Goal: Task Accomplishment & Management: Manage account settings

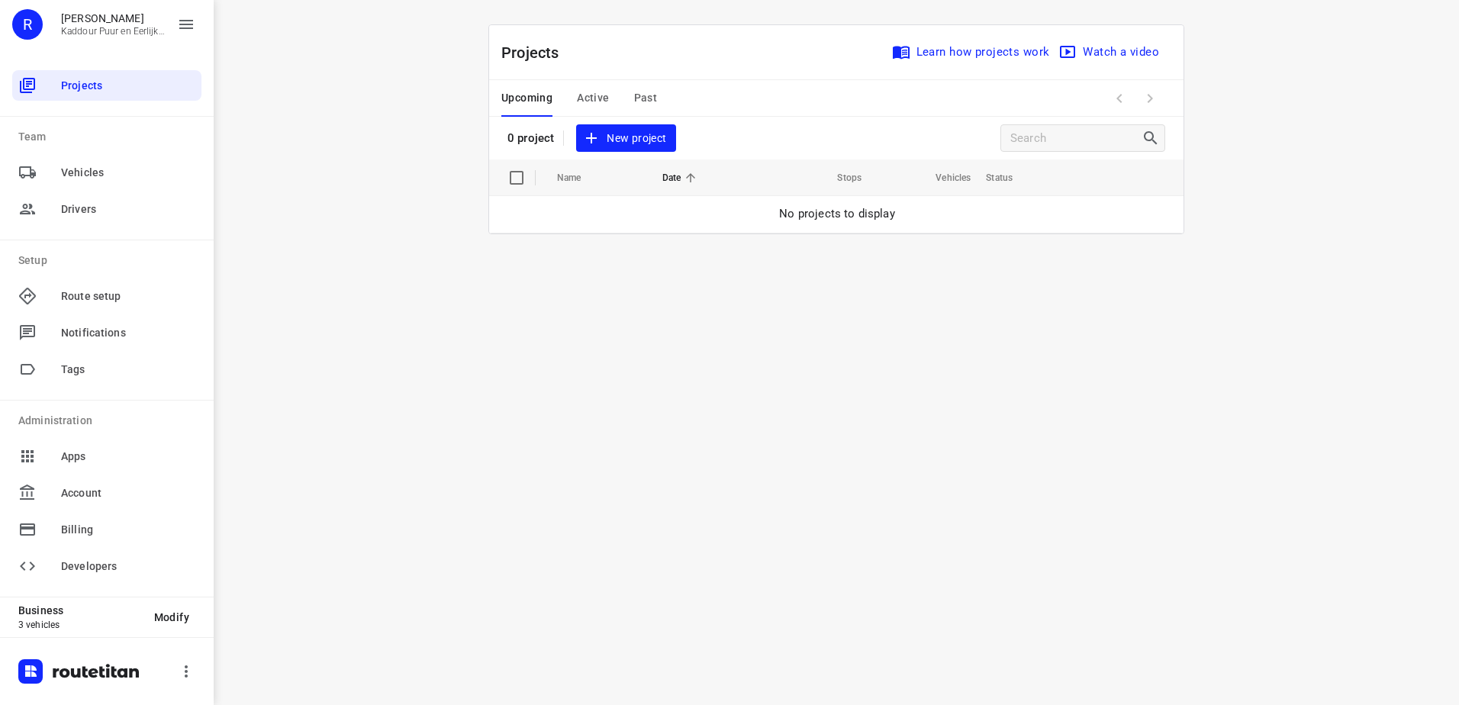
click at [583, 87] on button "Active" at bounding box center [593, 98] width 32 height 37
click at [526, 101] on span "Upcoming" at bounding box center [526, 98] width 51 height 19
click at [597, 84] on button "Active" at bounding box center [593, 98] width 32 height 37
click at [532, 100] on span "Upcoming" at bounding box center [526, 98] width 51 height 19
click at [584, 103] on span "Active" at bounding box center [593, 98] width 32 height 19
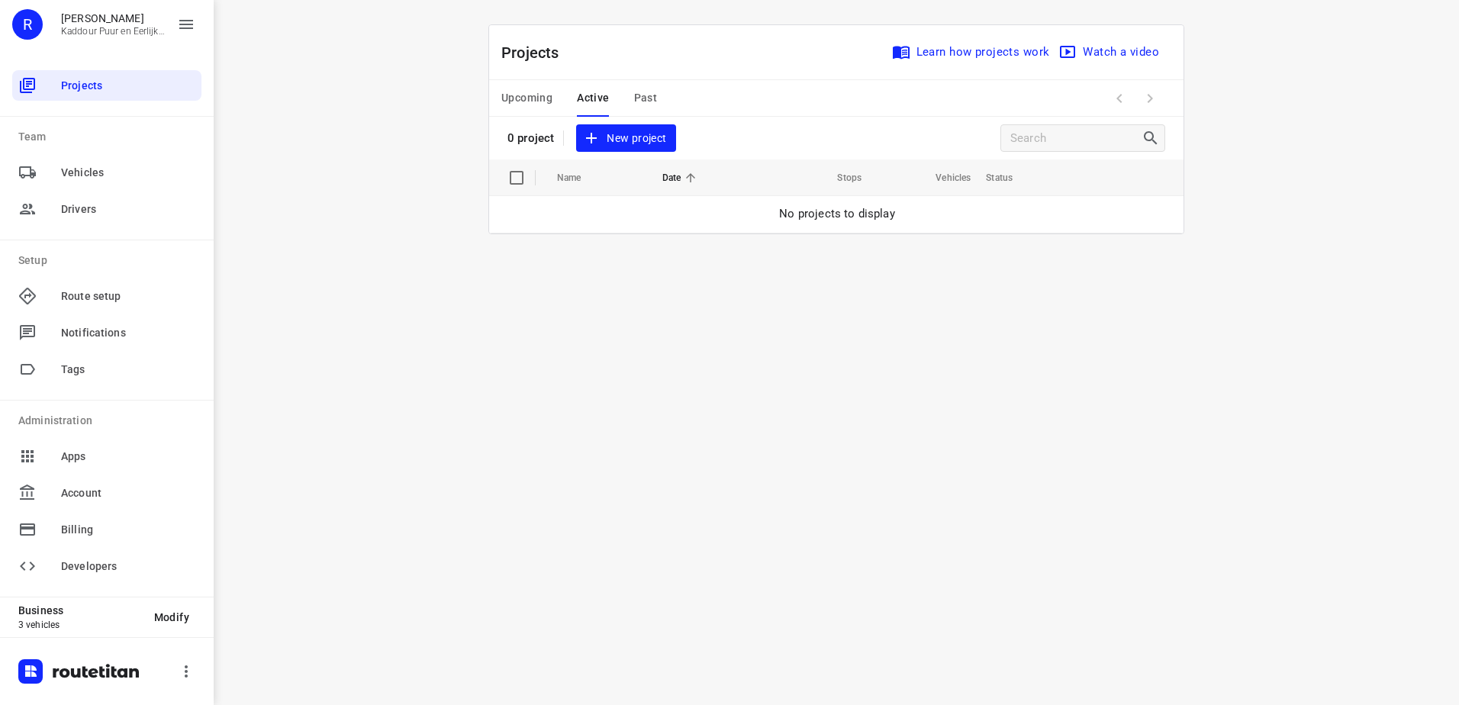
click at [528, 98] on span "Upcoming" at bounding box center [526, 98] width 51 height 19
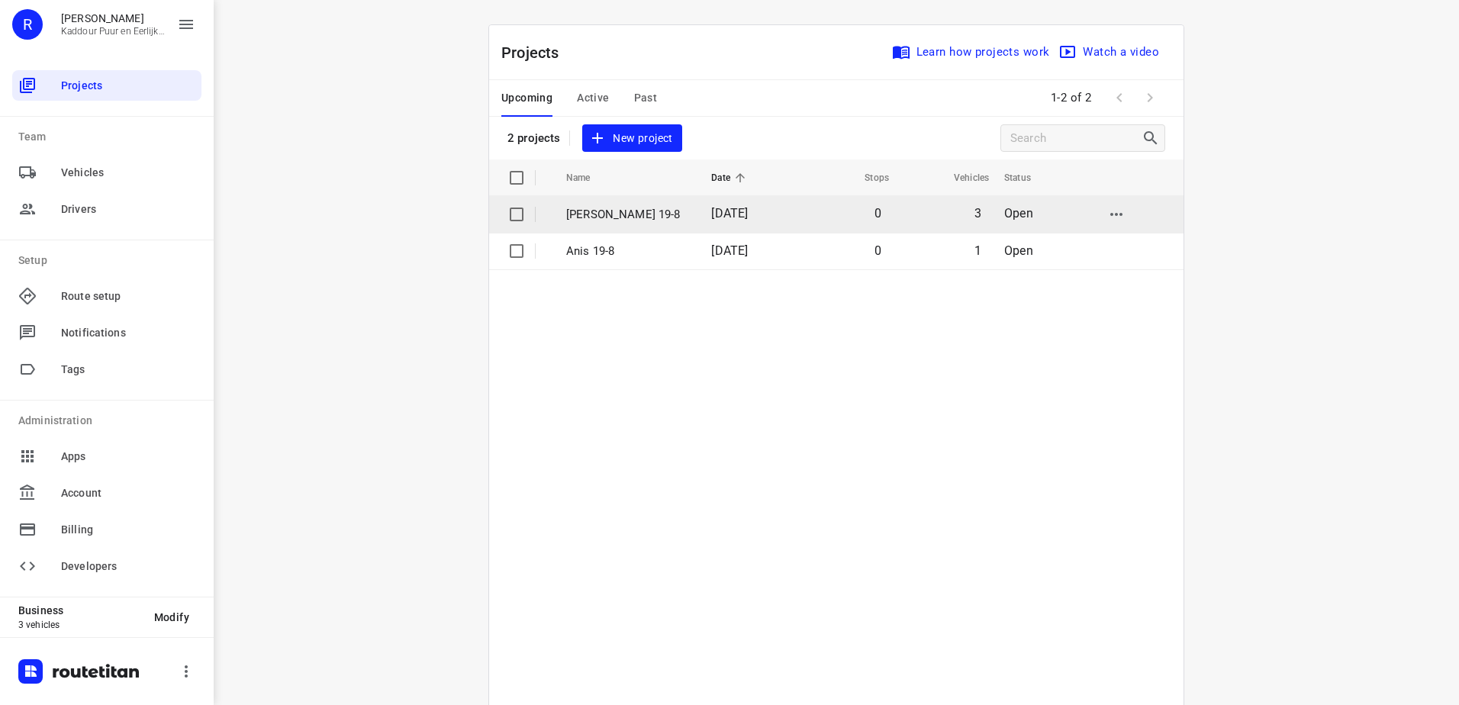
click at [729, 215] on span "[DATE]" at bounding box center [729, 213] width 37 height 14
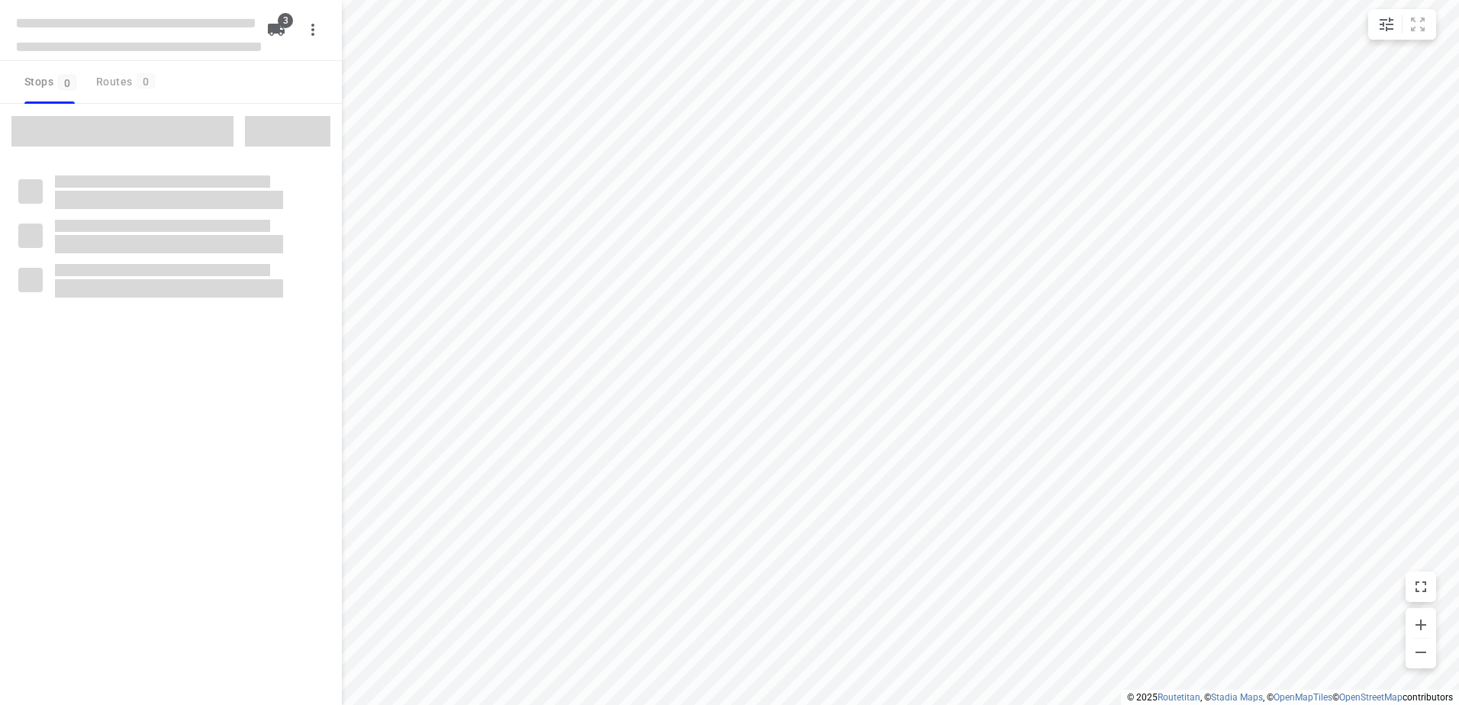
type input "distance"
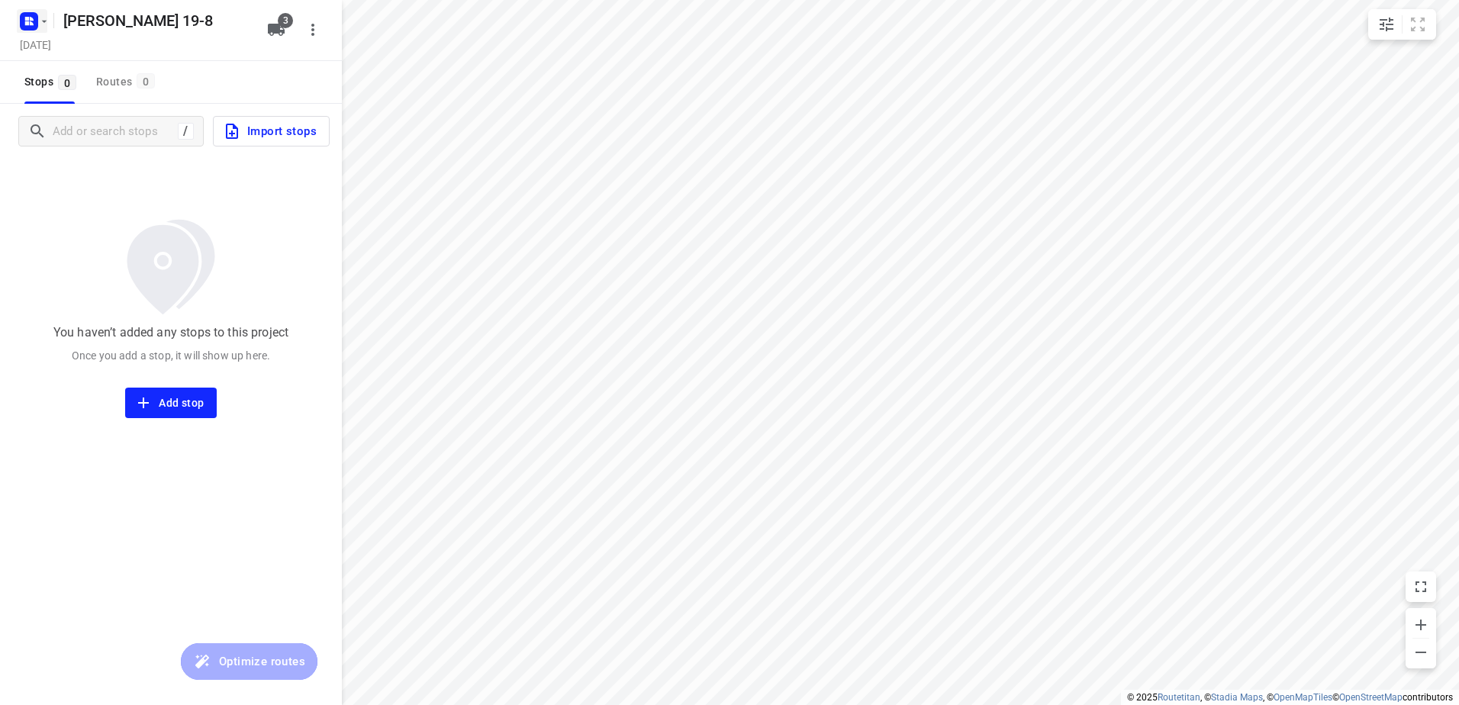
click at [31, 11] on icon "button" at bounding box center [29, 21] width 24 height 24
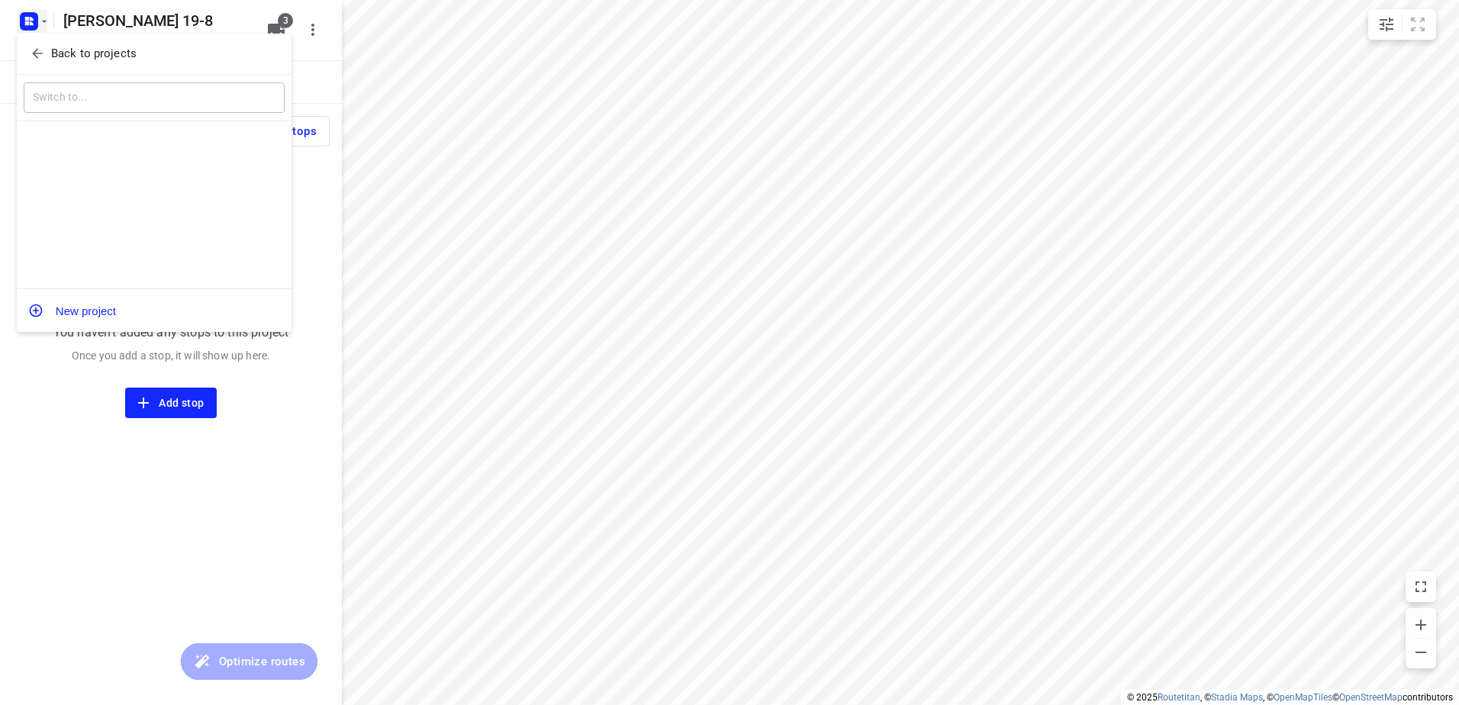
click at [75, 61] on p "Back to projects" at bounding box center [93, 54] width 85 height 18
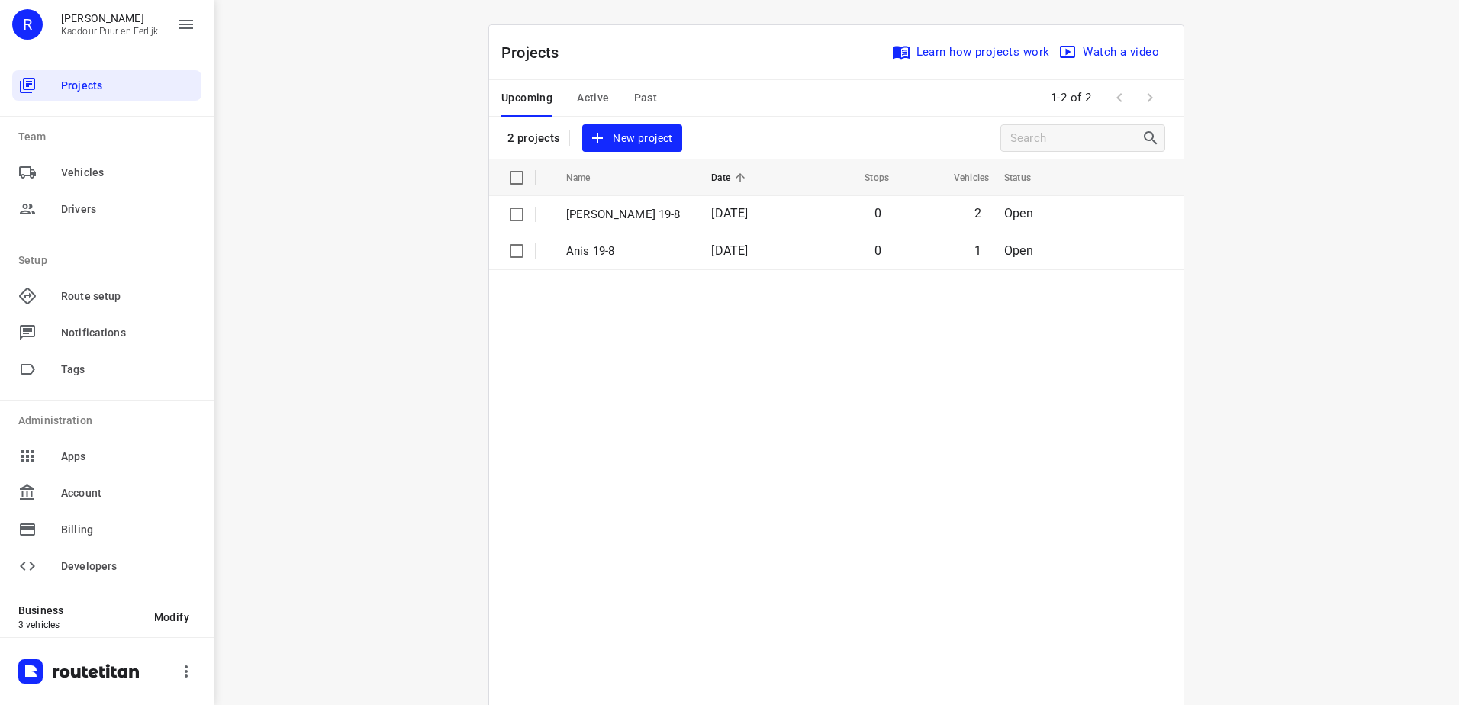
click at [623, 512] on table "Name Date Stops Vehicles Status Jeffrey 19-8 19 Aug 2025 0 2 Open Anis 19-8 19 …" at bounding box center [836, 470] width 694 height 623
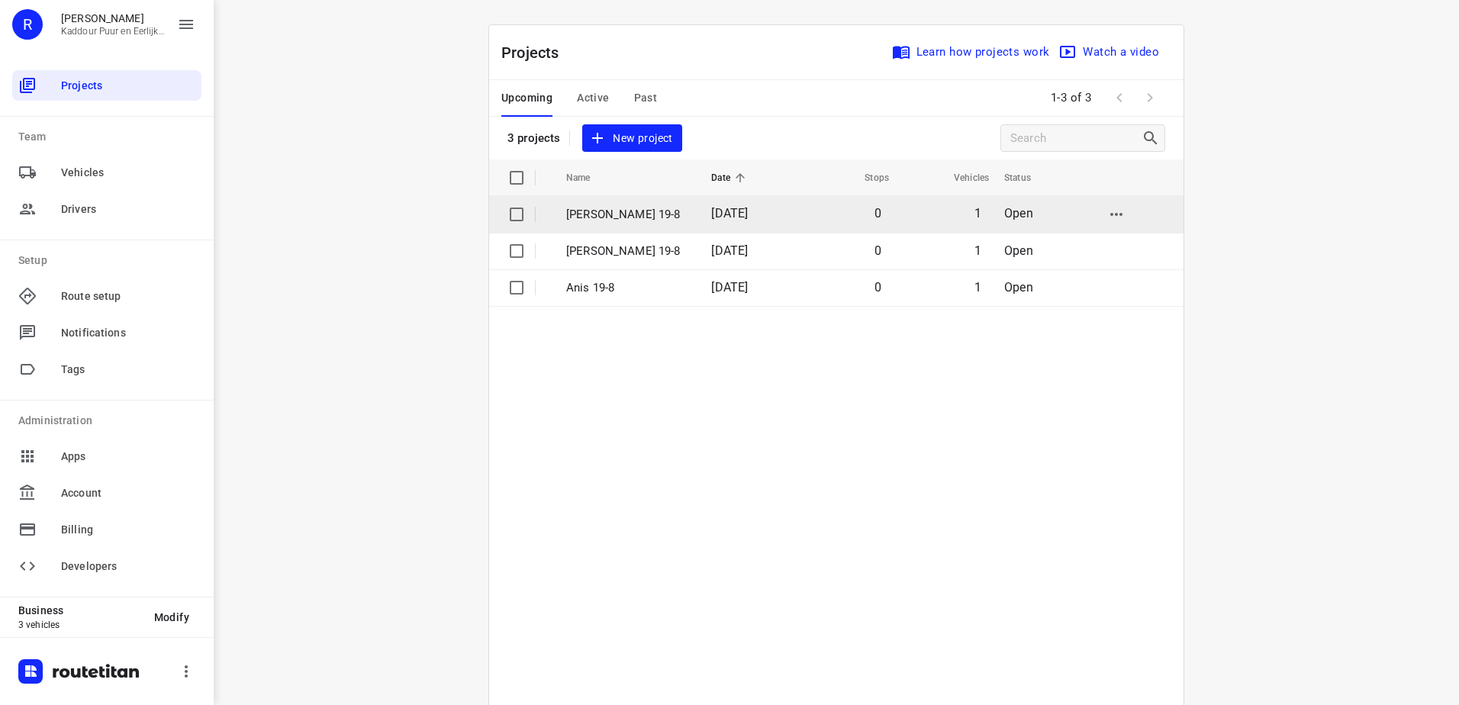
click at [639, 209] on p "[PERSON_NAME] 19-8" at bounding box center [627, 215] width 122 height 18
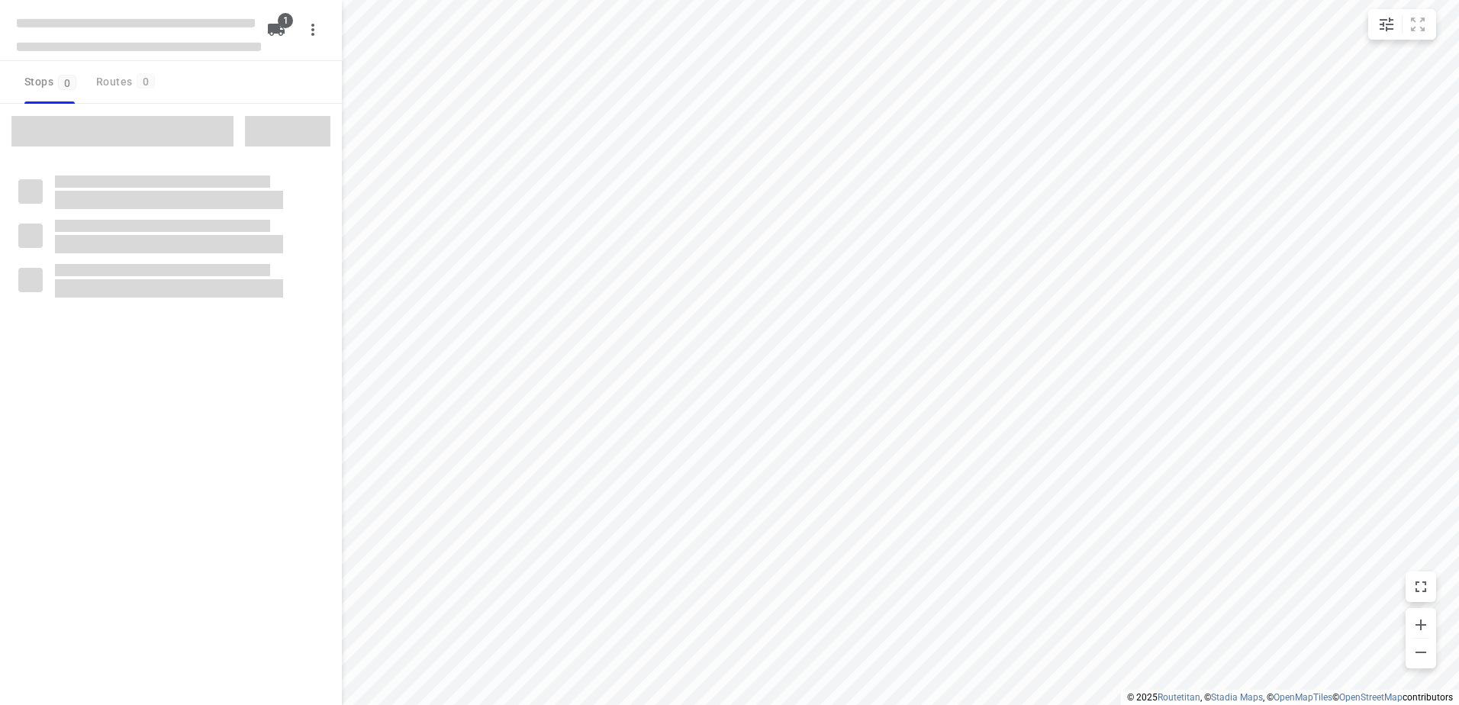
type input "distance"
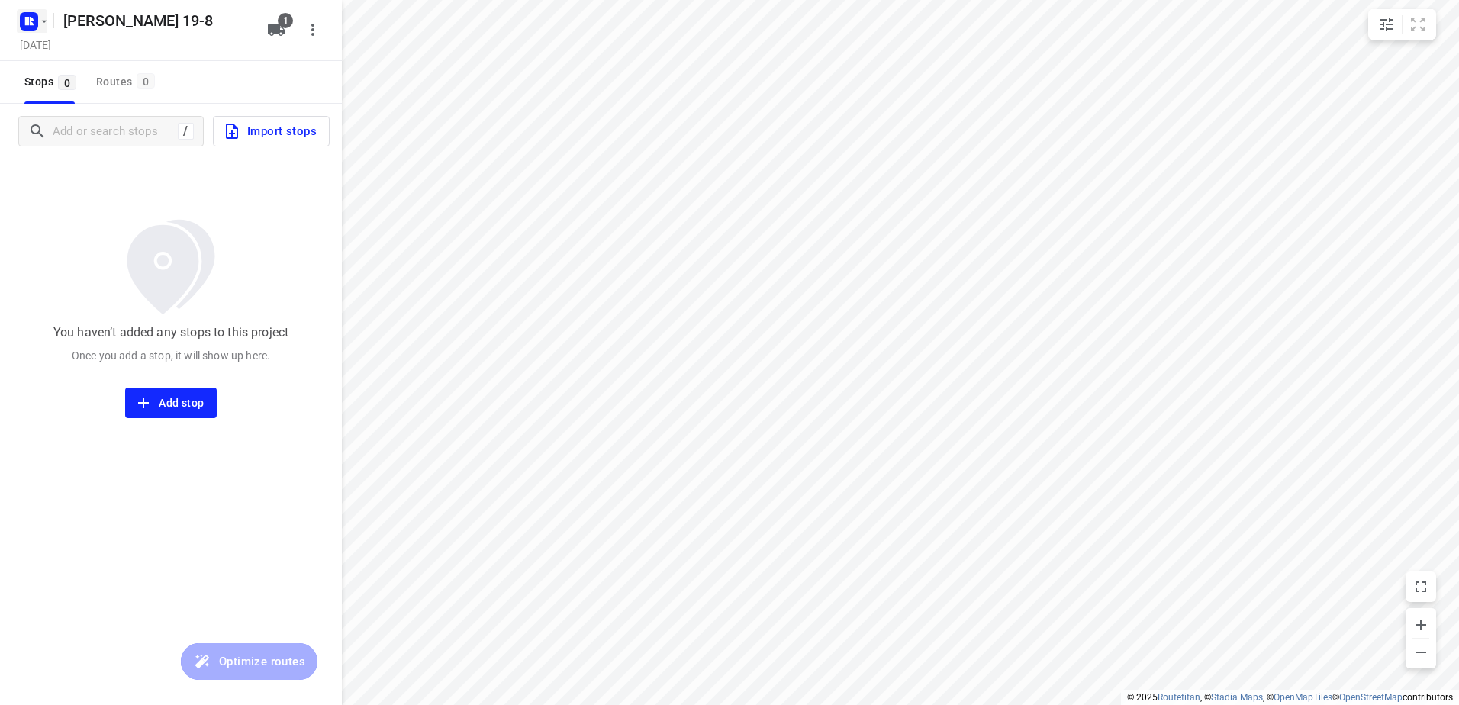
click at [21, 13] on icon "button" at bounding box center [29, 21] width 24 height 24
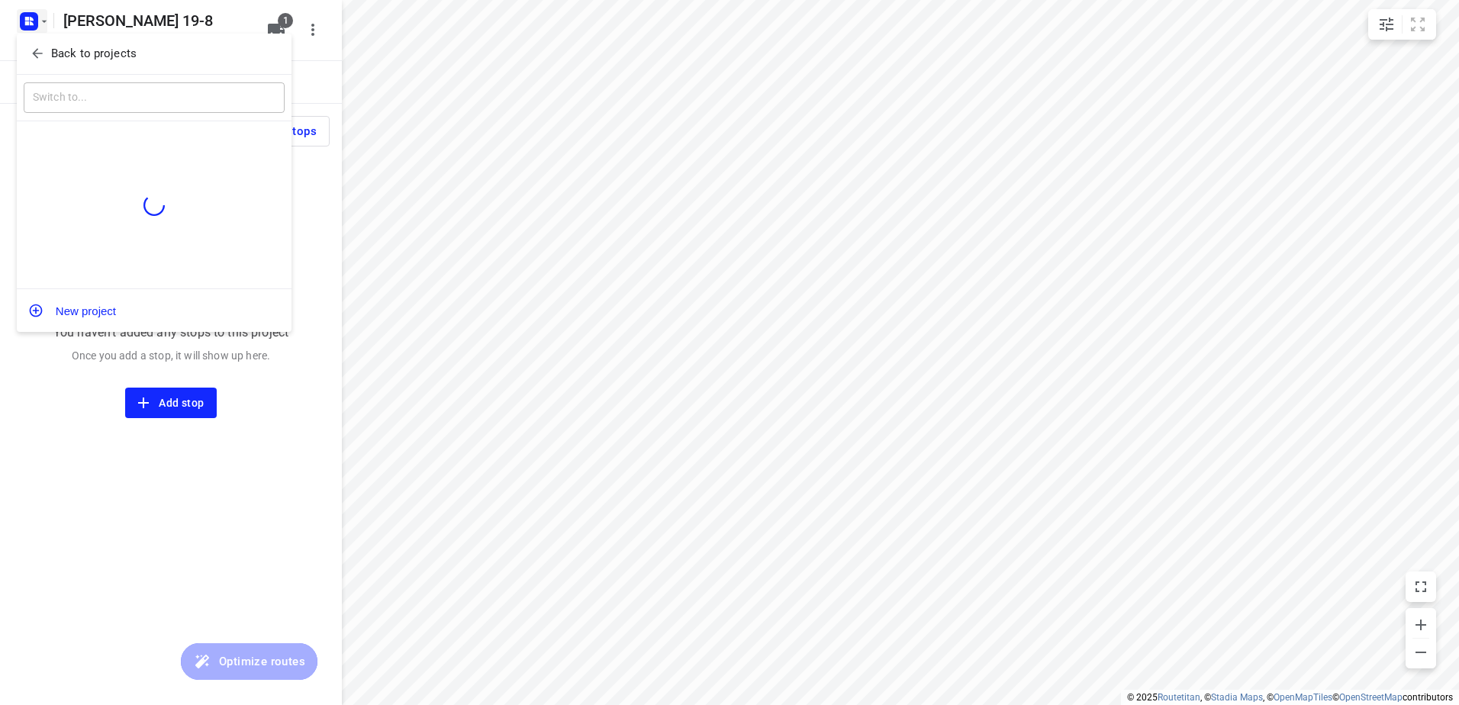
click at [62, 47] on p "Back to projects" at bounding box center [93, 54] width 85 height 18
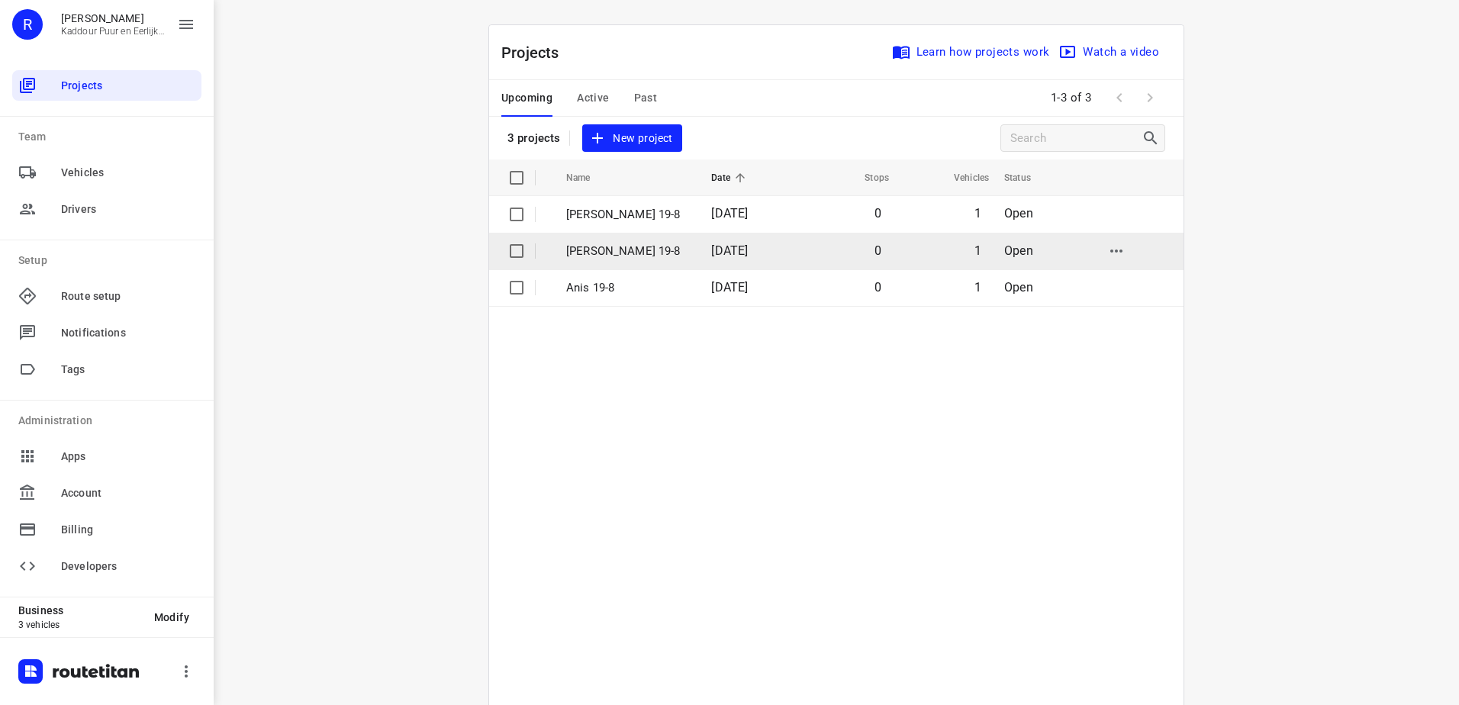
click at [619, 262] on td "[PERSON_NAME] 19-8" at bounding box center [625, 251] width 148 height 37
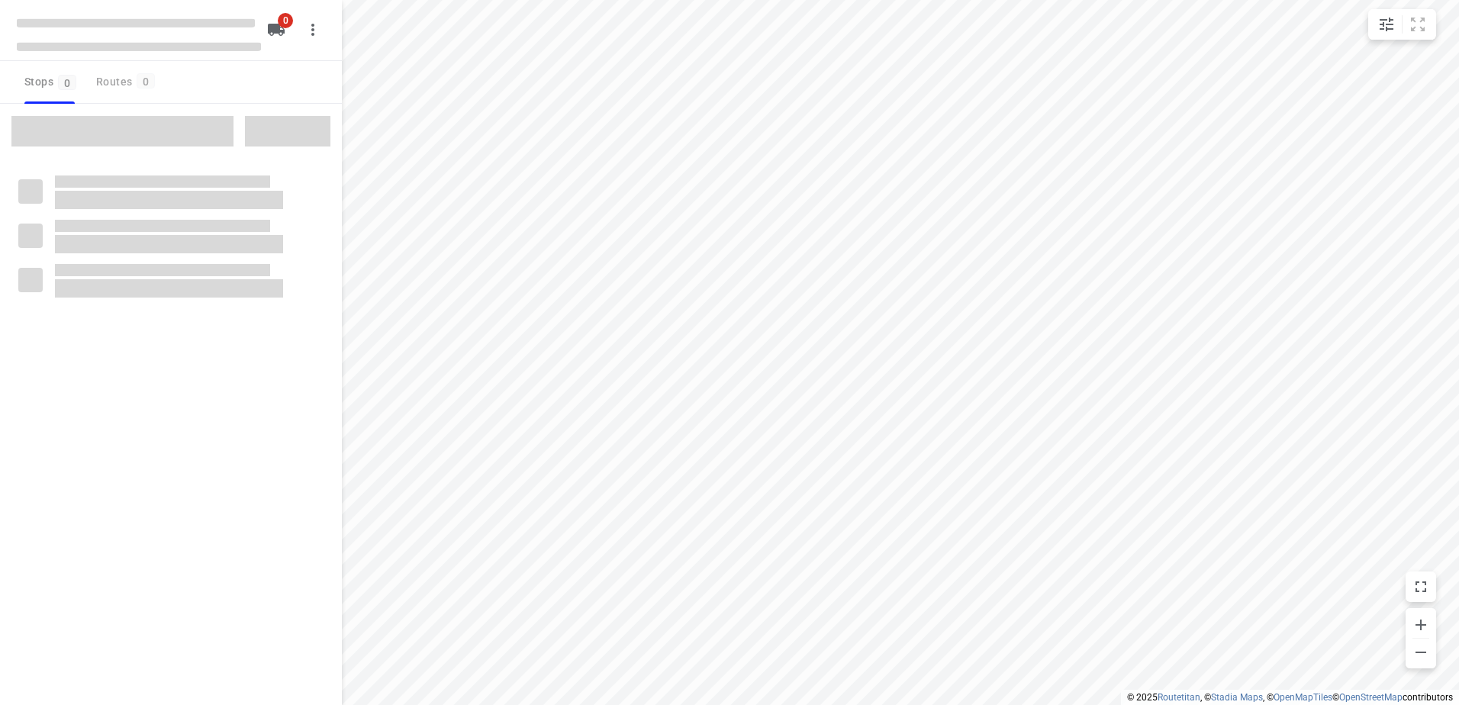
type input "distance"
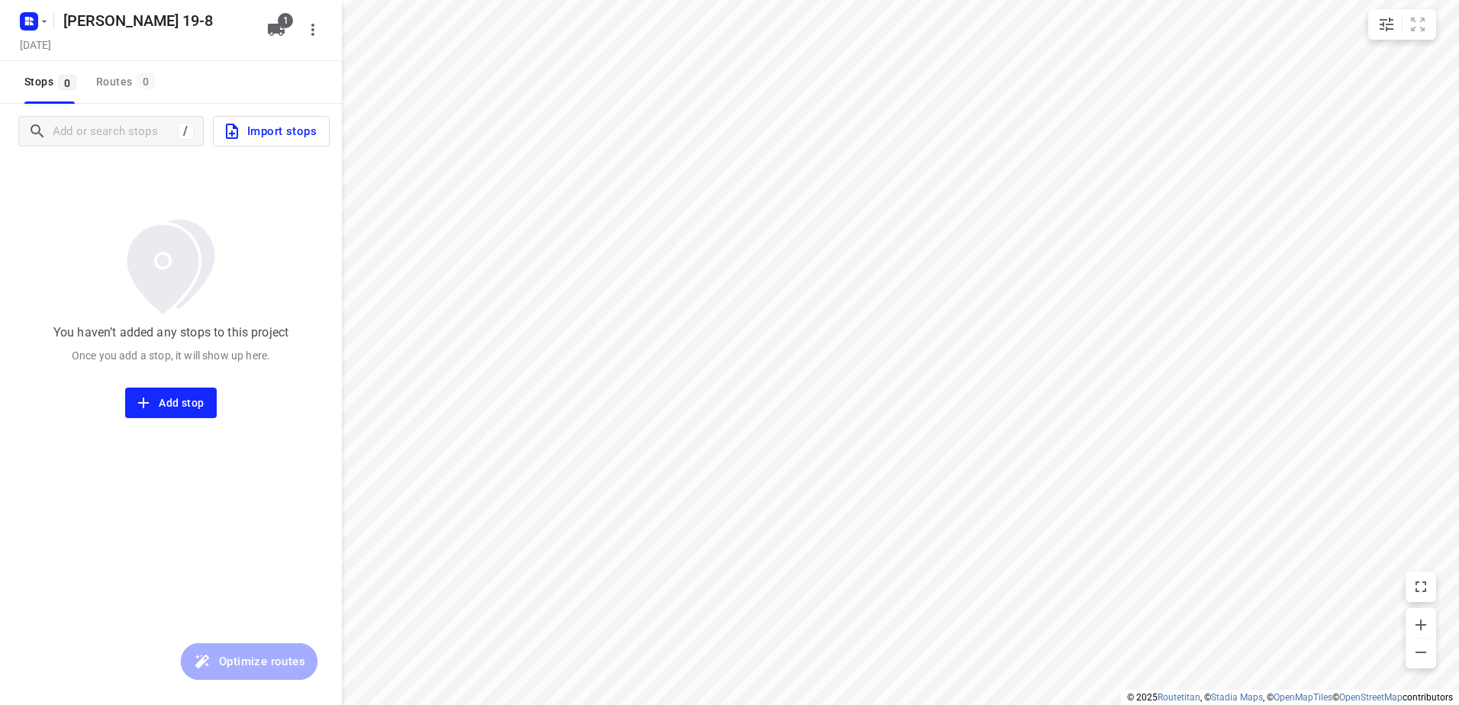
click at [276, 37] on icon "button" at bounding box center [276, 30] width 18 height 18
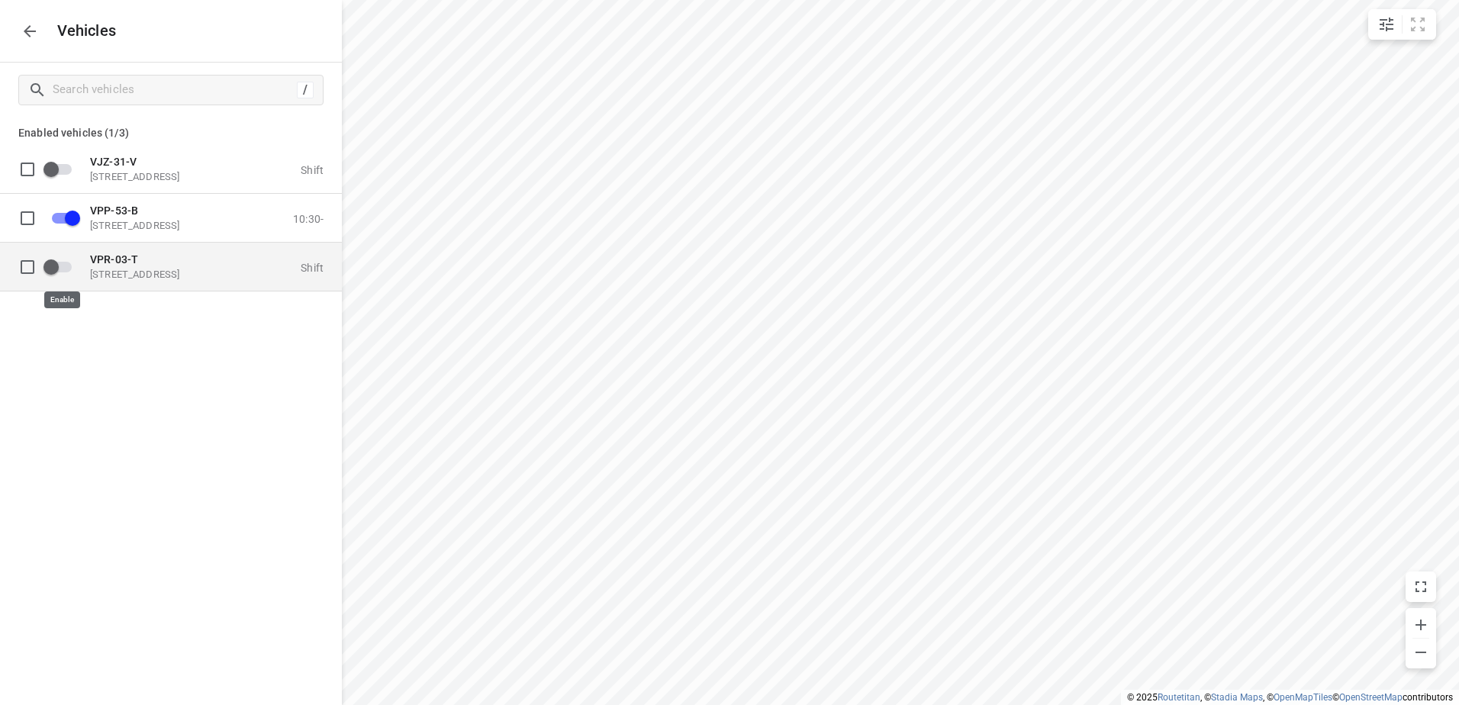
click at [53, 266] on input "grid" at bounding box center [51, 266] width 87 height 29
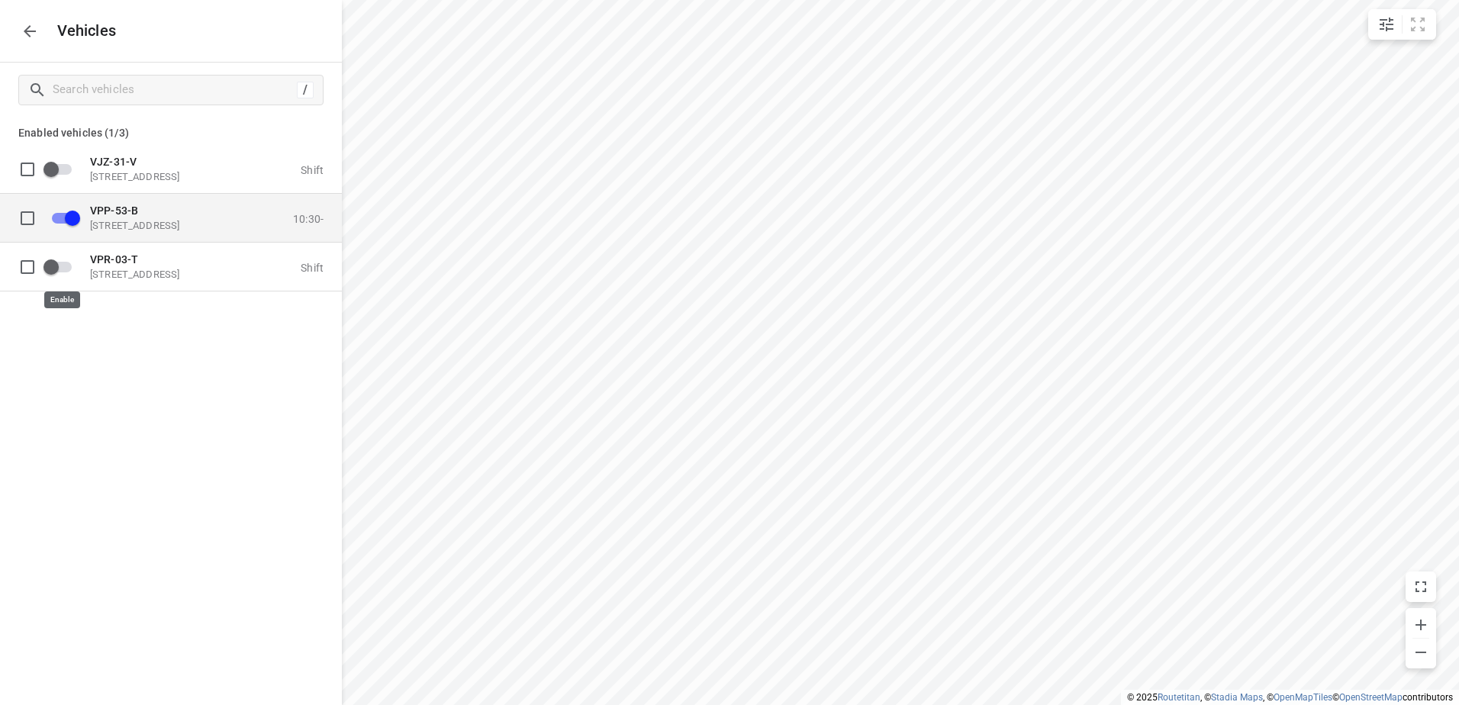
checkbox input "true"
click at [63, 217] on input "grid" at bounding box center [72, 217] width 87 height 29
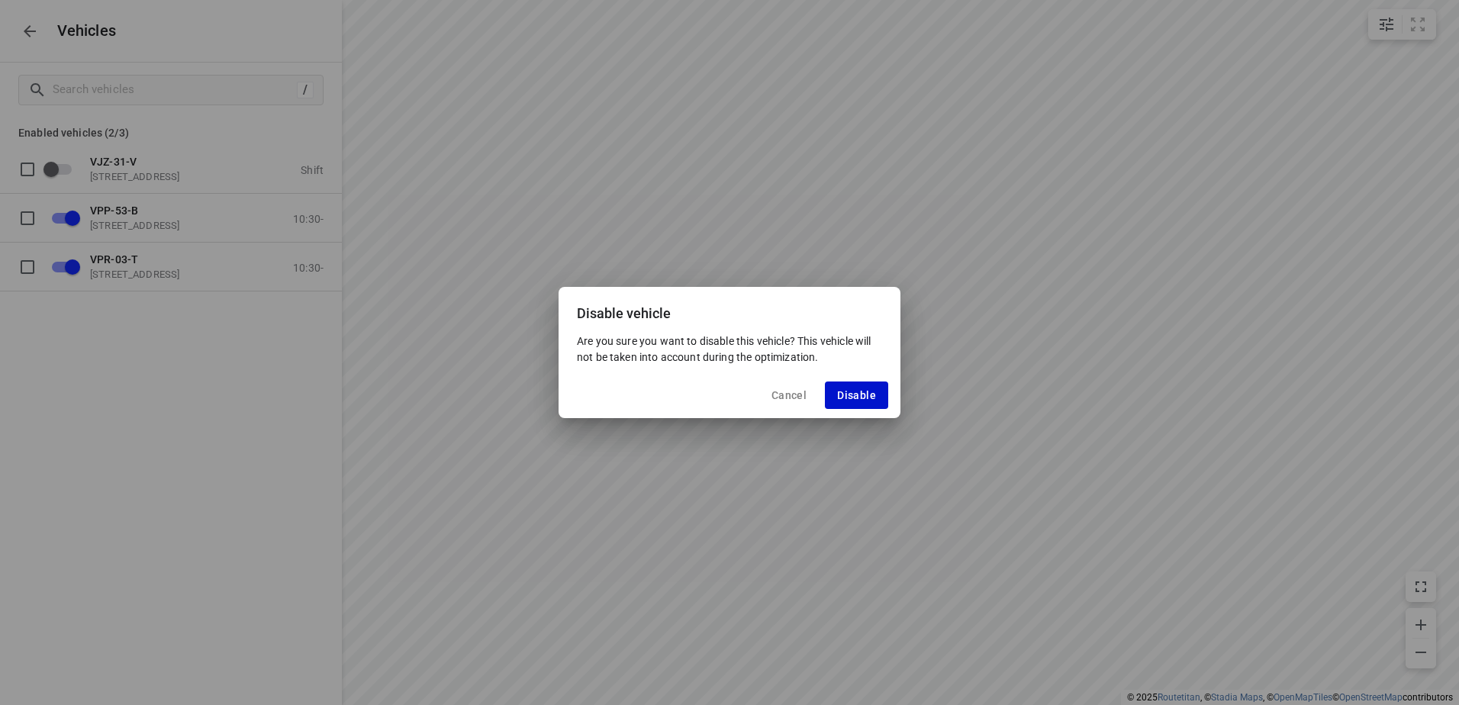
click at [842, 394] on span "Disable" at bounding box center [856, 395] width 39 height 12
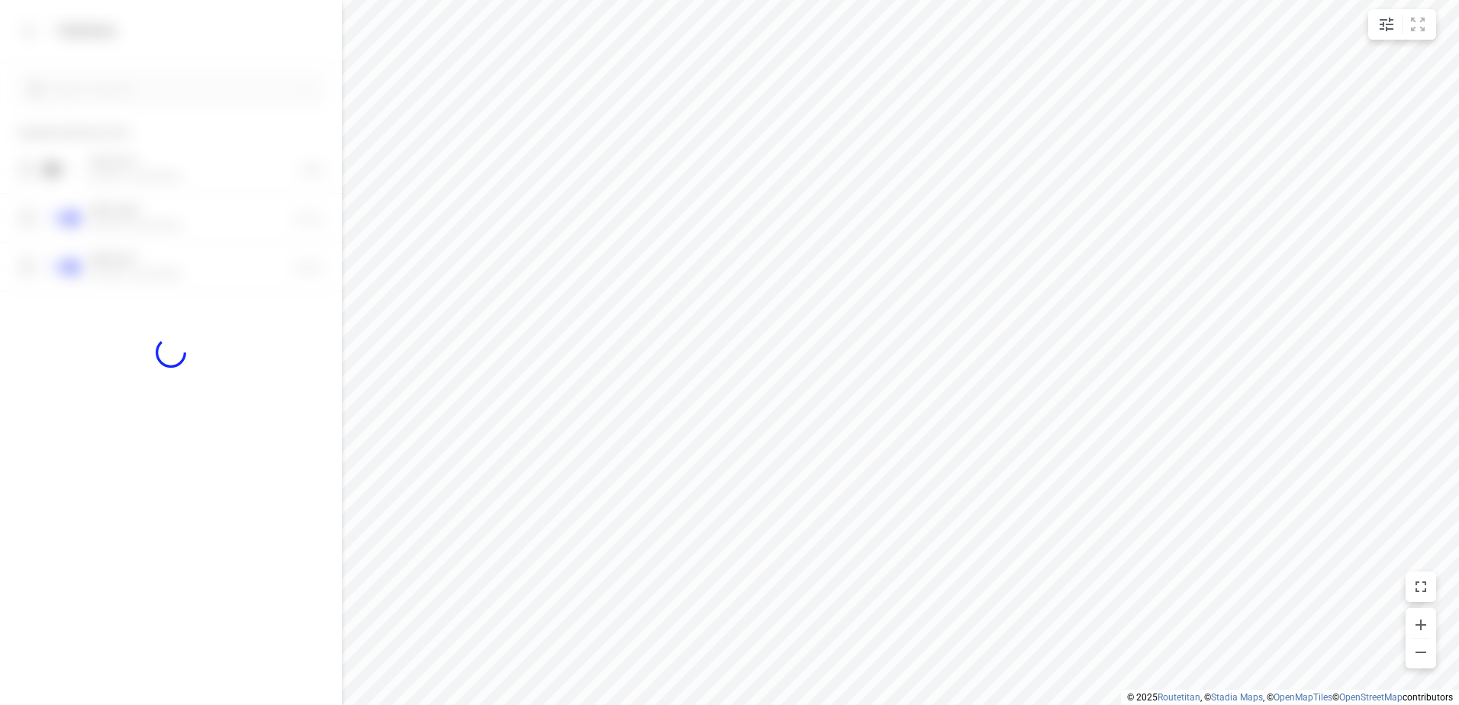
checkbox input "false"
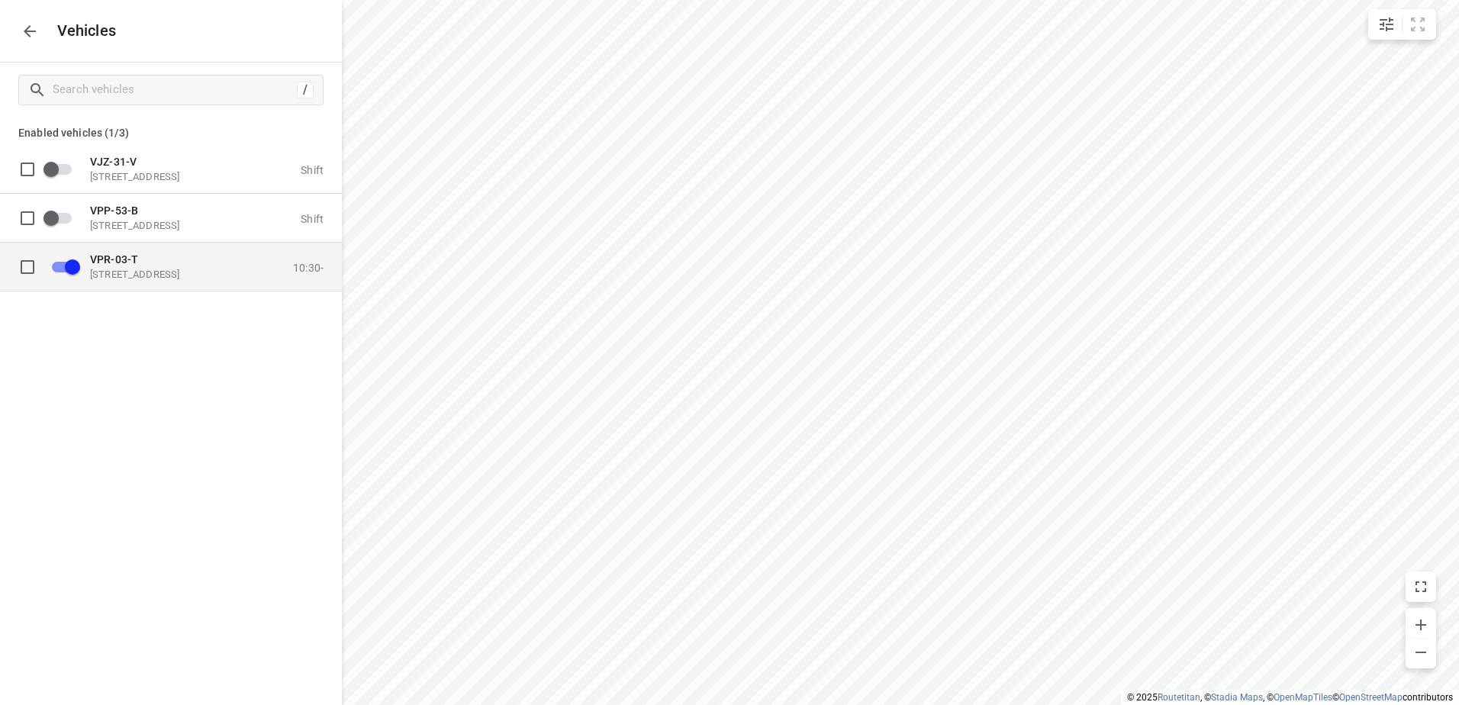
click at [196, 266] on div "VPR-03-[STREET_ADDRESS]" at bounding box center [166, 266] width 153 height 27
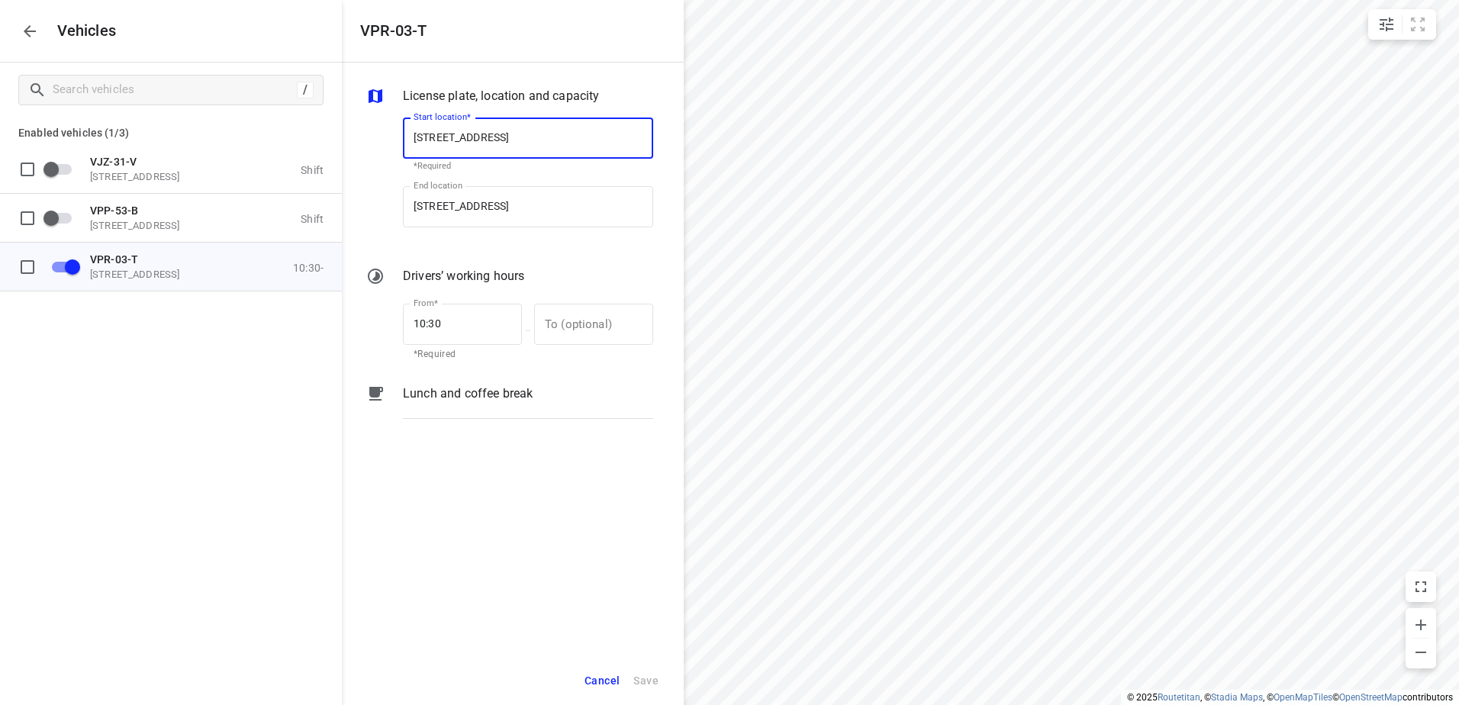
click at [543, 388] on div "Lunch and coffee break" at bounding box center [528, 394] width 250 height 18
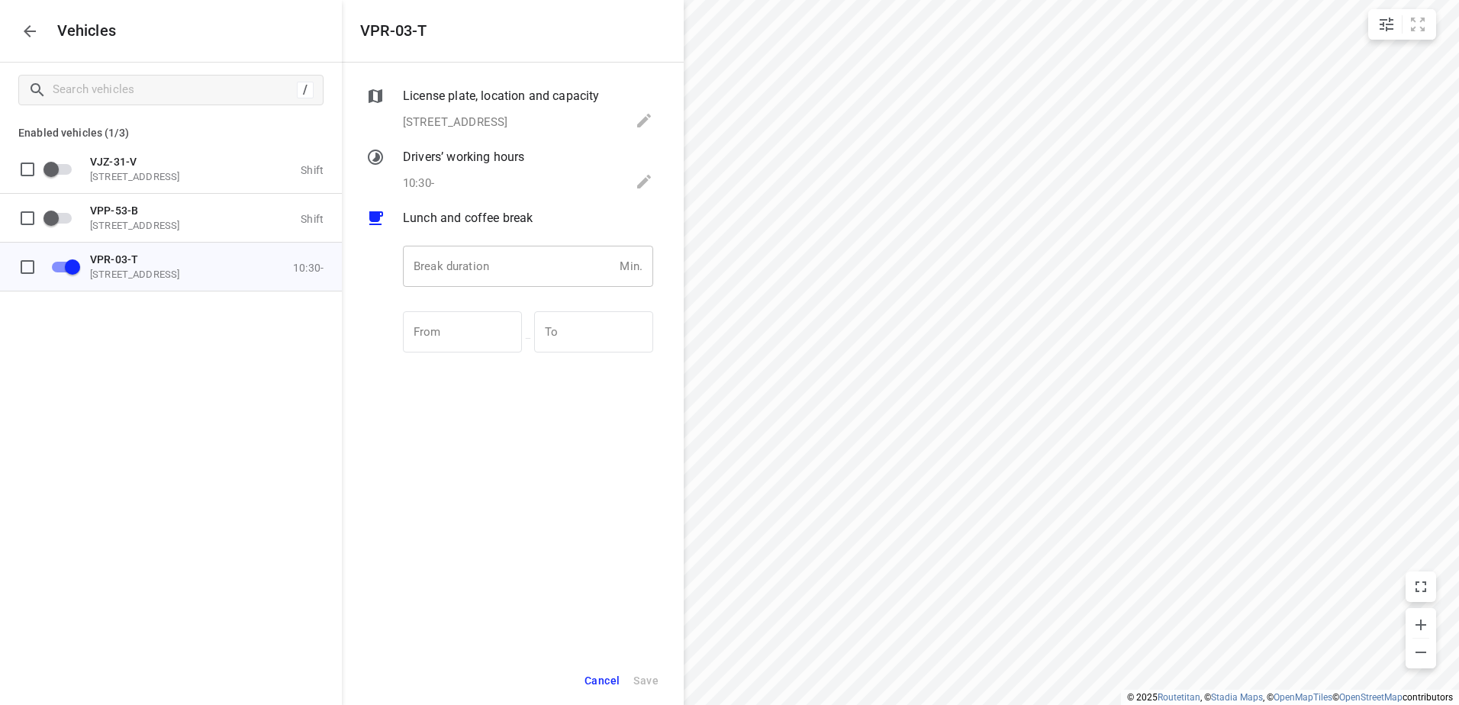
click at [534, 269] on input "number" at bounding box center [508, 266] width 211 height 41
type input "30"
click at [638, 684] on span "Save" at bounding box center [645, 680] width 25 height 19
click at [21, 31] on icon "button" at bounding box center [30, 31] width 18 height 18
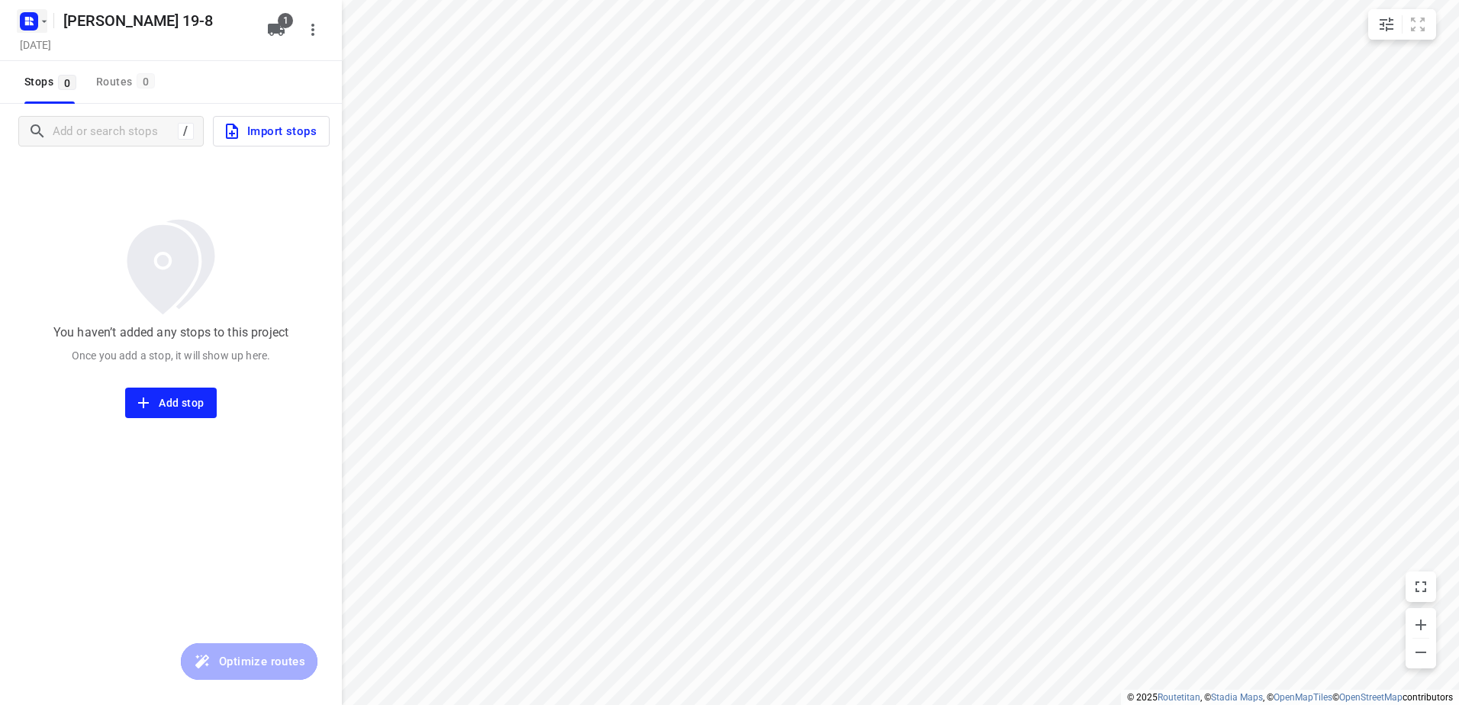
click at [30, 18] on icon "button" at bounding box center [32, 19] width 4 height 4
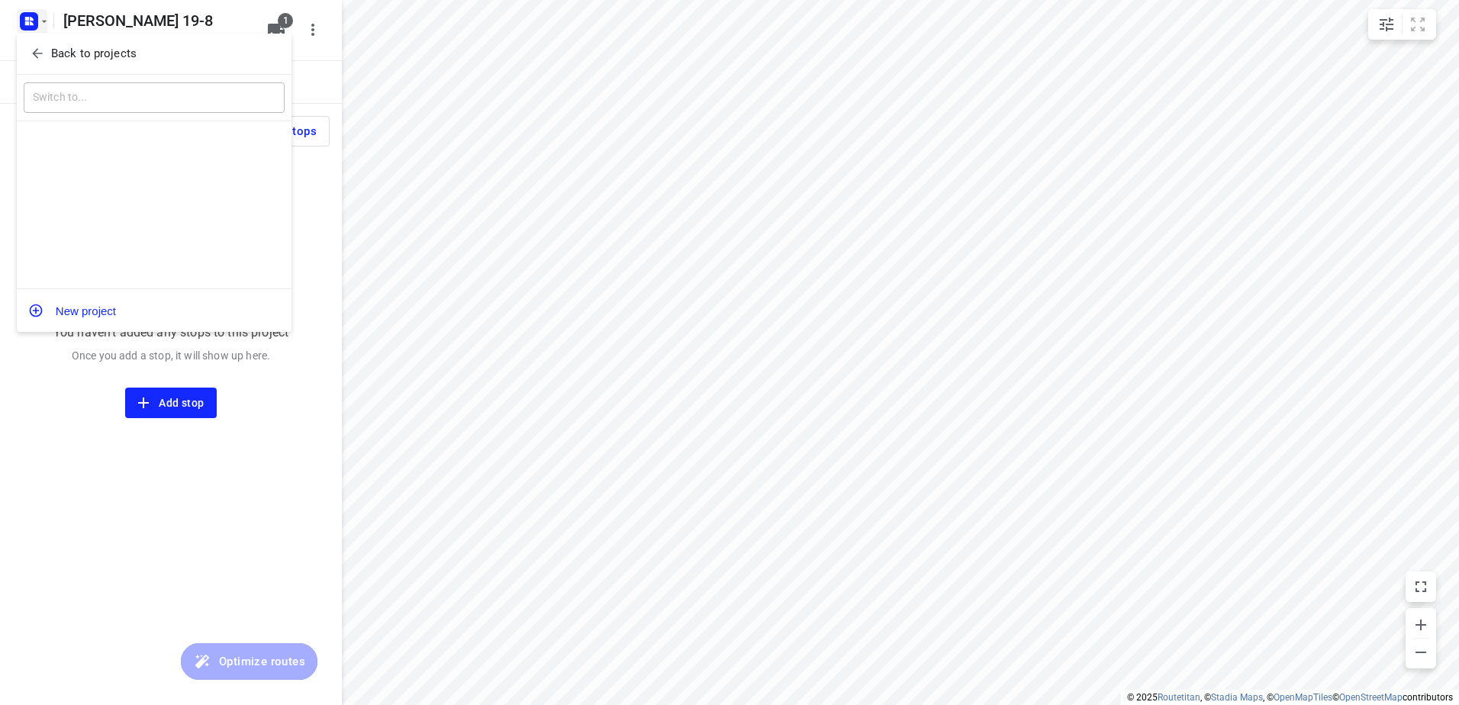
click at [105, 49] on p "Back to projects" at bounding box center [93, 54] width 85 height 18
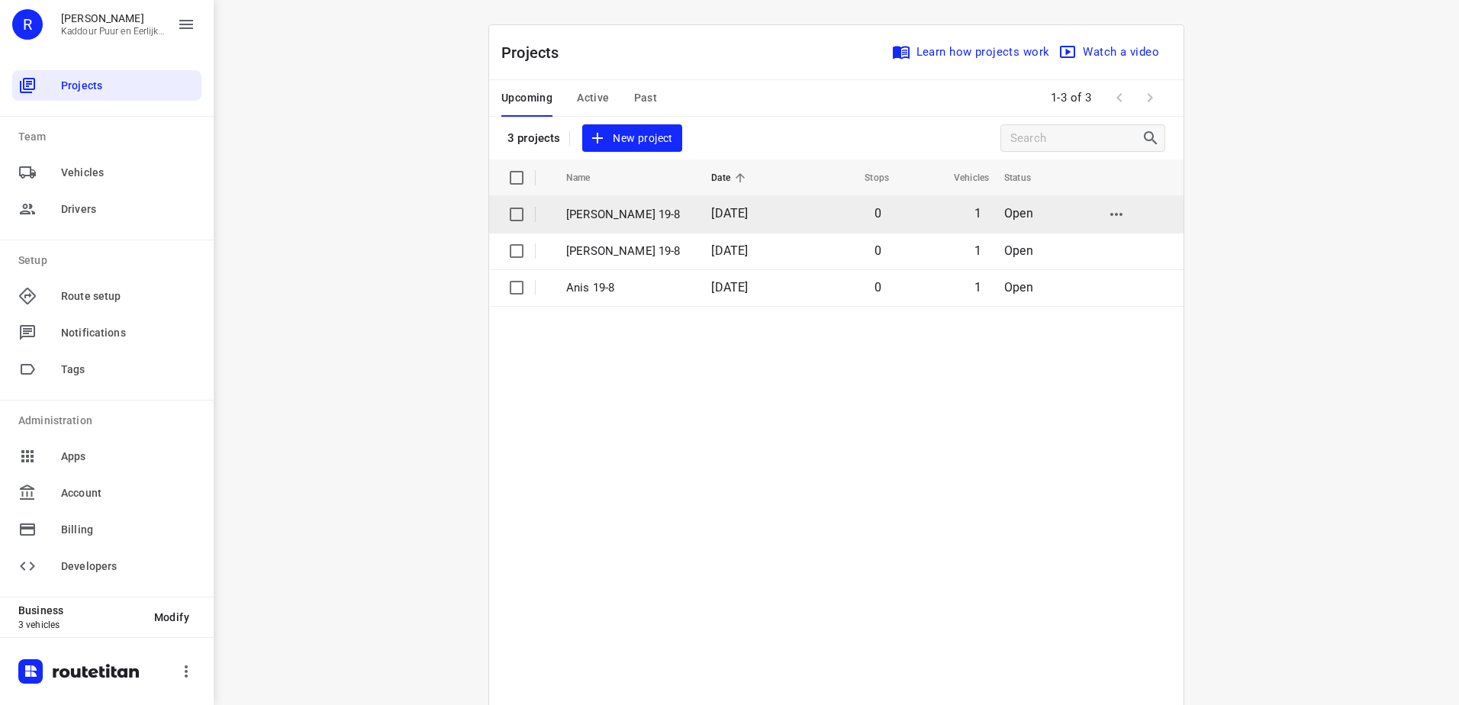
click at [510, 219] on input "checkbox" at bounding box center [516, 214] width 31 height 31
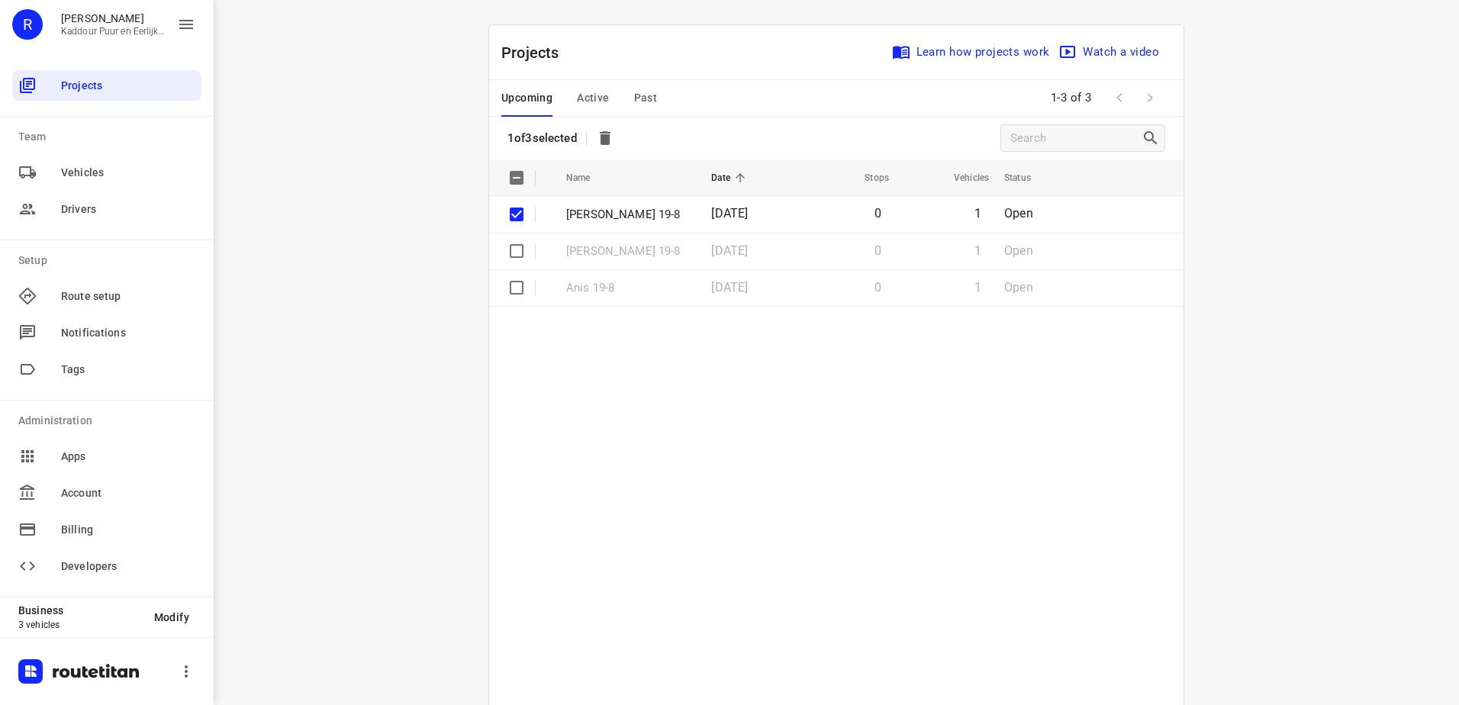
click at [608, 135] on icon "button" at bounding box center [605, 138] width 11 height 14
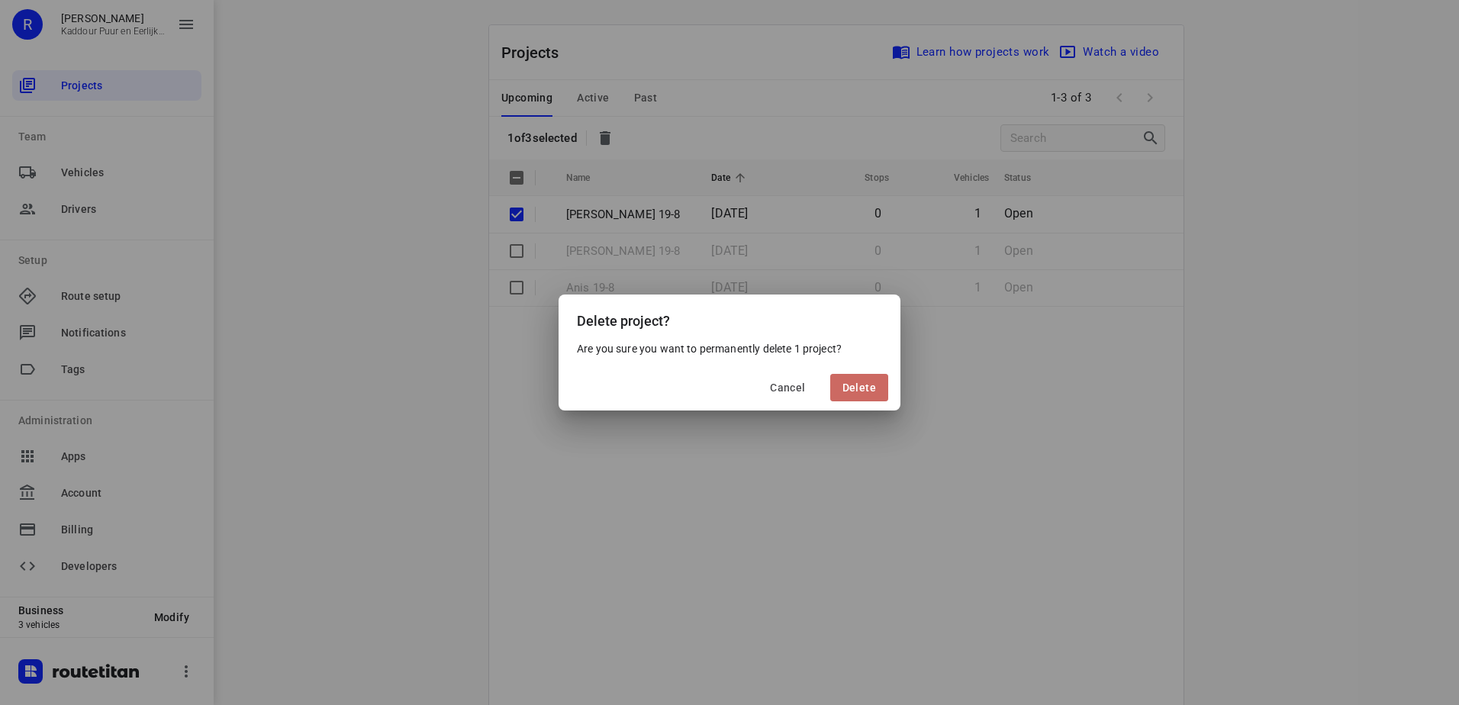
click at [882, 375] on button "Delete" at bounding box center [859, 387] width 58 height 27
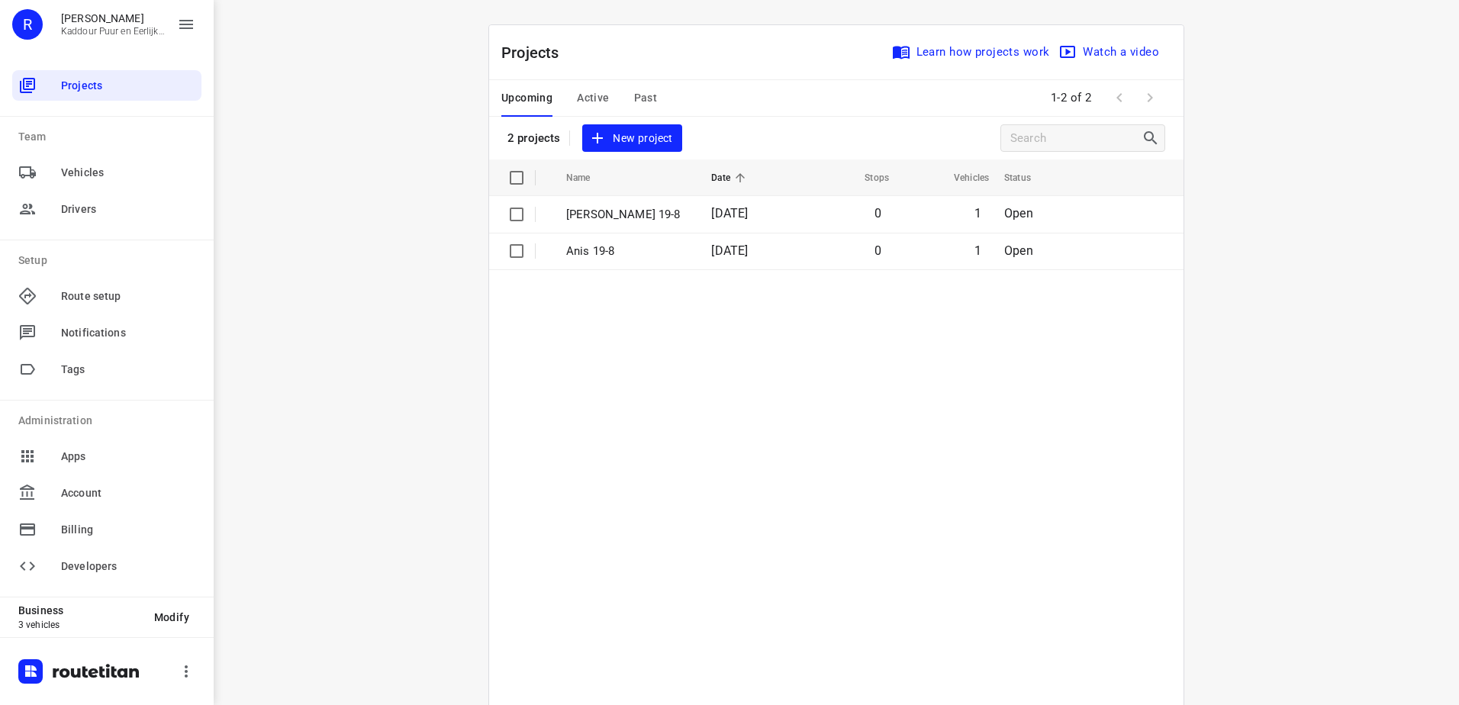
click at [671, 420] on table "Name Date Stops Vehicles Status [PERSON_NAME] 19-8 [DATE] 0 1 Open Anis 19-8 [D…" at bounding box center [836, 470] width 694 height 623
click at [643, 218] on p "[PERSON_NAME] 19-8" at bounding box center [627, 215] width 122 height 18
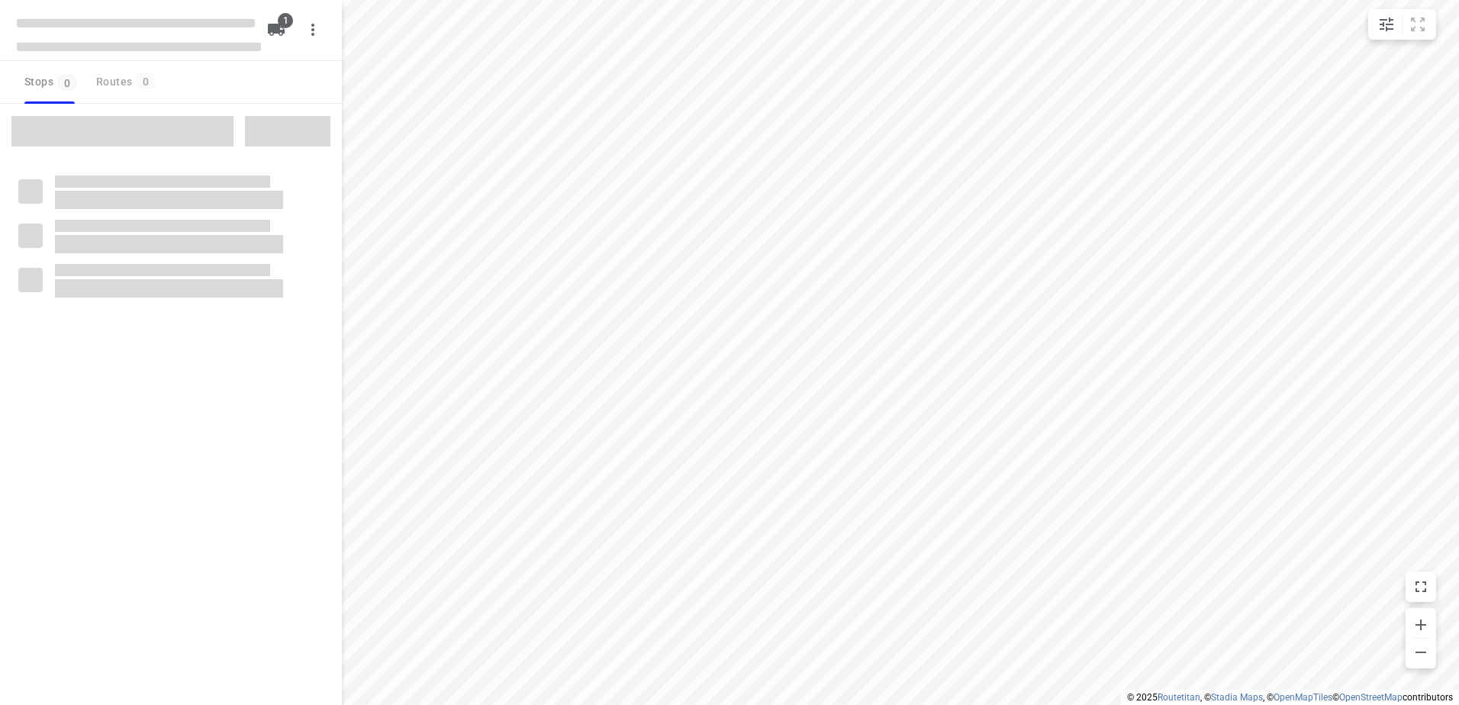
type input "distance"
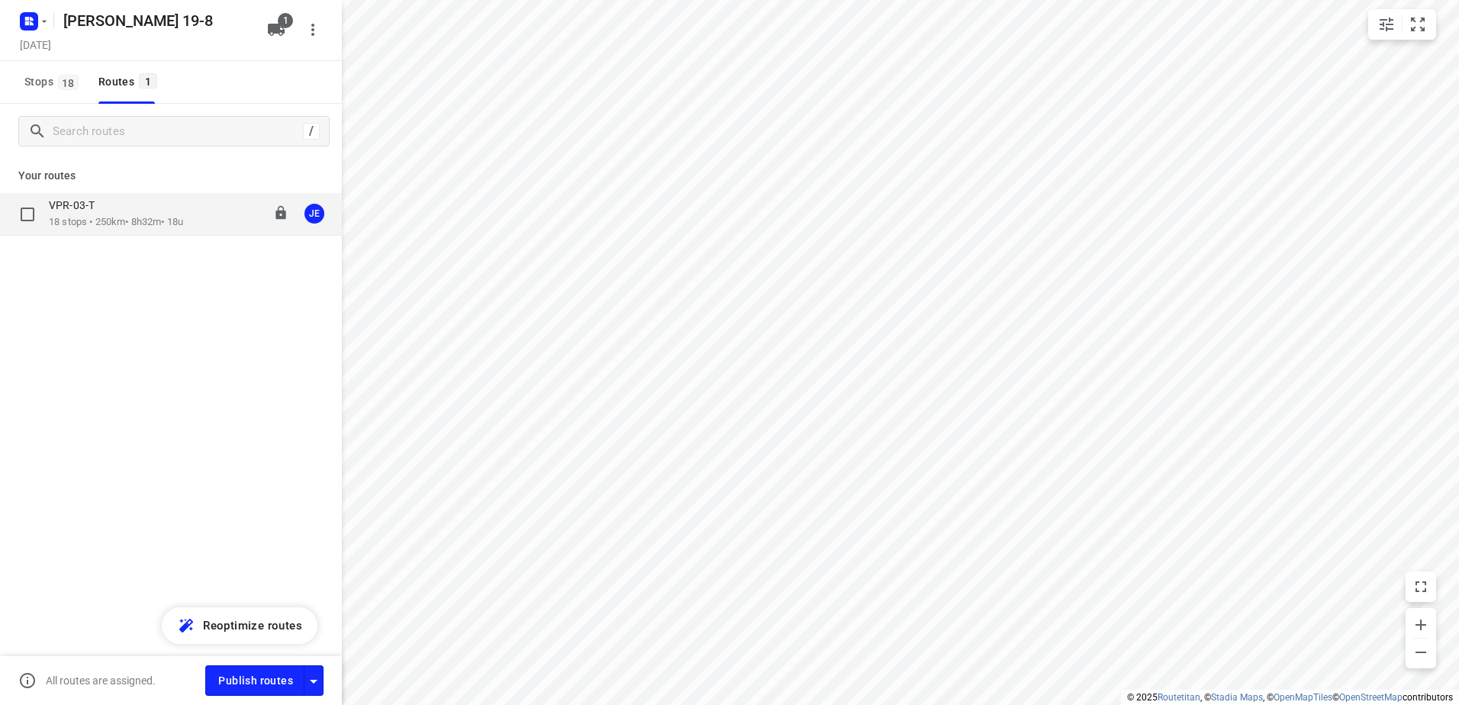
click at [147, 208] on div "VPR-03-T" at bounding box center [116, 206] width 134 height 17
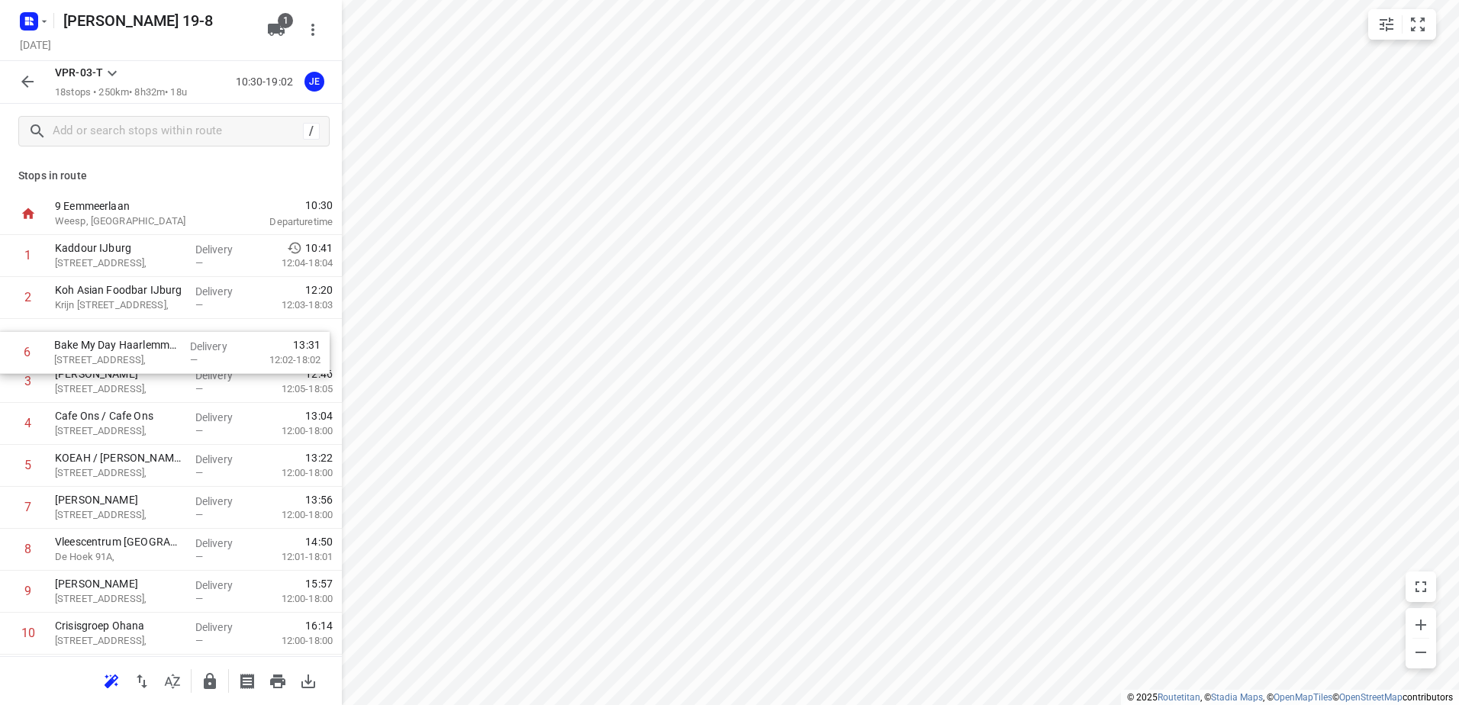
drag, startPoint x: 184, startPoint y: 477, endPoint x: 185, endPoint y: 352, distance: 125.1
click at [185, 352] on div "1 Kaddour IJburg Pampuslaan 22, Delivery — 10:41 12:04-18:04 2 Koh Asian Foodba…" at bounding box center [171, 633] width 342 height 797
drag, startPoint x: 198, startPoint y: 544, endPoint x: 204, endPoint y: 336, distance: 208.4
click at [204, 336] on div "1 Kaddour IJburg Pampuslaan 22, Delivery — 10:41 12:04-18:04 2 Koh Asian Foodba…" at bounding box center [171, 631] width 342 height 797
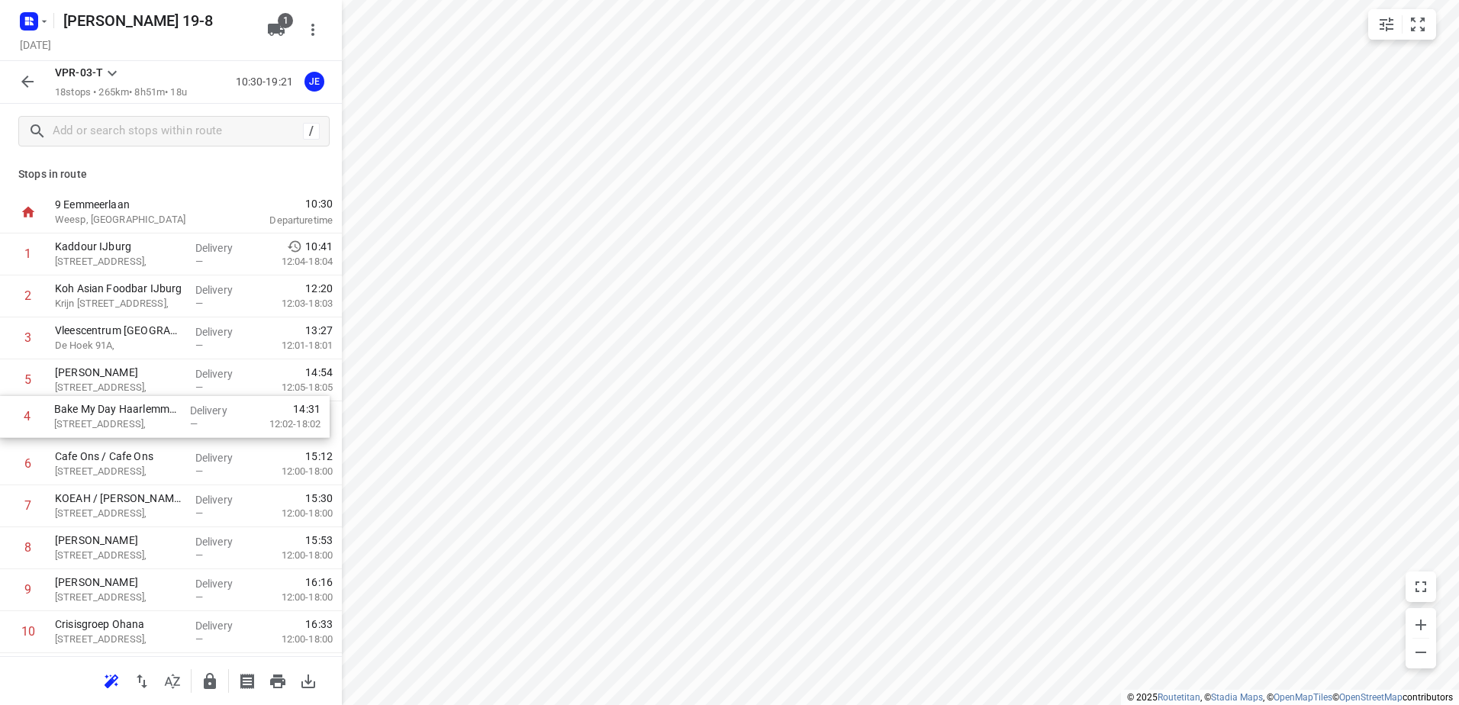
drag, startPoint x: 160, startPoint y: 376, endPoint x: 157, endPoint y: 419, distance: 42.8
click at [157, 419] on div "1 Kaddour IJburg Pampuslaan 22, Delivery — 10:41 12:04-18:04 2 Koh Asian Foodba…" at bounding box center [171, 631] width 342 height 797
drag, startPoint x: 159, startPoint y: 426, endPoint x: 157, endPoint y: 477, distance: 51.1
click at [157, 477] on div "1 Kaddour IJburg Pampuslaan 22, Delivery — 10:41 12:04-18:04 2 Koh Asian Foodba…" at bounding box center [171, 631] width 342 height 797
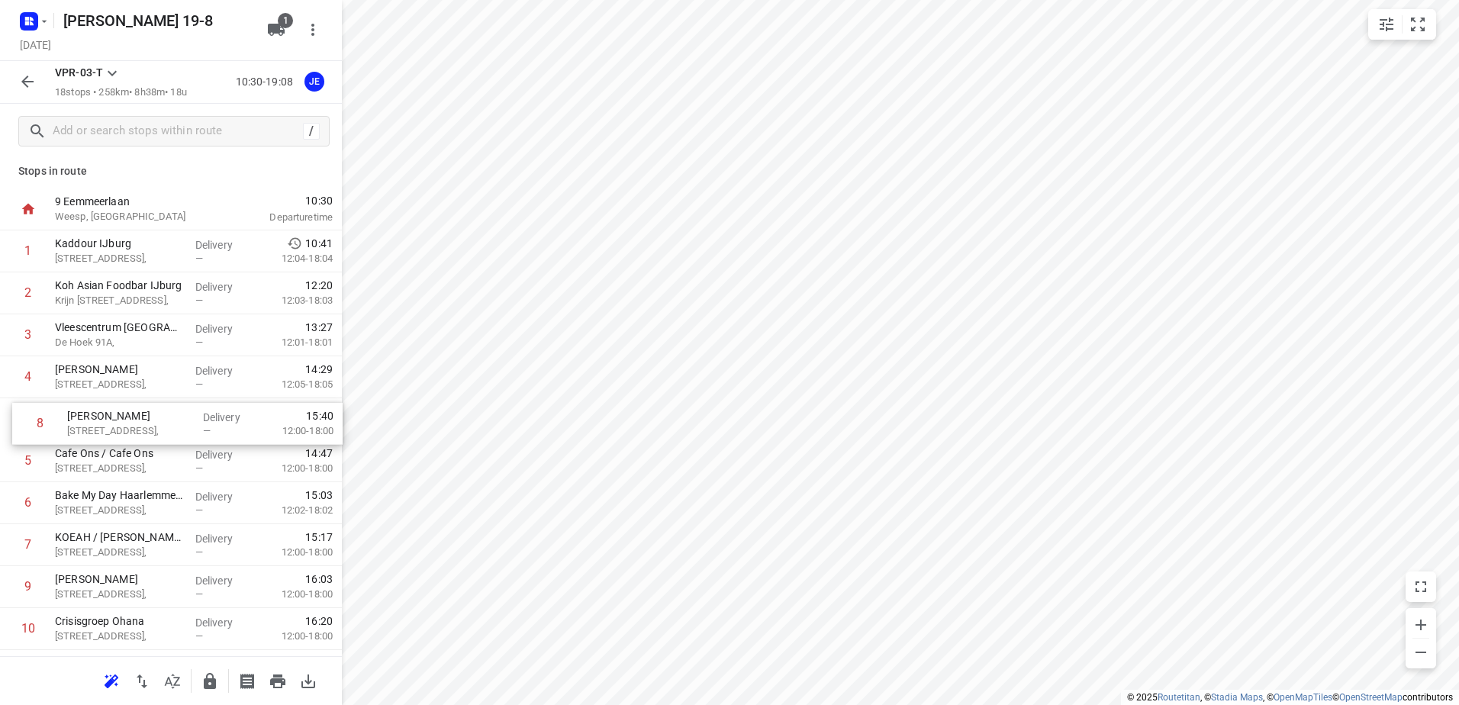
drag, startPoint x: 239, startPoint y: 536, endPoint x: 251, endPoint y: 401, distance: 135.6
click at [251, 401] on div "1 Kaddour IJburg Pampuslaan 22, Delivery — 10:41 12:04-18:04 2 Koh Asian Foodba…" at bounding box center [171, 628] width 342 height 797
click at [31, 83] on icon "button" at bounding box center [27, 81] width 18 height 18
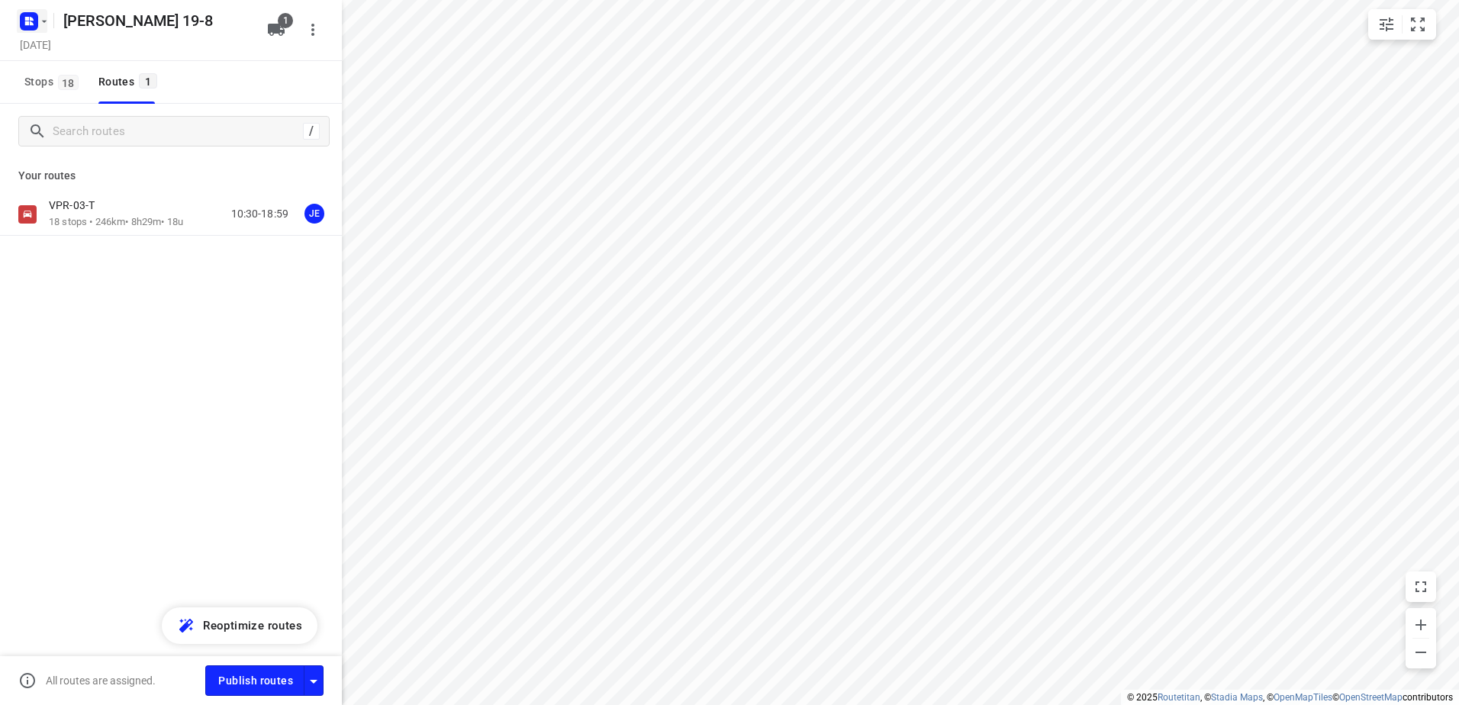
click at [23, 25] on rect "button" at bounding box center [29, 21] width 18 height 18
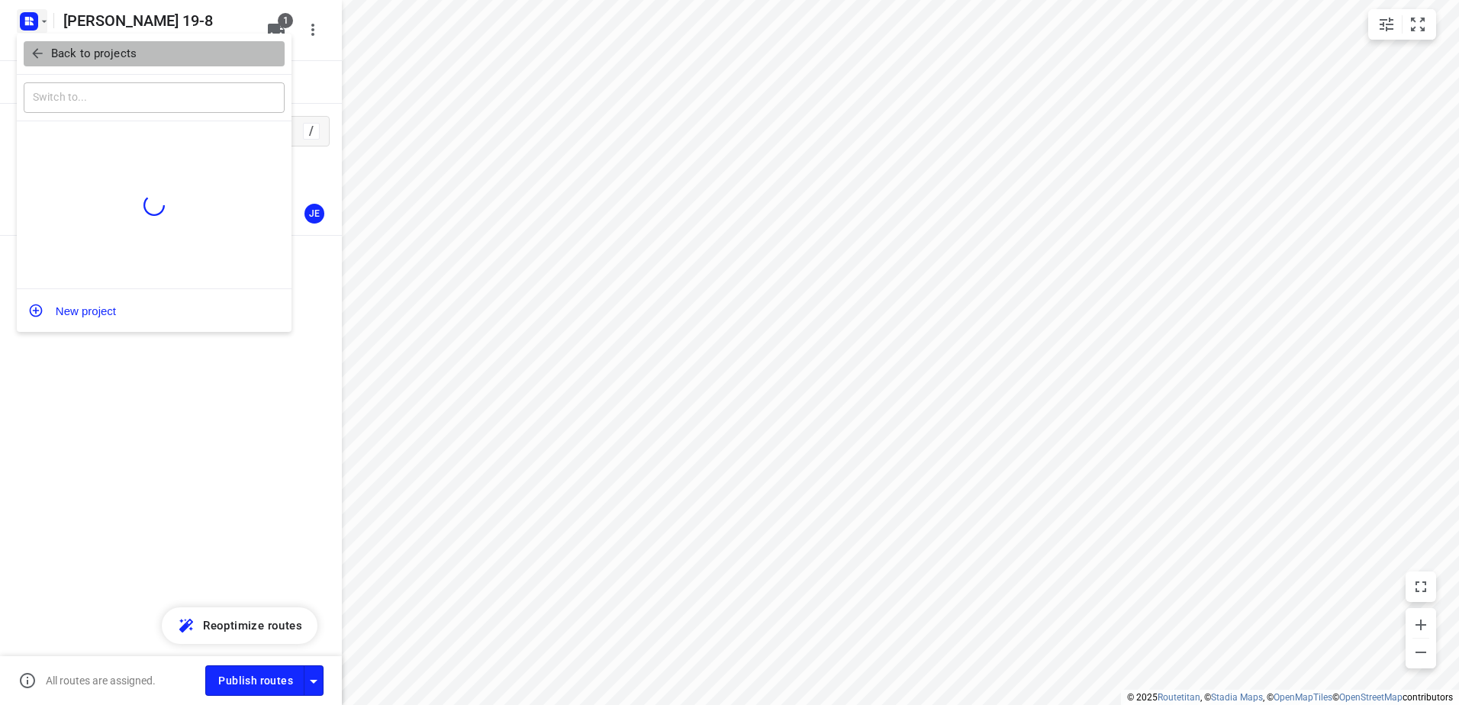
click at [98, 58] on p "Back to projects" at bounding box center [93, 54] width 85 height 18
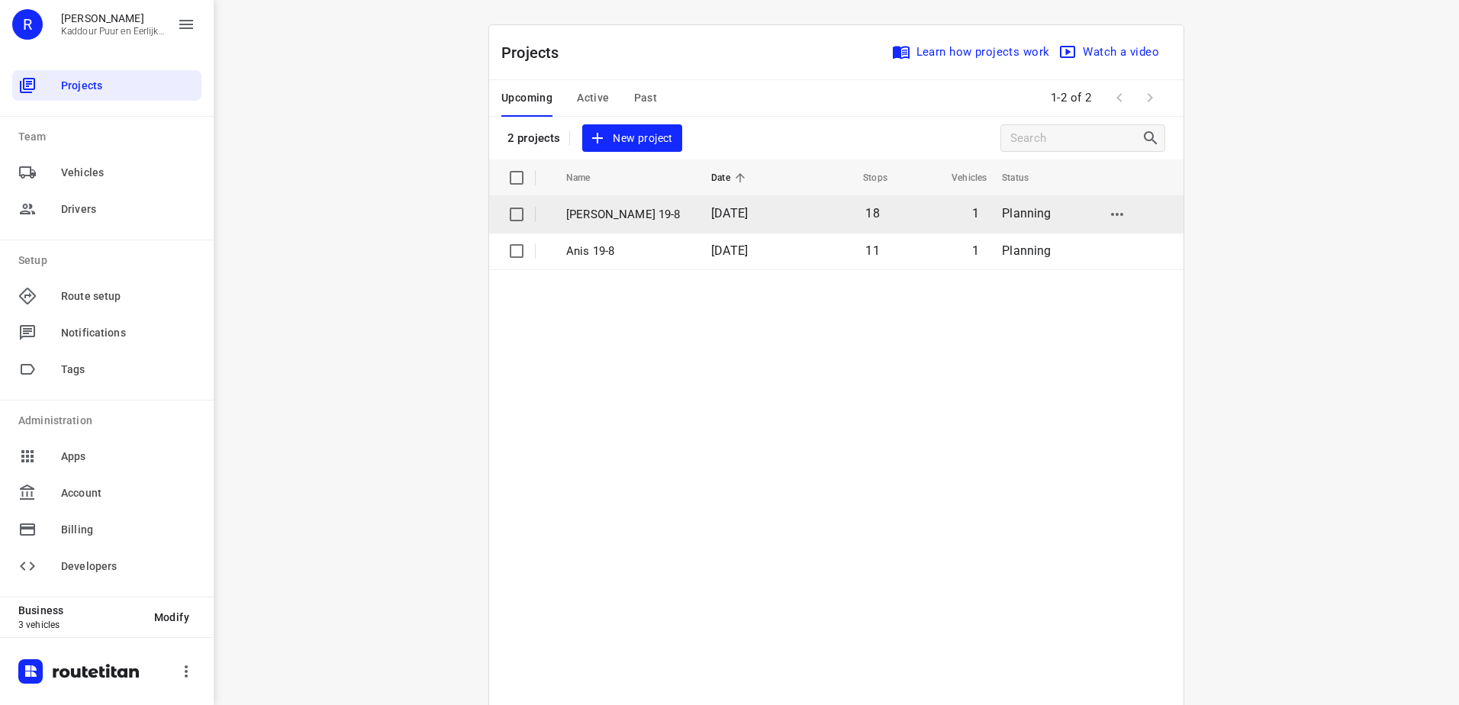
click at [631, 215] on p "[PERSON_NAME] 19-8" at bounding box center [627, 215] width 122 height 18
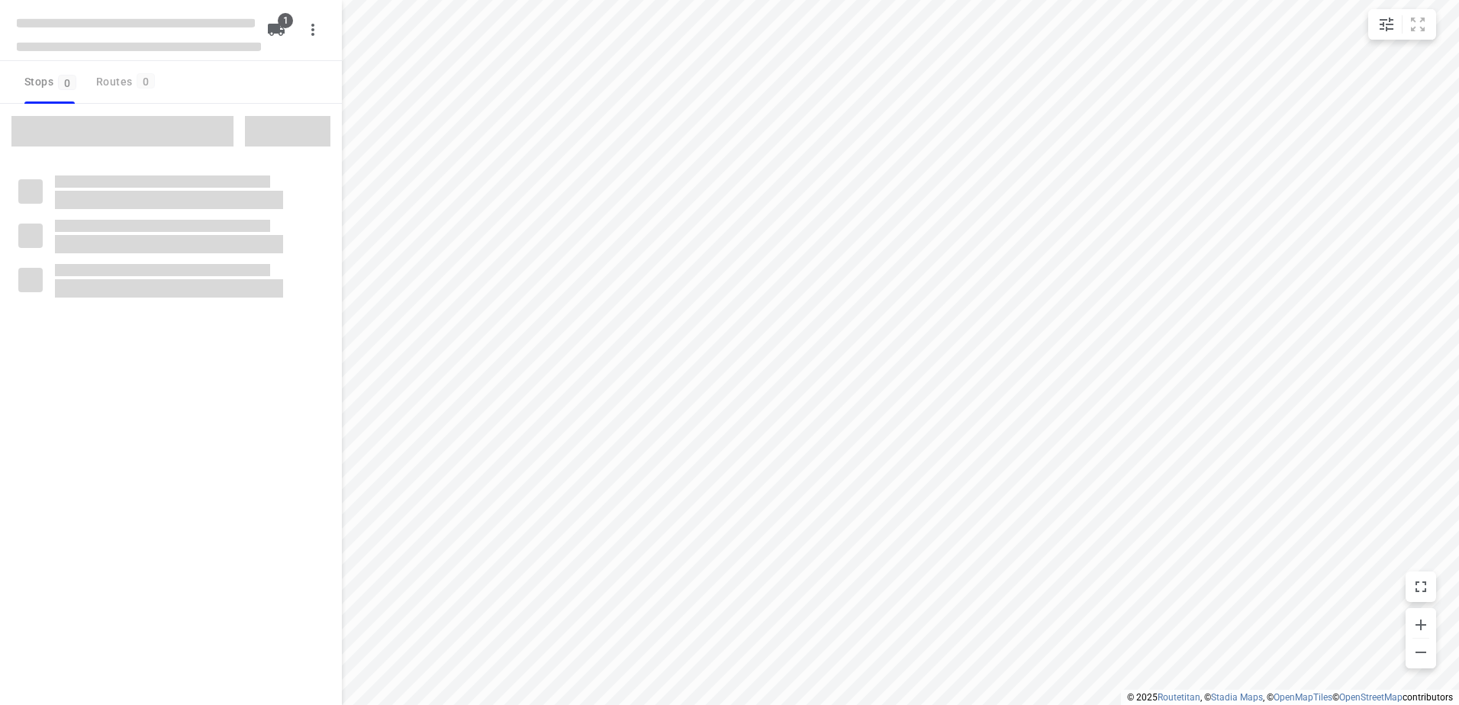
type input "distance"
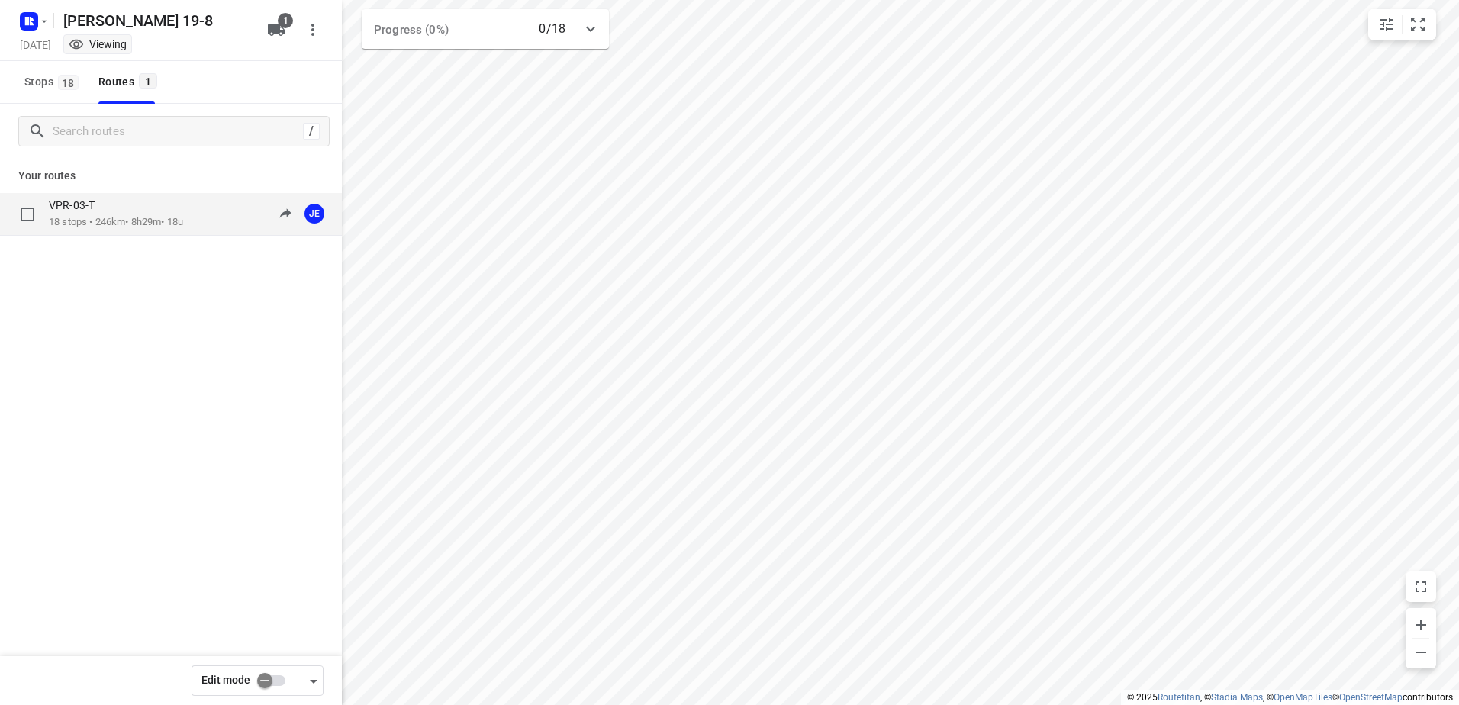
click at [94, 225] on p "18 stops • 246km • 8h29m • 18u" at bounding box center [116, 222] width 134 height 14
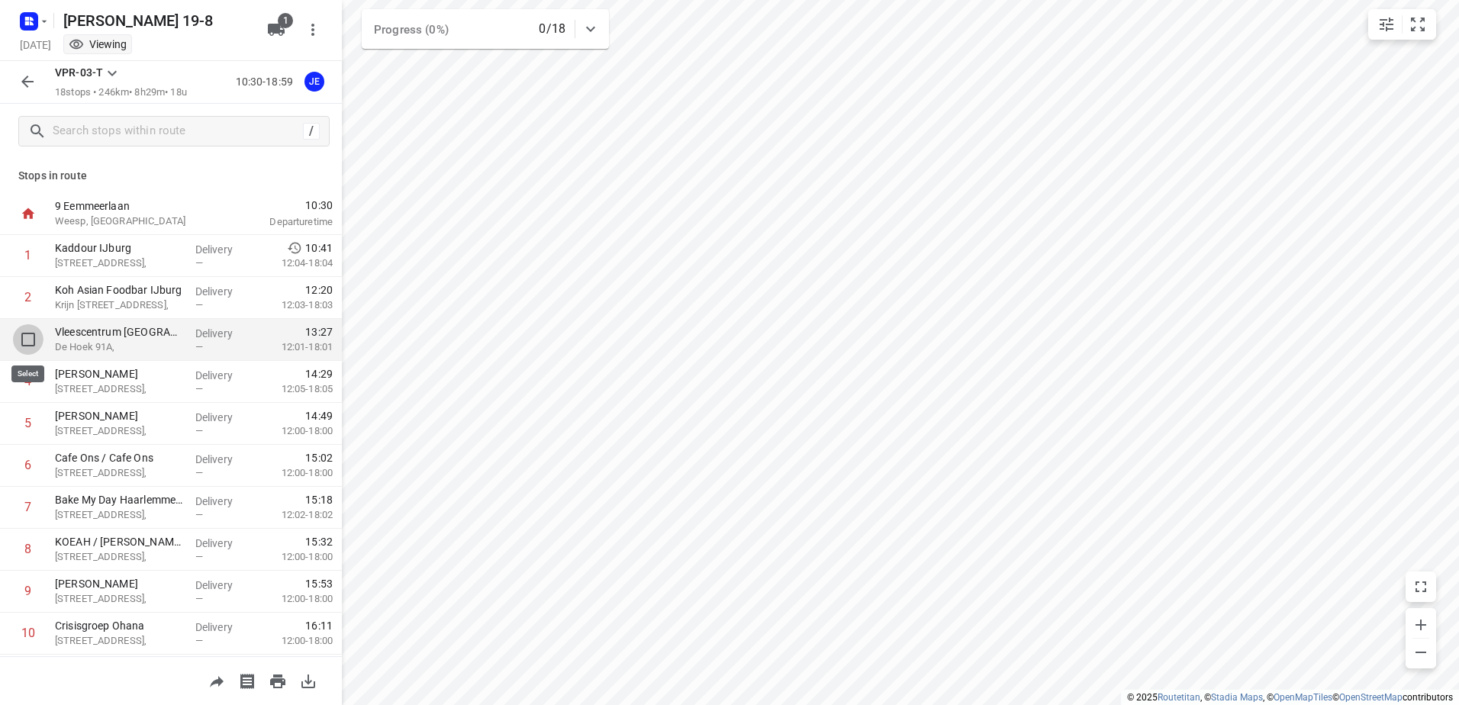
click at [31, 341] on input "checkbox" at bounding box center [28, 339] width 31 height 31
checkbox input "true"
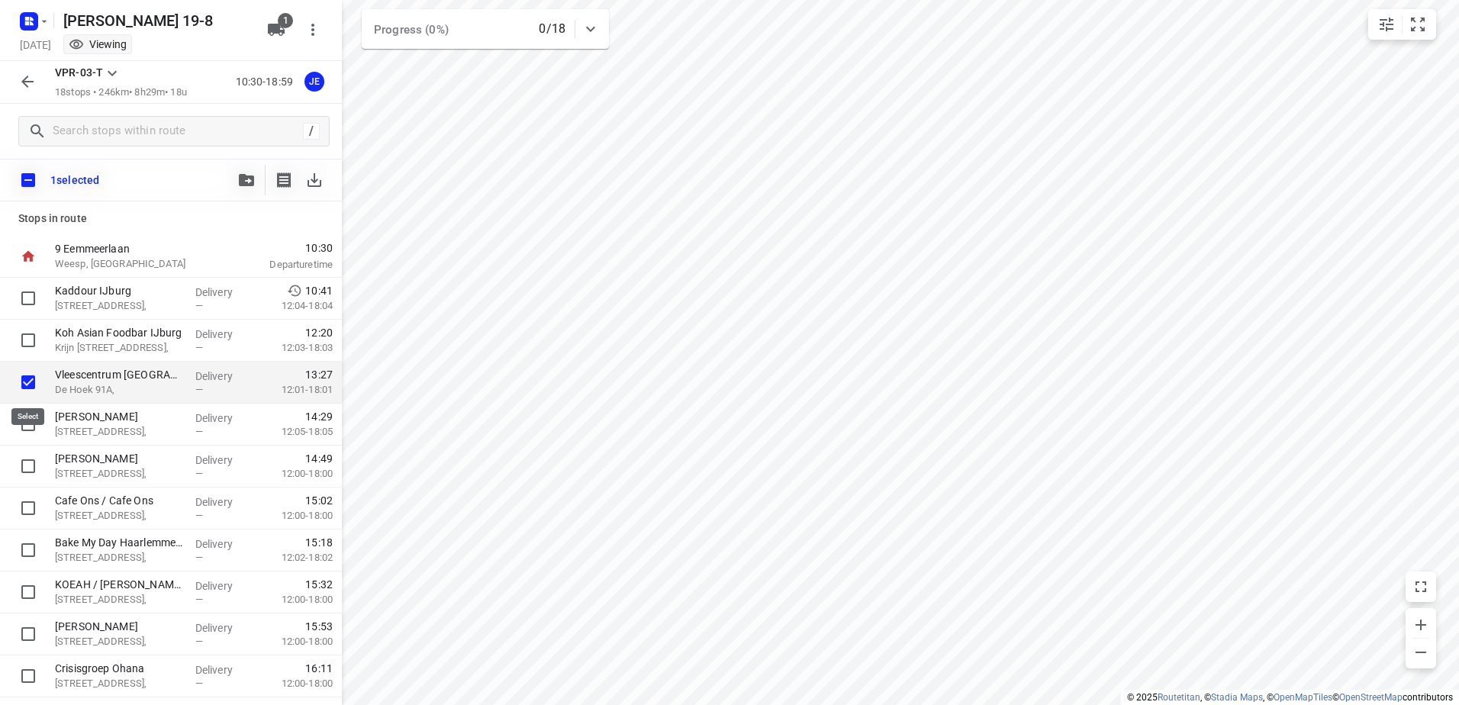
click at [30, 378] on input "checkbox" at bounding box center [28, 382] width 31 height 31
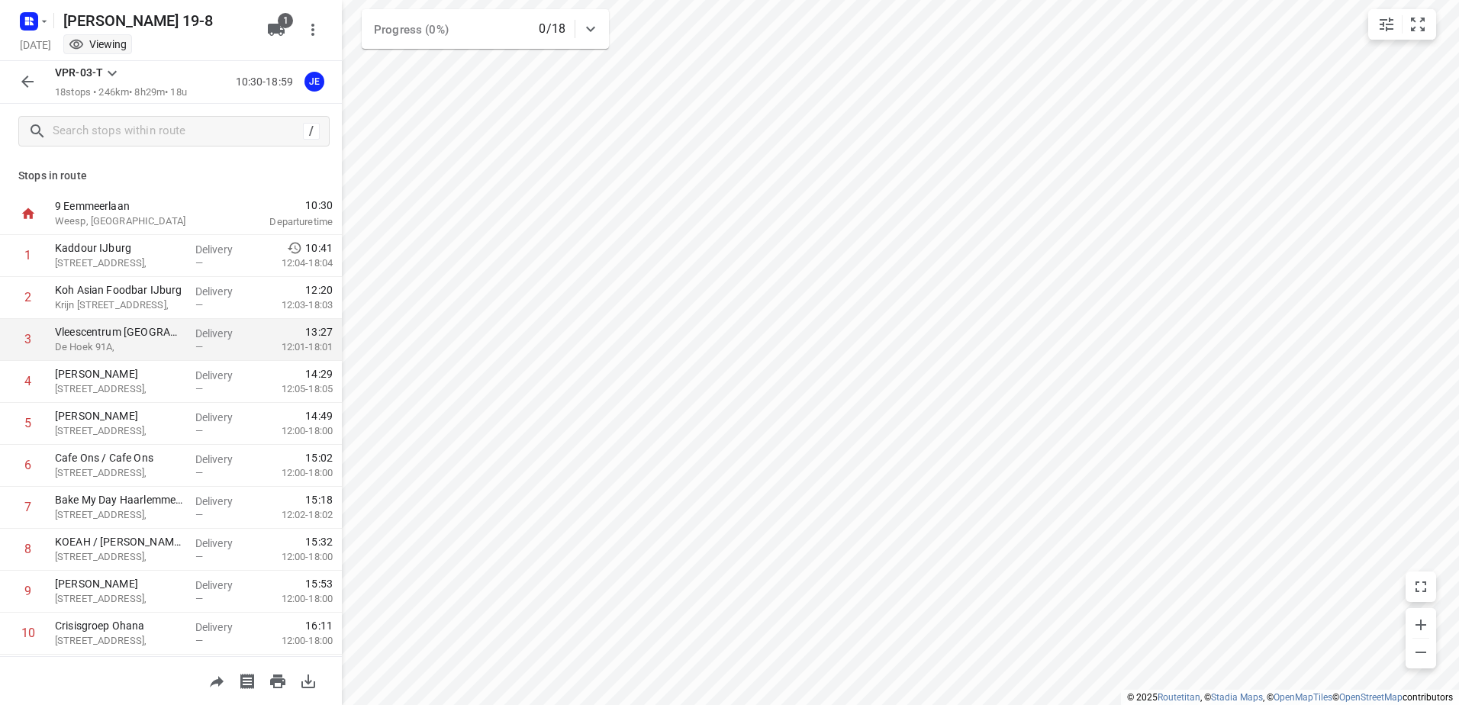
click at [24, 89] on icon "button" at bounding box center [27, 81] width 18 height 18
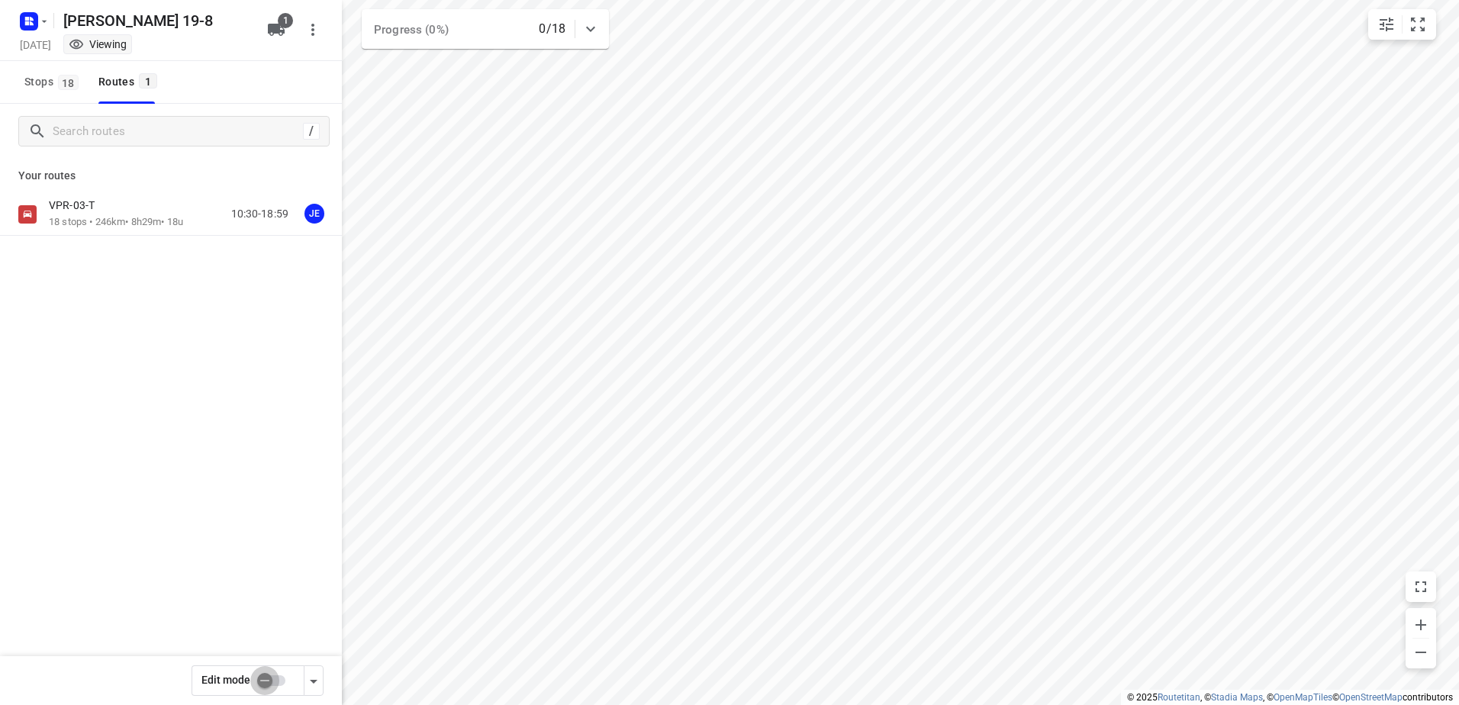
click at [283, 689] on input "checkbox" at bounding box center [264, 680] width 87 height 29
checkbox input "true"
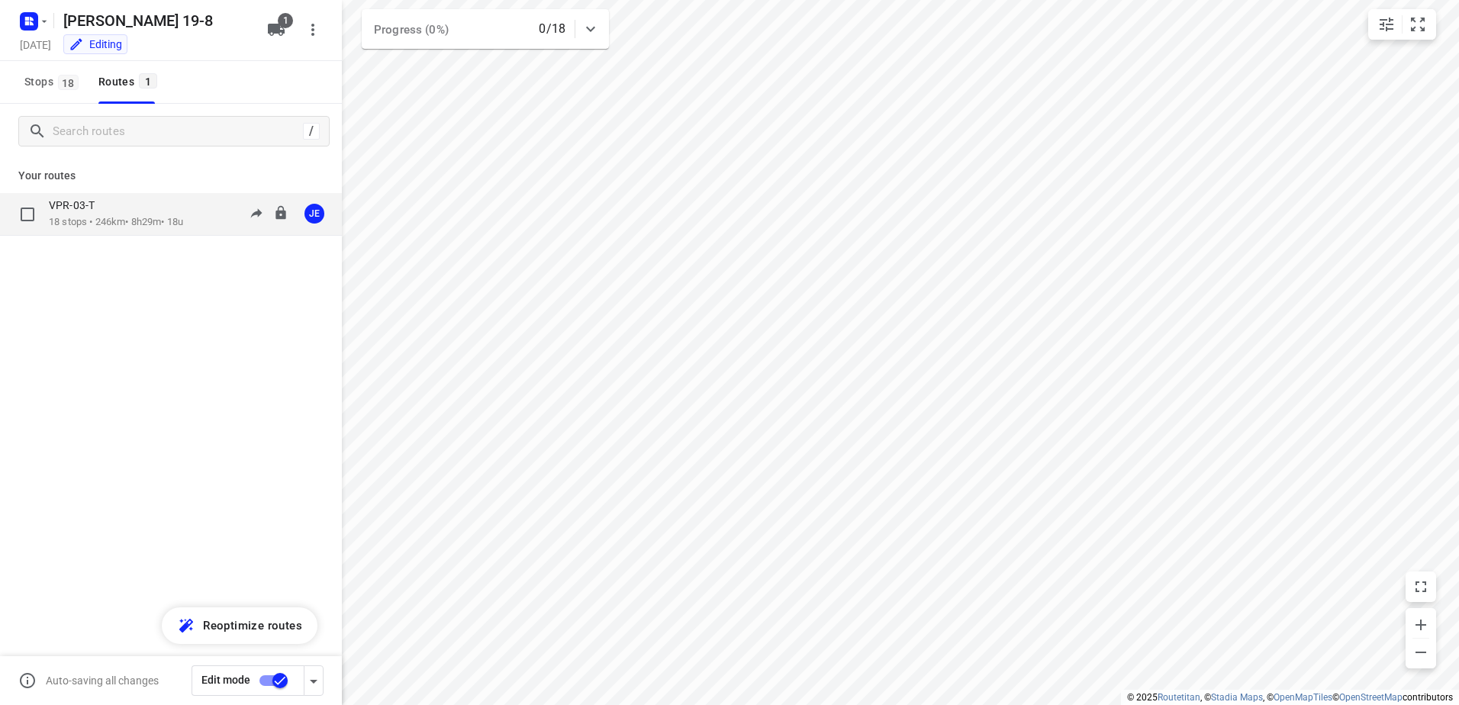
click at [124, 208] on div "VPR-03-T" at bounding box center [116, 206] width 134 height 17
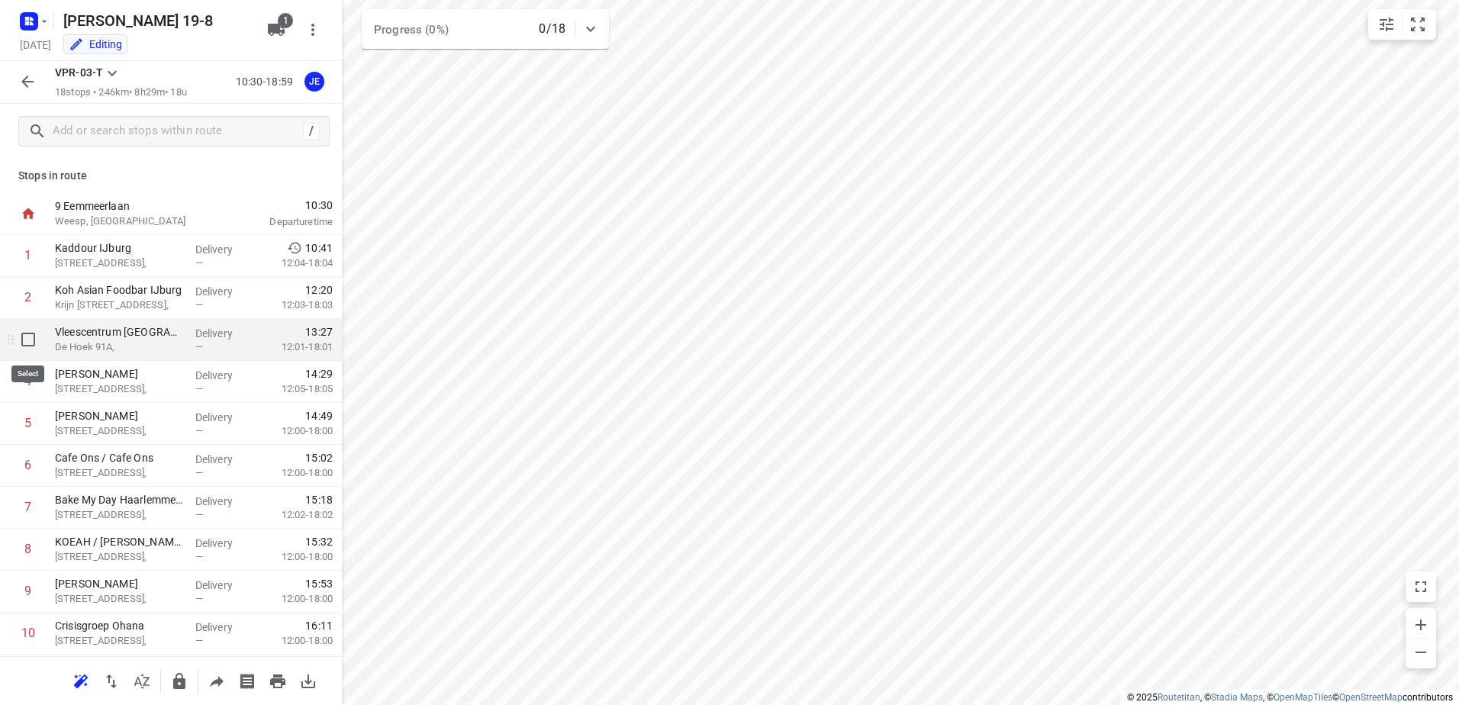
click at [25, 340] on input "checkbox" at bounding box center [28, 339] width 31 height 31
checkbox input "true"
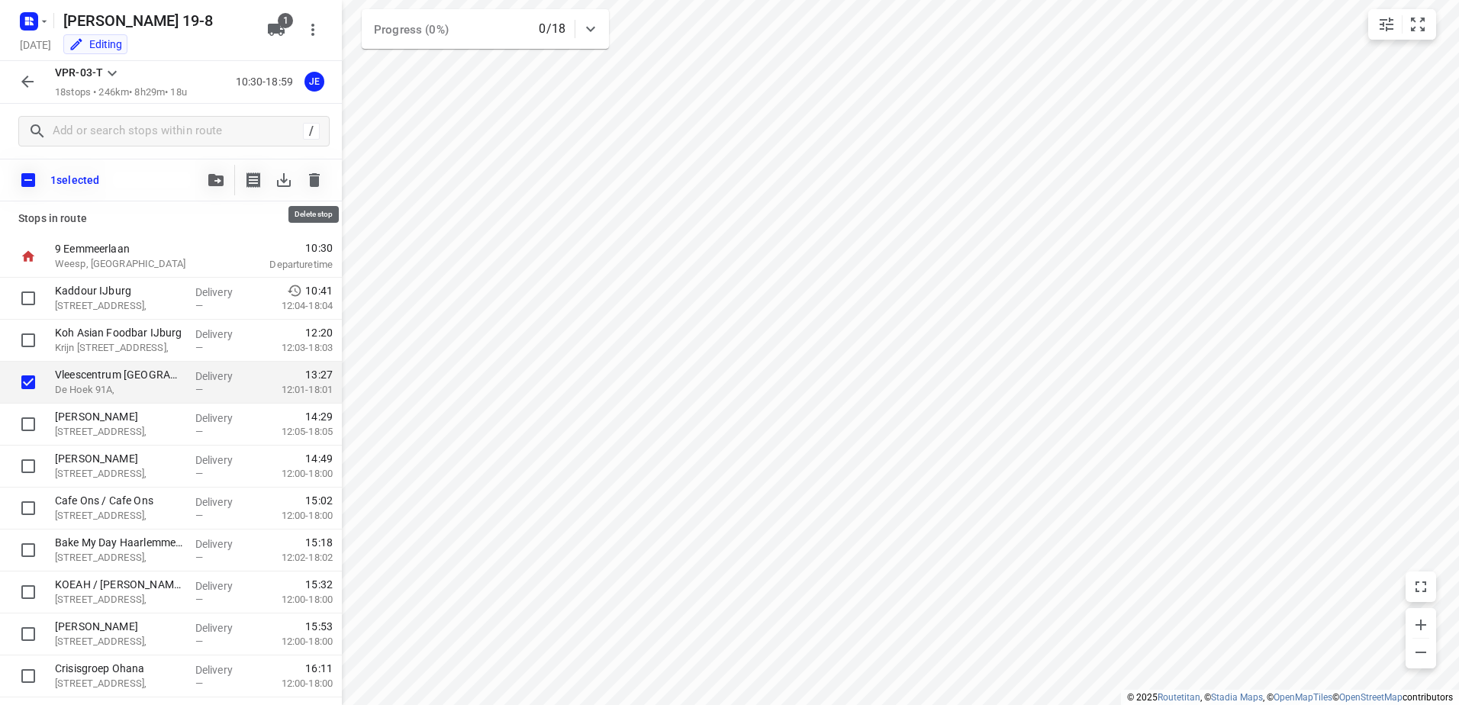
click at [313, 179] on icon "button" at bounding box center [314, 180] width 11 height 14
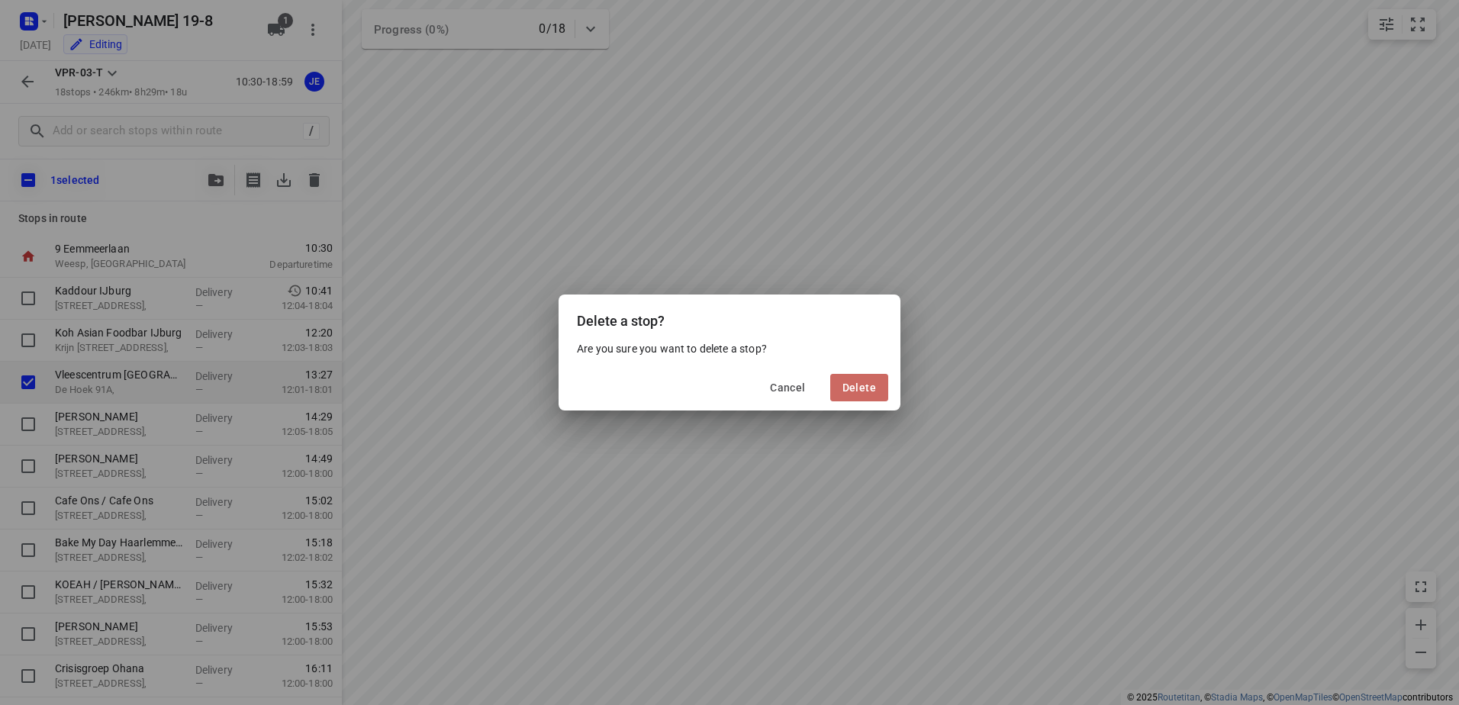
click at [852, 382] on span "Delete" at bounding box center [859, 388] width 34 height 12
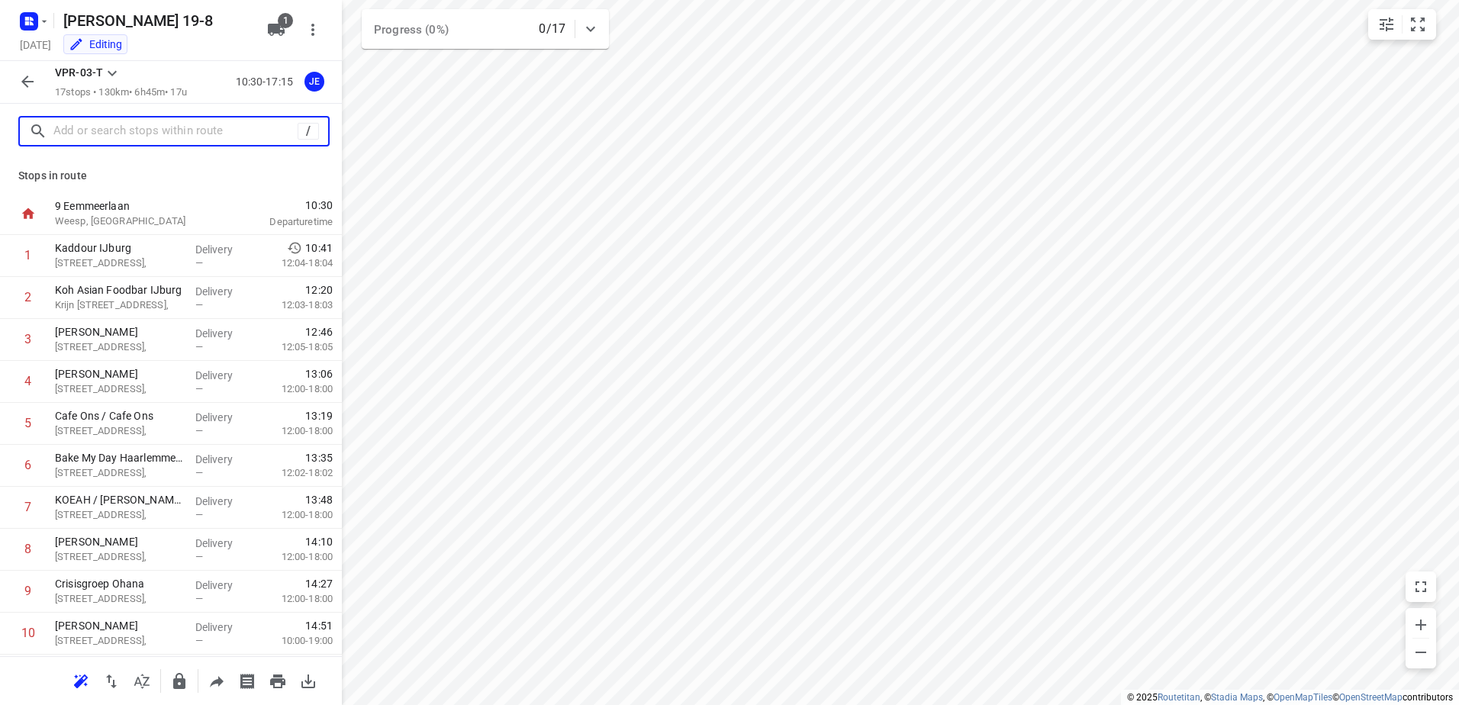
click at [160, 121] on input "text" at bounding box center [175, 132] width 244 height 24
paste input "Ampèrestraat 63"
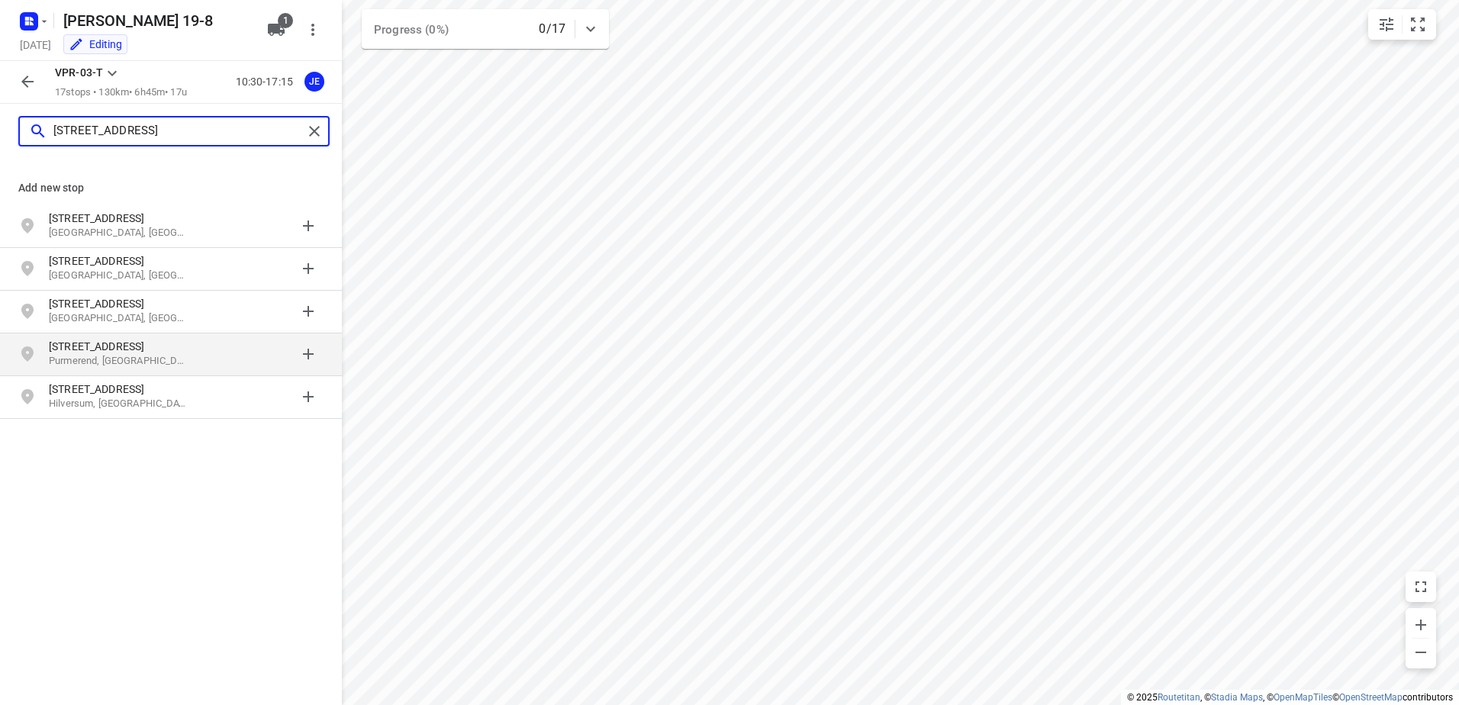
type input "Ampèrestraat 63"
click at [135, 365] on p "Purmerend, Nederland" at bounding box center [119, 361] width 140 height 14
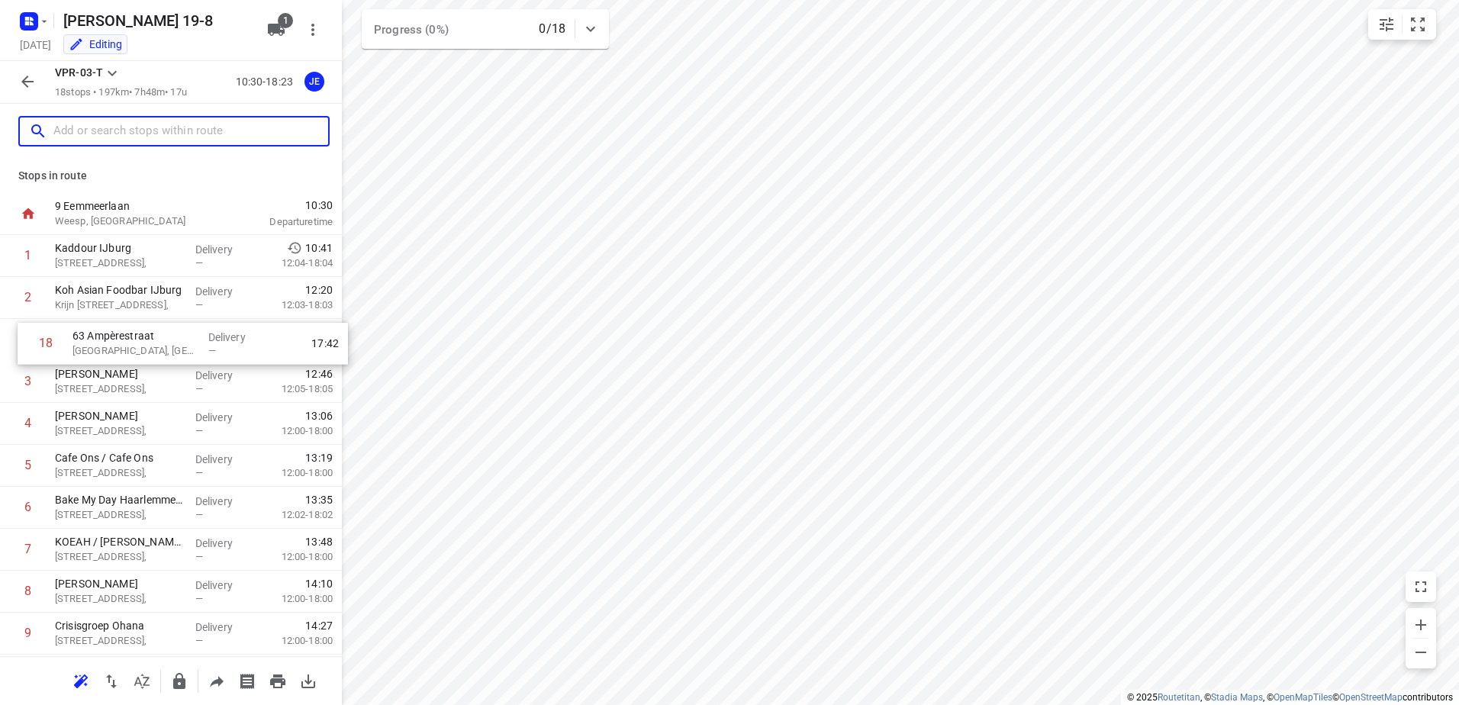
drag, startPoint x: 147, startPoint y: 593, endPoint x: 168, endPoint y: 338, distance: 255.7
click at [168, 338] on div "1 Kaddour IJburg Pampuslaan 22, Delivery — 10:41 12:04-18:04 2 Koh Asian Foodba…" at bounding box center [171, 633] width 342 height 797
click at [168, 338] on p "63 Ampèrestraat" at bounding box center [119, 331] width 128 height 15
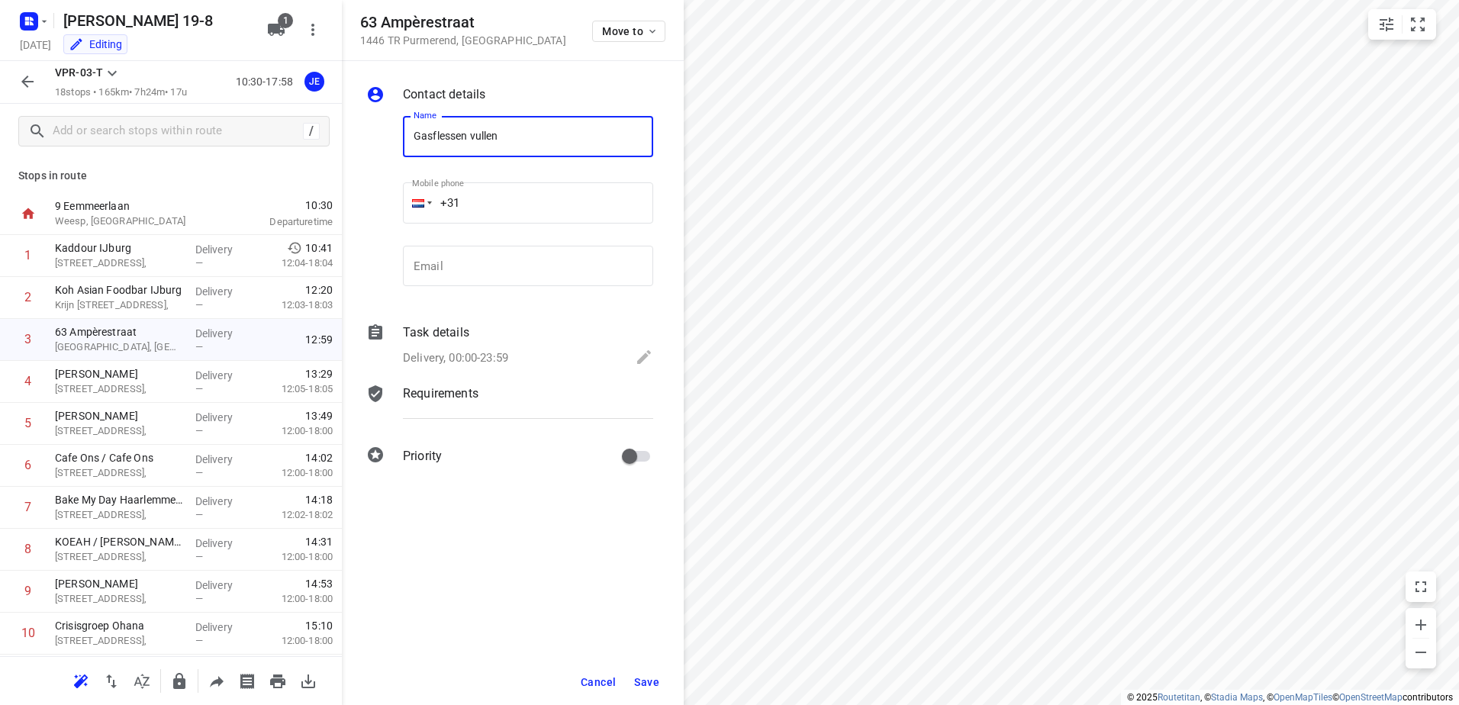
type input "Gasflessen vullen"
click at [526, 324] on div "Task details" at bounding box center [528, 333] width 250 height 18
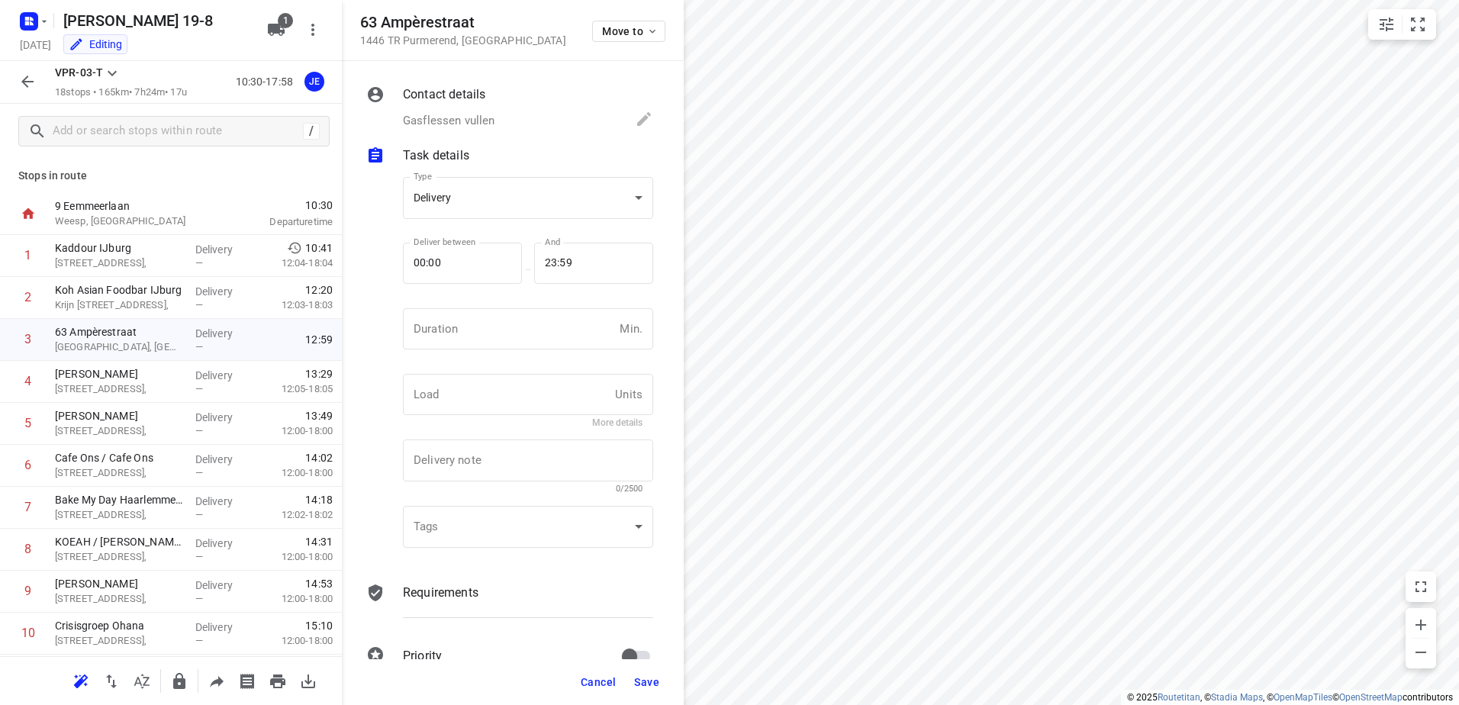
click at [516, 330] on input "number" at bounding box center [508, 328] width 211 height 41
type input "15"
click at [655, 688] on button "Save" at bounding box center [646, 681] width 37 height 27
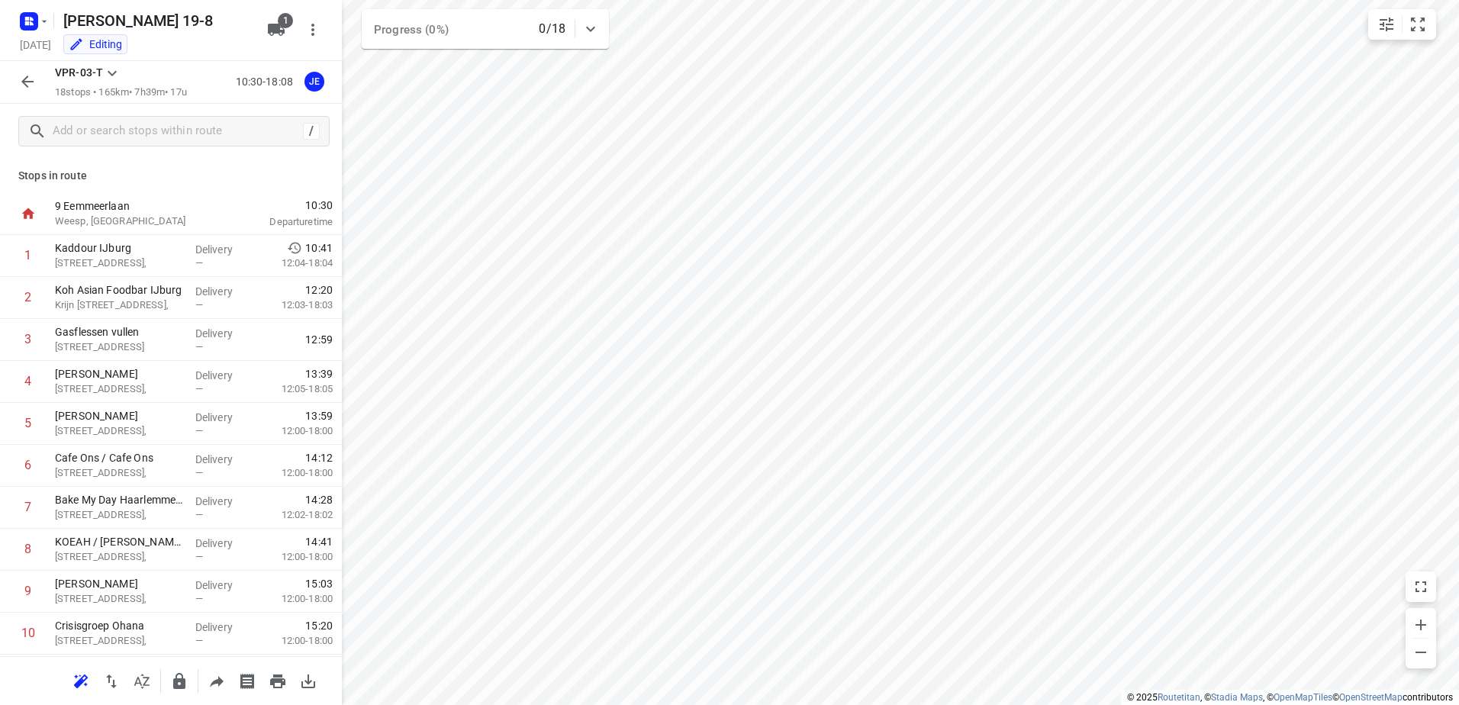
click at [40, 73] on button "button" at bounding box center [27, 81] width 31 height 31
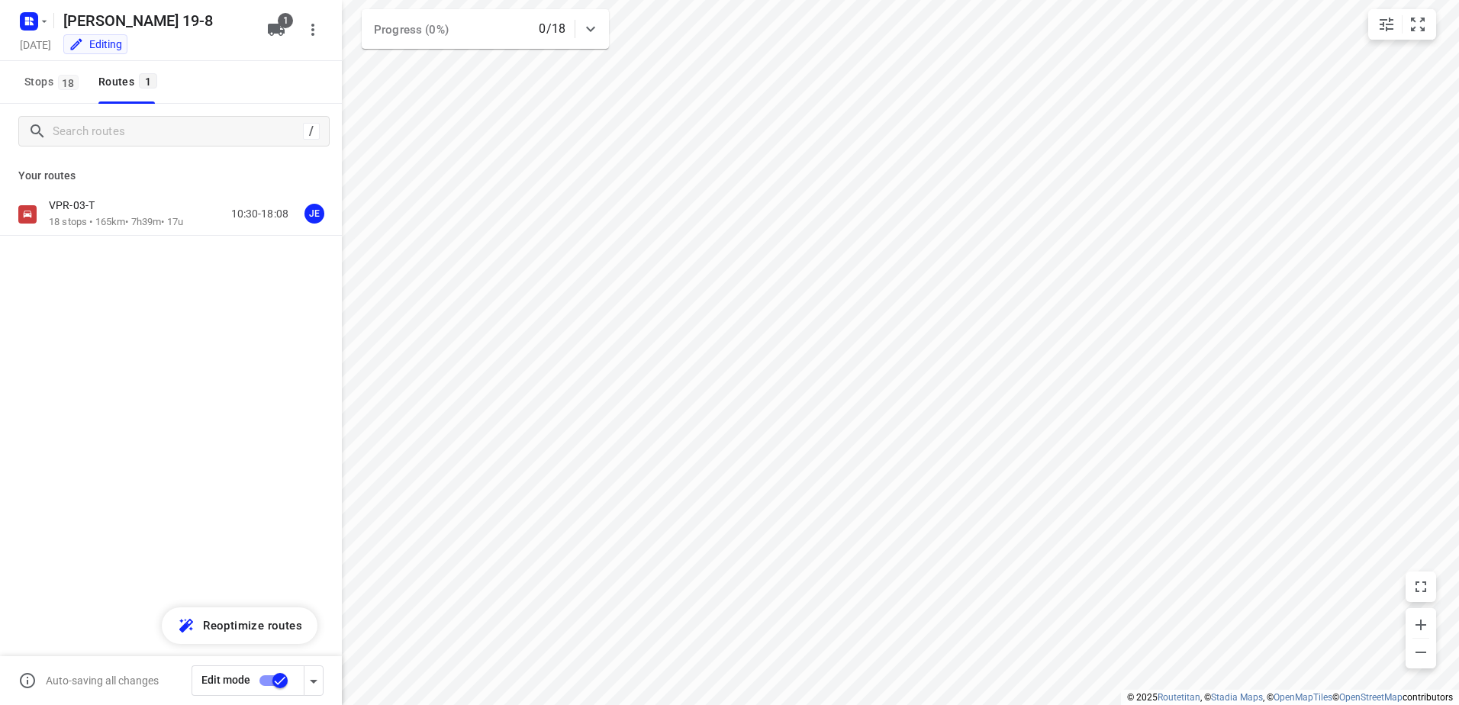
click at [272, 667] on input "checkbox" at bounding box center [280, 680] width 87 height 29
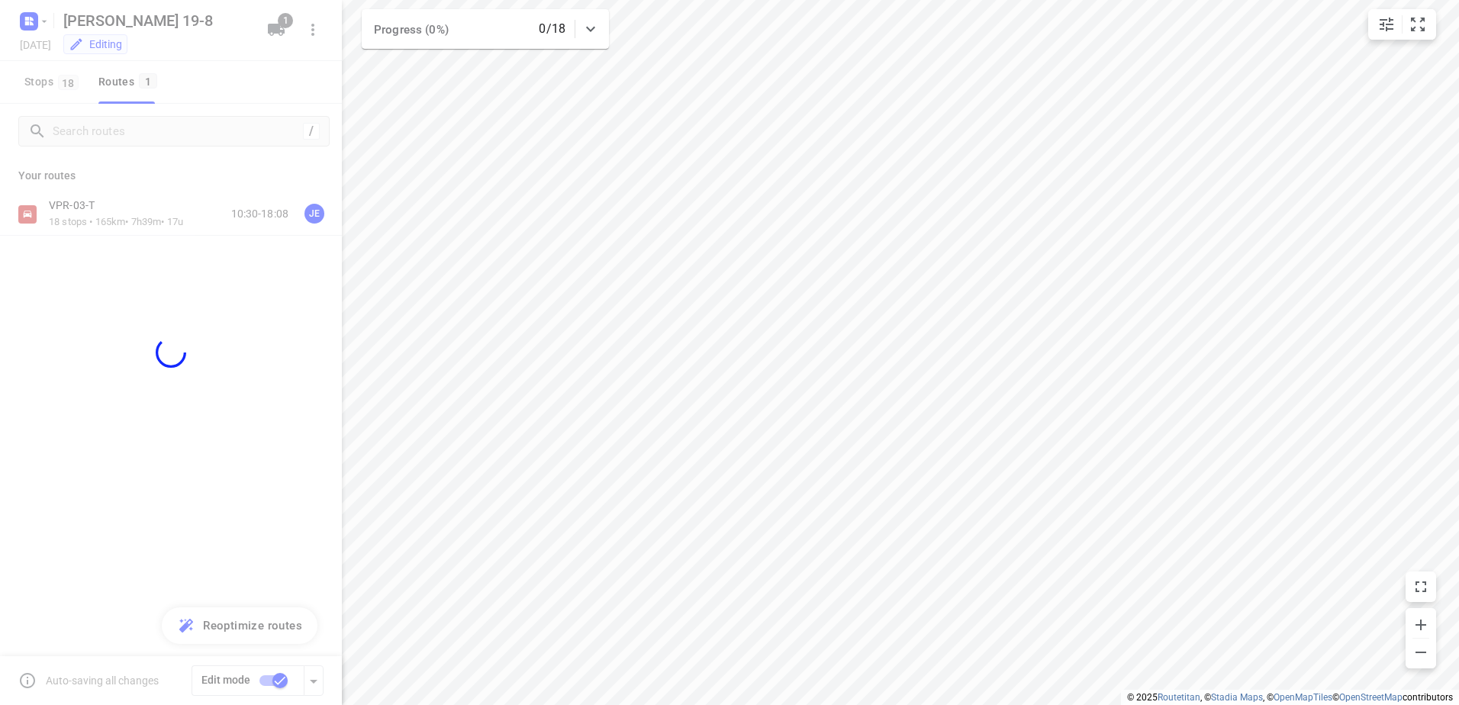
checkbox input "false"
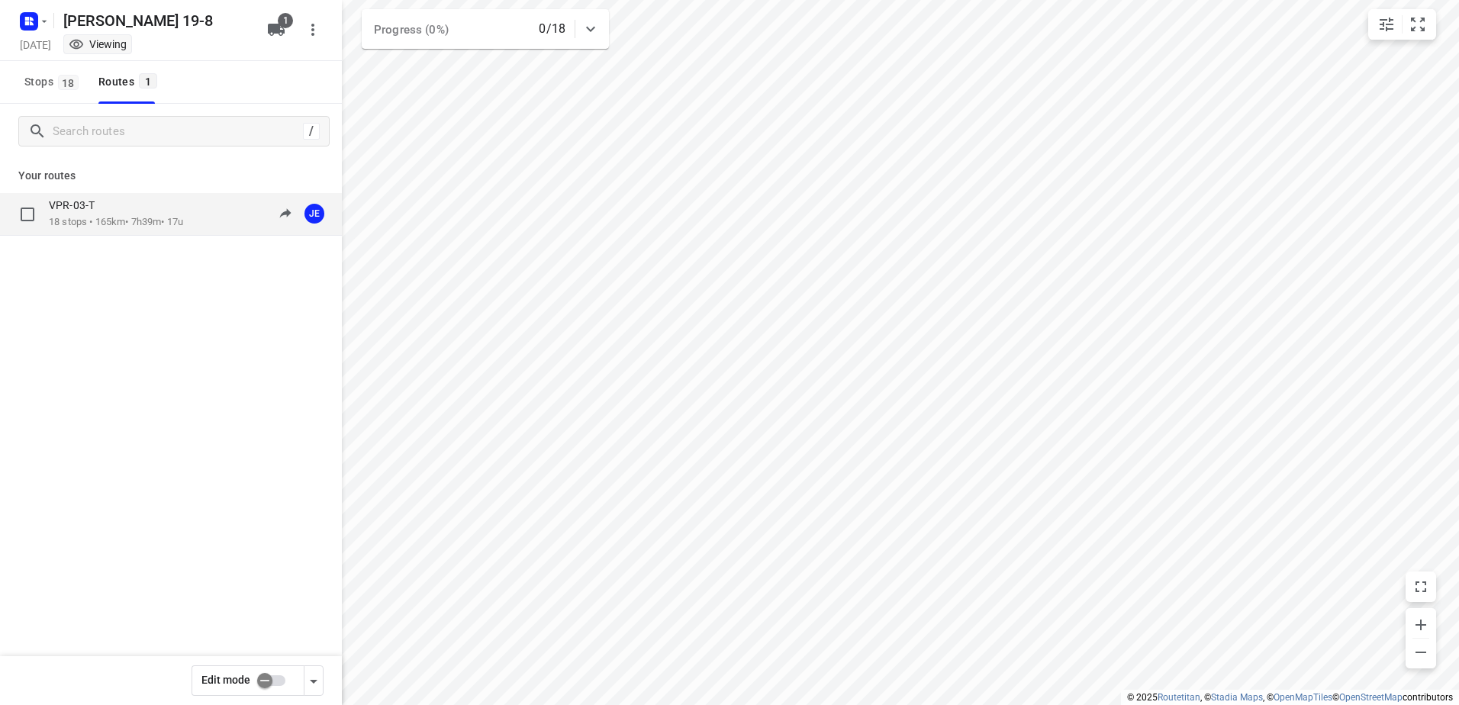
click at [135, 220] on p "18 stops • 165km • 7h39m • 17u" at bounding box center [116, 222] width 134 height 14
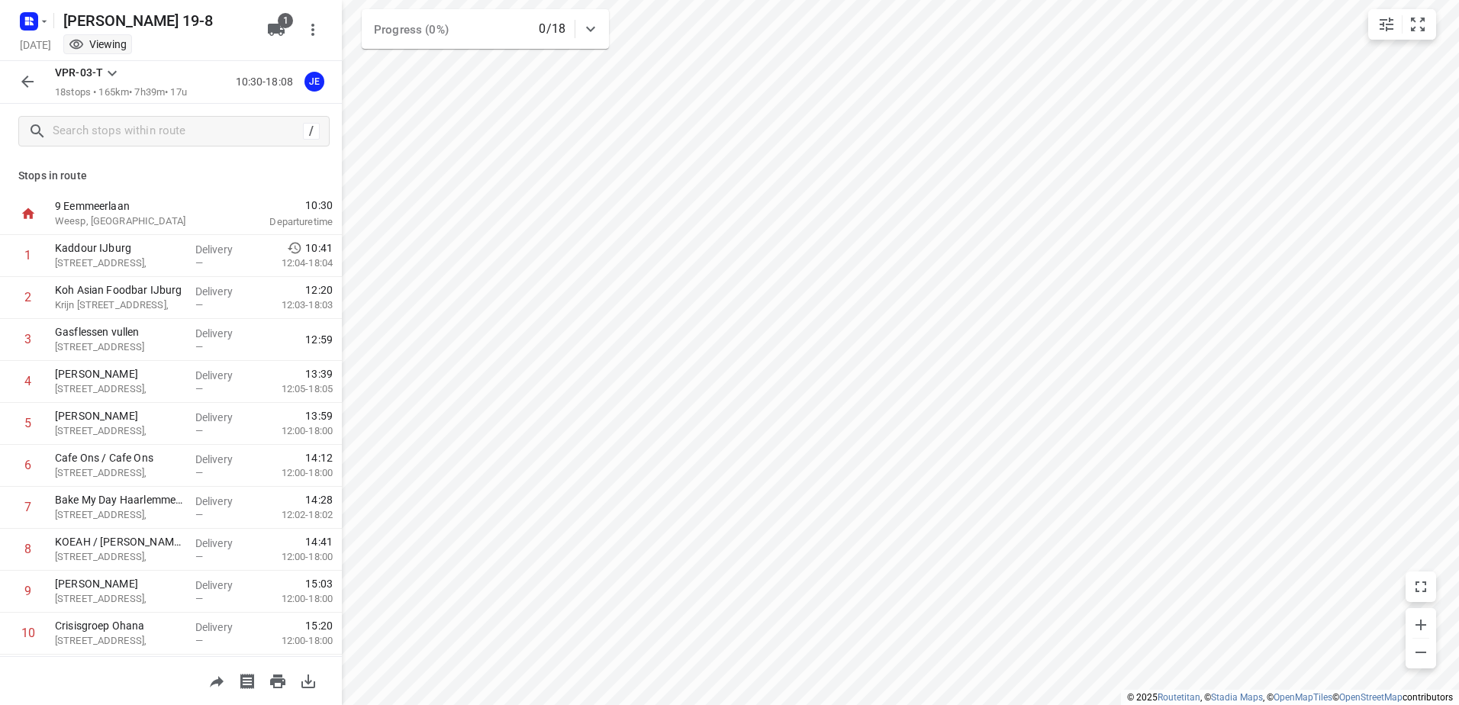
click at [18, 78] on icon "button" at bounding box center [27, 81] width 18 height 18
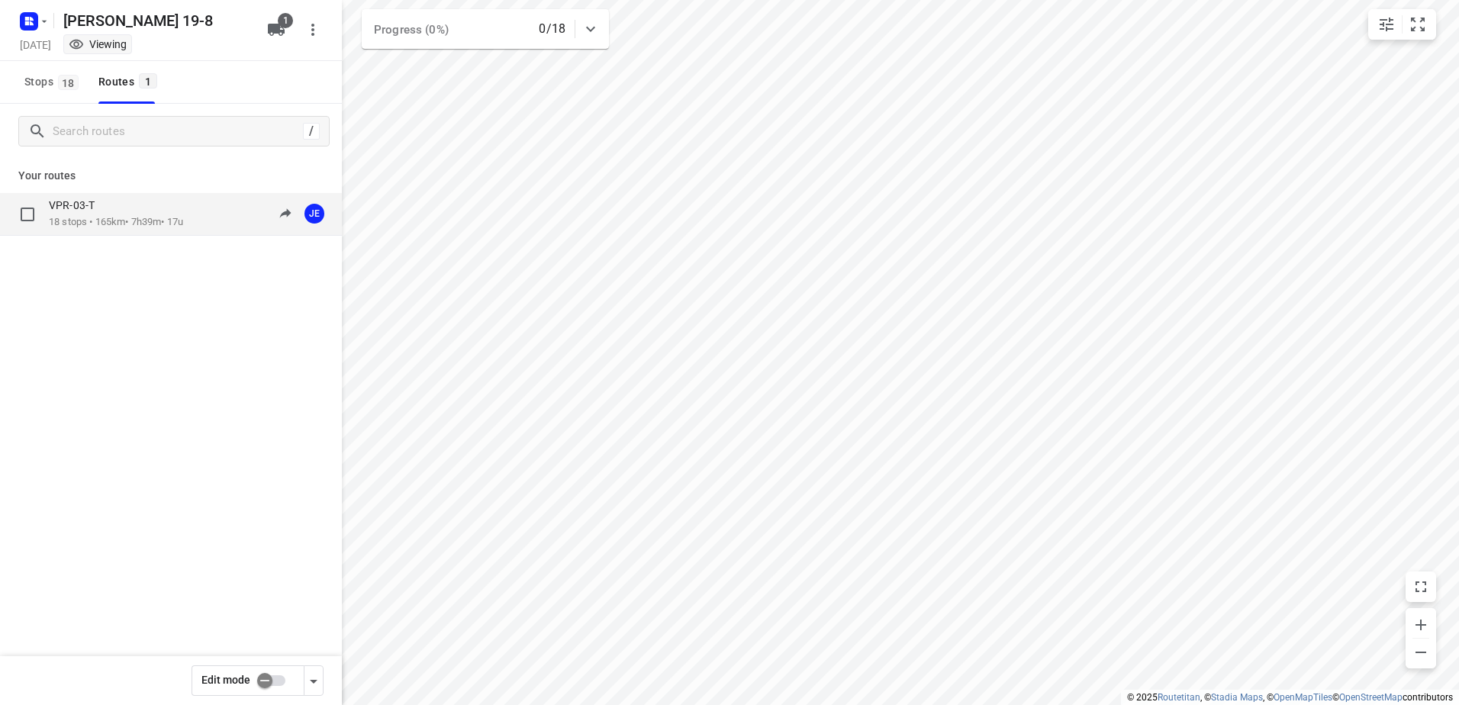
click at [116, 218] on p "18 stops • 165km • 7h39m • 17u" at bounding box center [116, 222] width 134 height 14
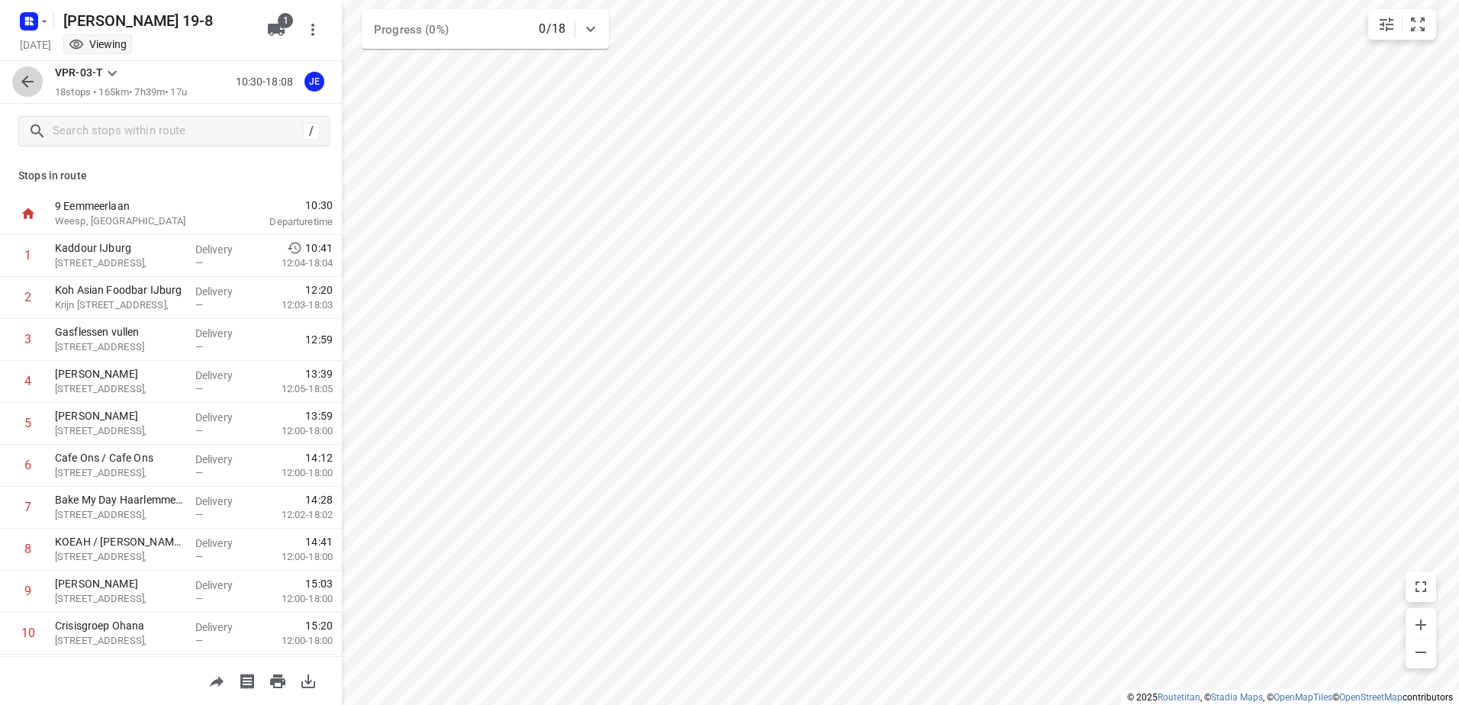
click at [34, 87] on icon "button" at bounding box center [27, 81] width 18 height 18
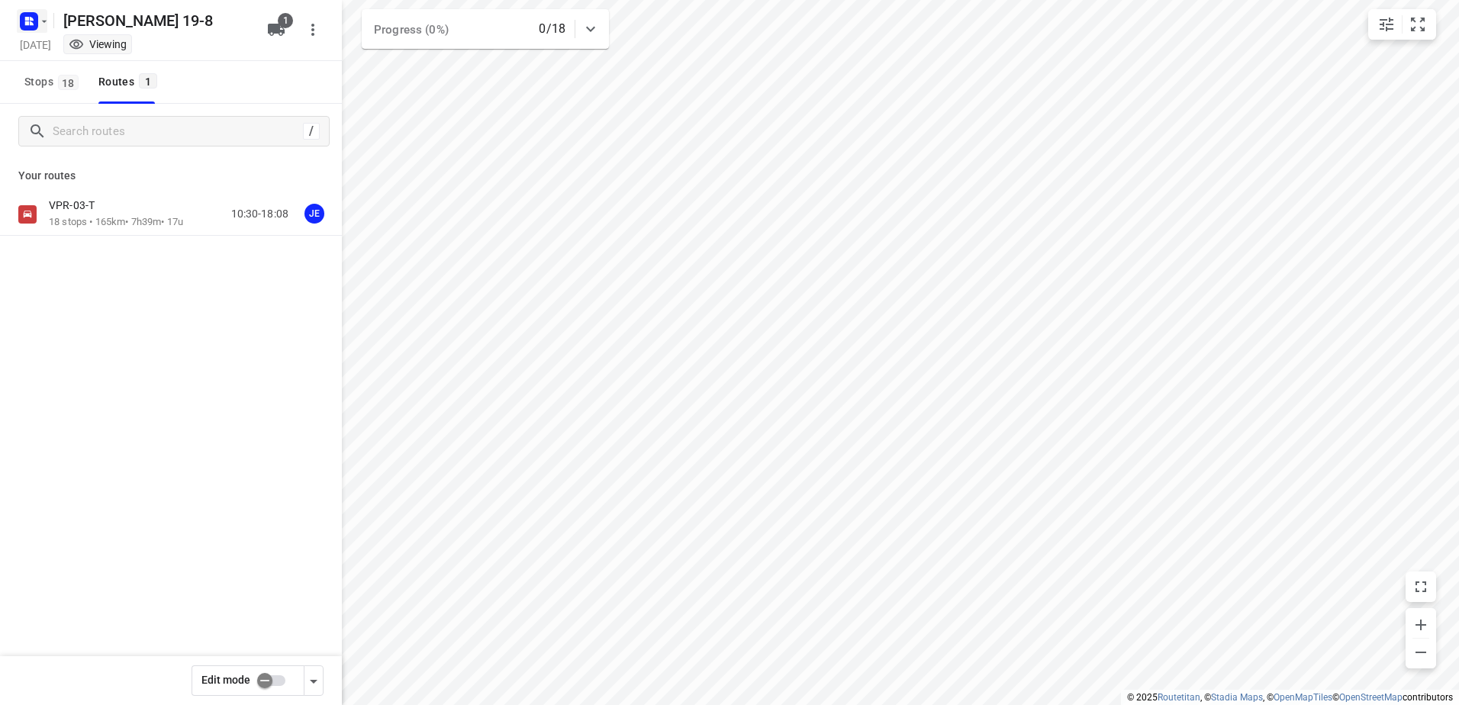
click at [18, 19] on icon "button" at bounding box center [29, 21] width 24 height 24
click at [76, 59] on p "Back to projects" at bounding box center [93, 54] width 85 height 18
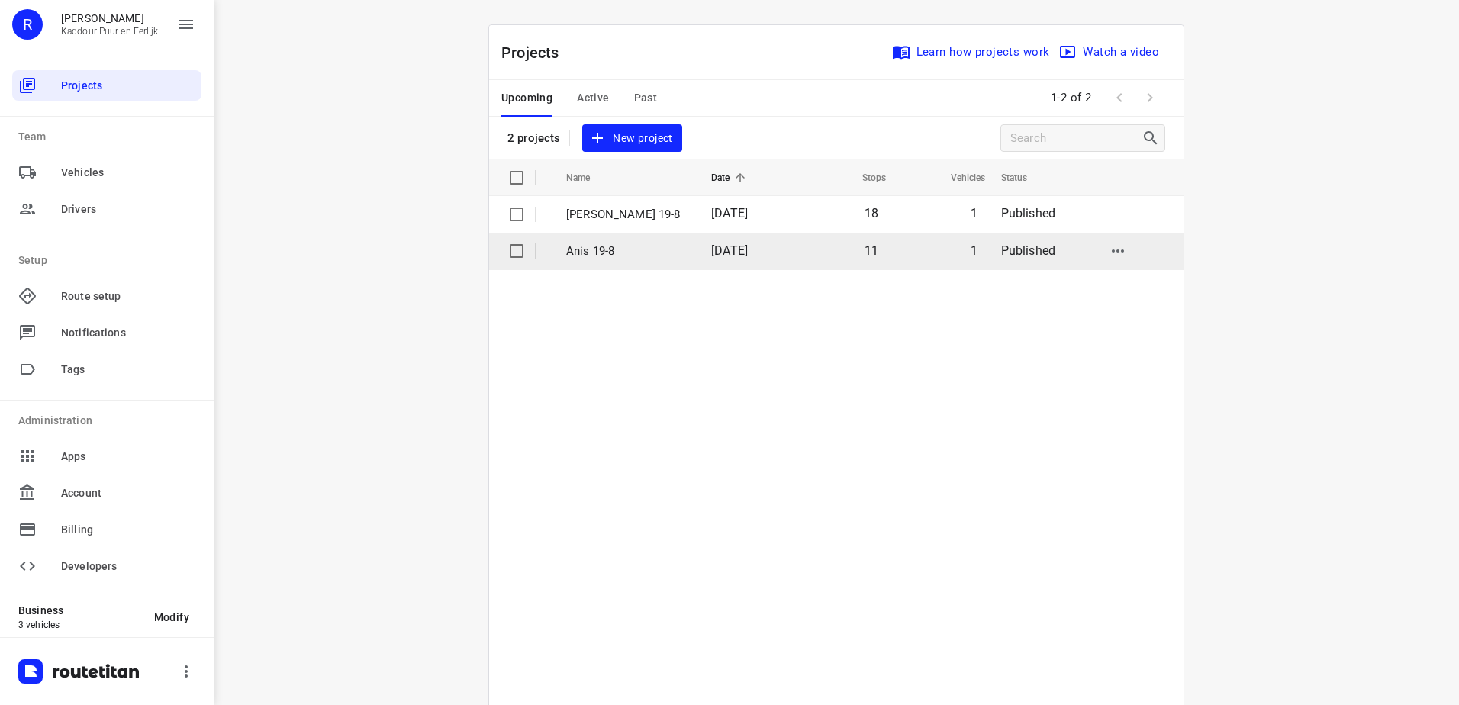
click at [648, 251] on p "Anis 19-8" at bounding box center [627, 252] width 122 height 18
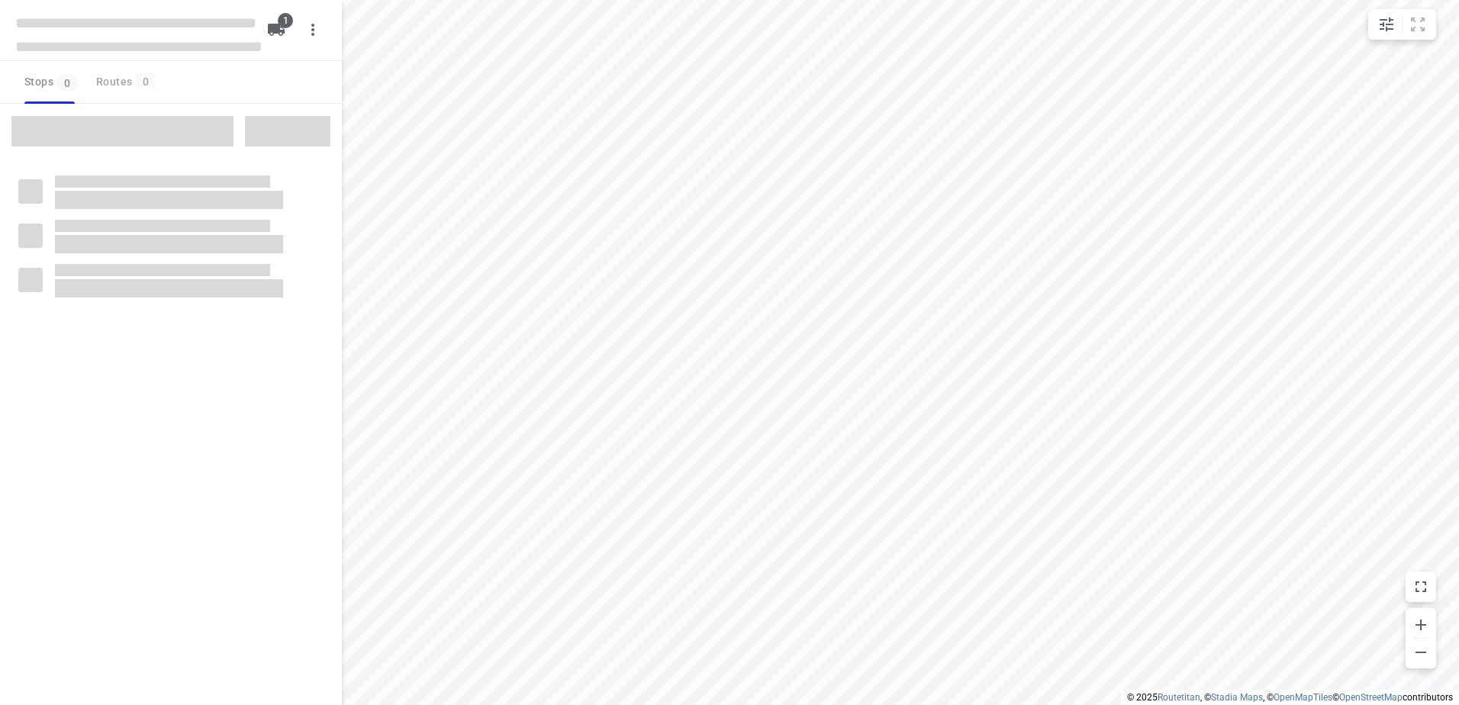
type input "distance"
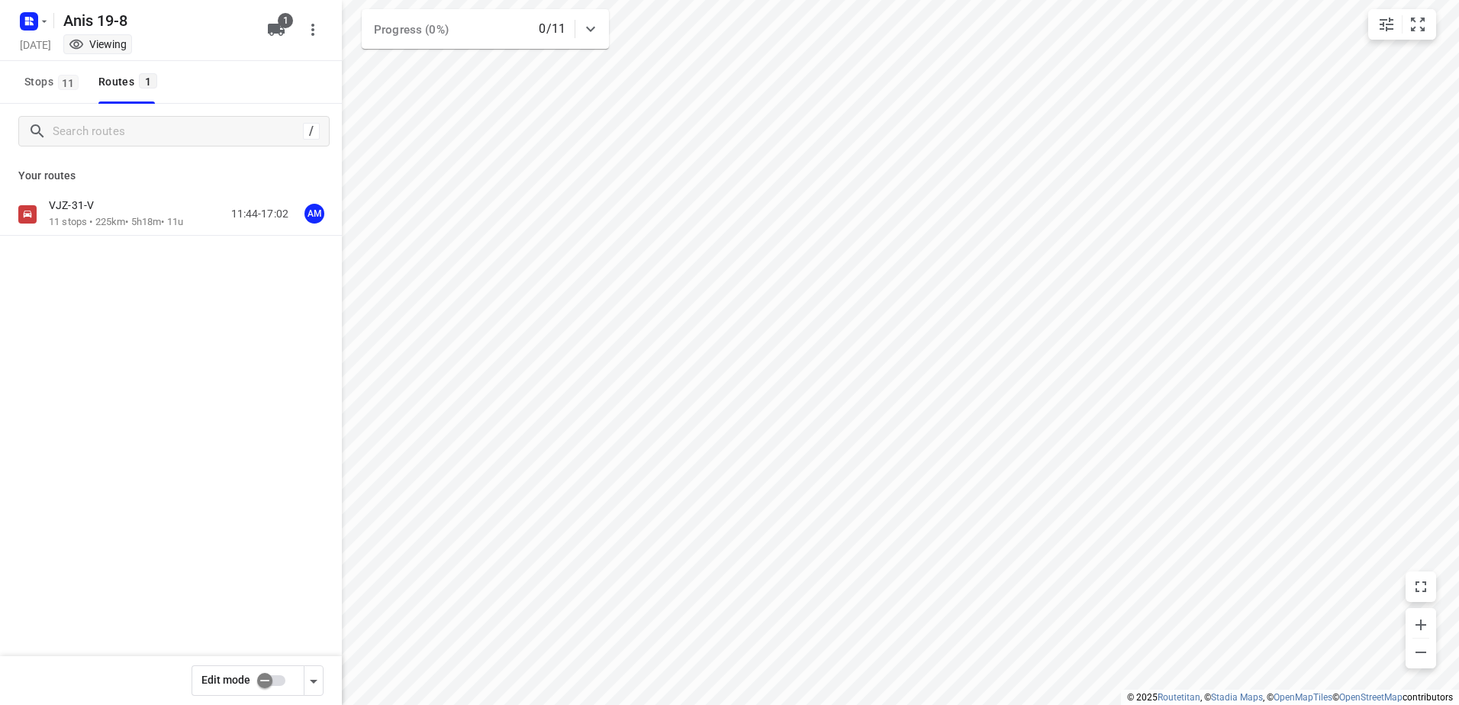
click at [82, 238] on div "VJZ-31-V 11 stops • 225km • 5h18m • 11u 11:44-17:02 AM" at bounding box center [171, 268] width 342 height 150
click at [87, 230] on div "VJZ-31-V 11 stops • 225km • 5h18m • 11u 11:44-17:02 AM" at bounding box center [171, 214] width 342 height 43
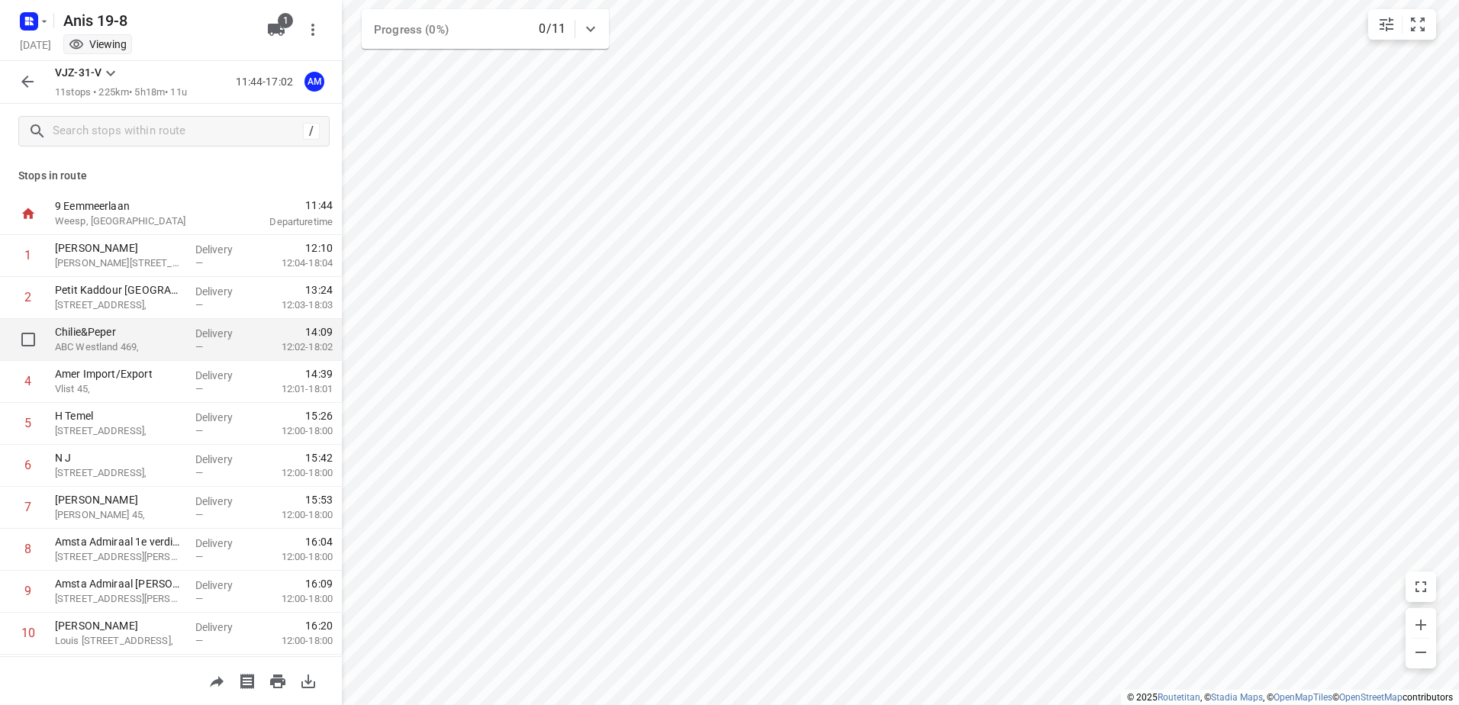
click at [158, 340] on p "ABC Westland 469," at bounding box center [119, 347] width 128 height 15
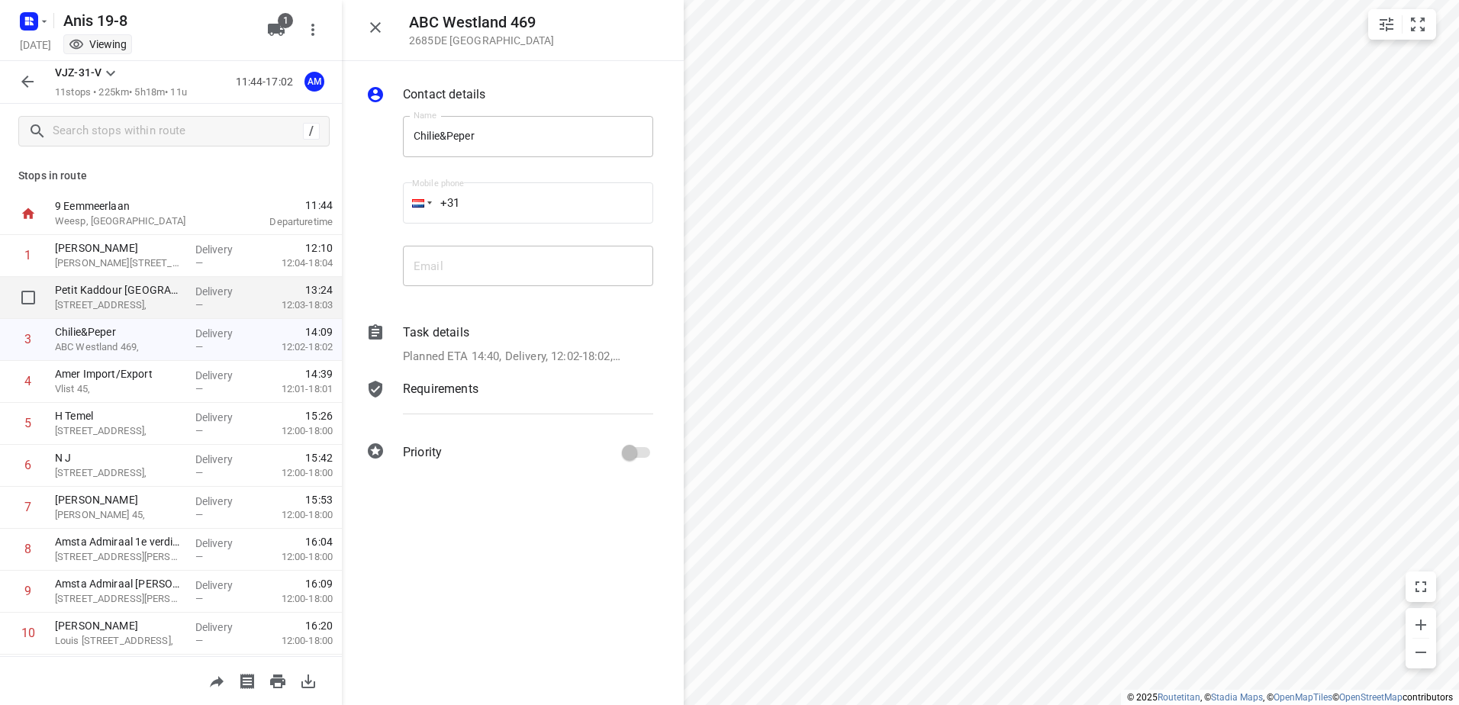
click at [156, 299] on p "Zwart Janstraat 119," at bounding box center [119, 305] width 128 height 15
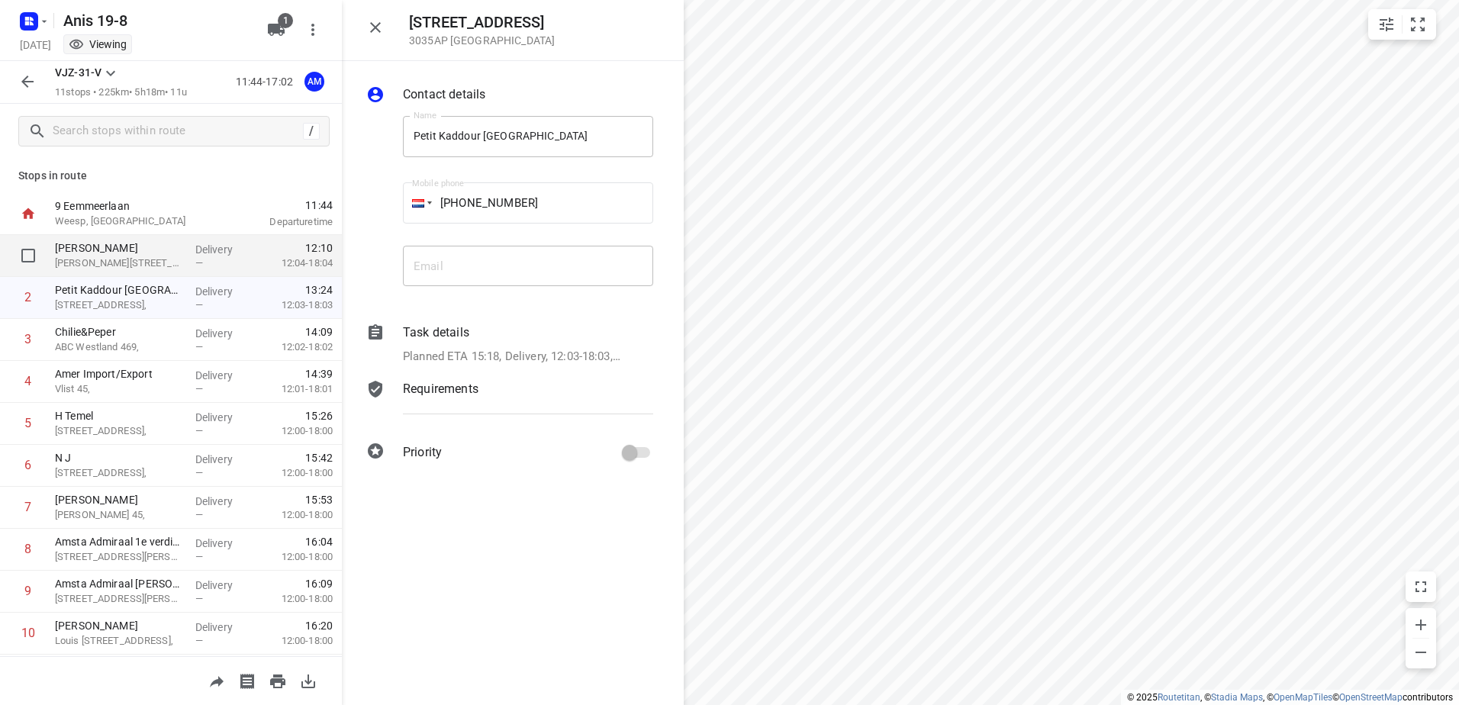
click at [150, 243] on p "Kaddour Osdorp" at bounding box center [119, 247] width 128 height 15
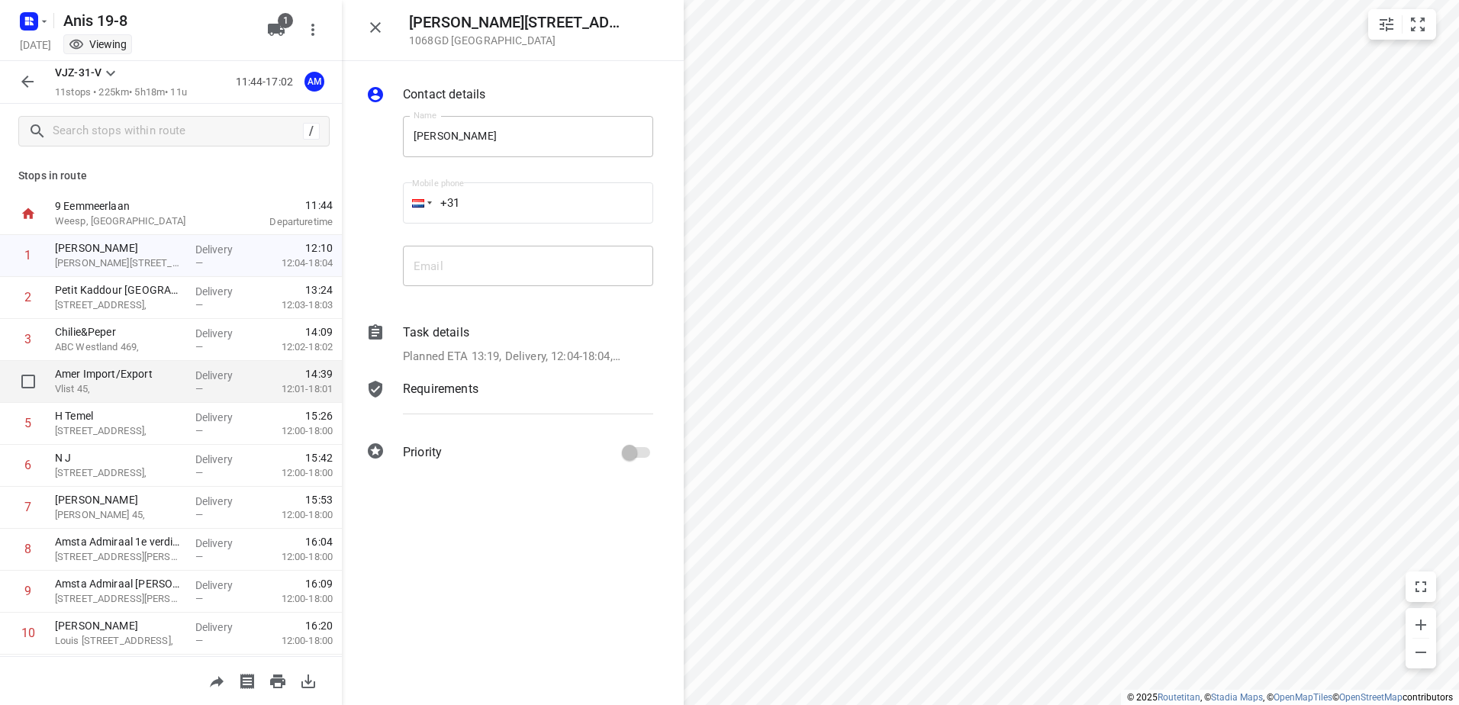
click at [162, 382] on p "Vlist 45," at bounding box center [119, 389] width 128 height 15
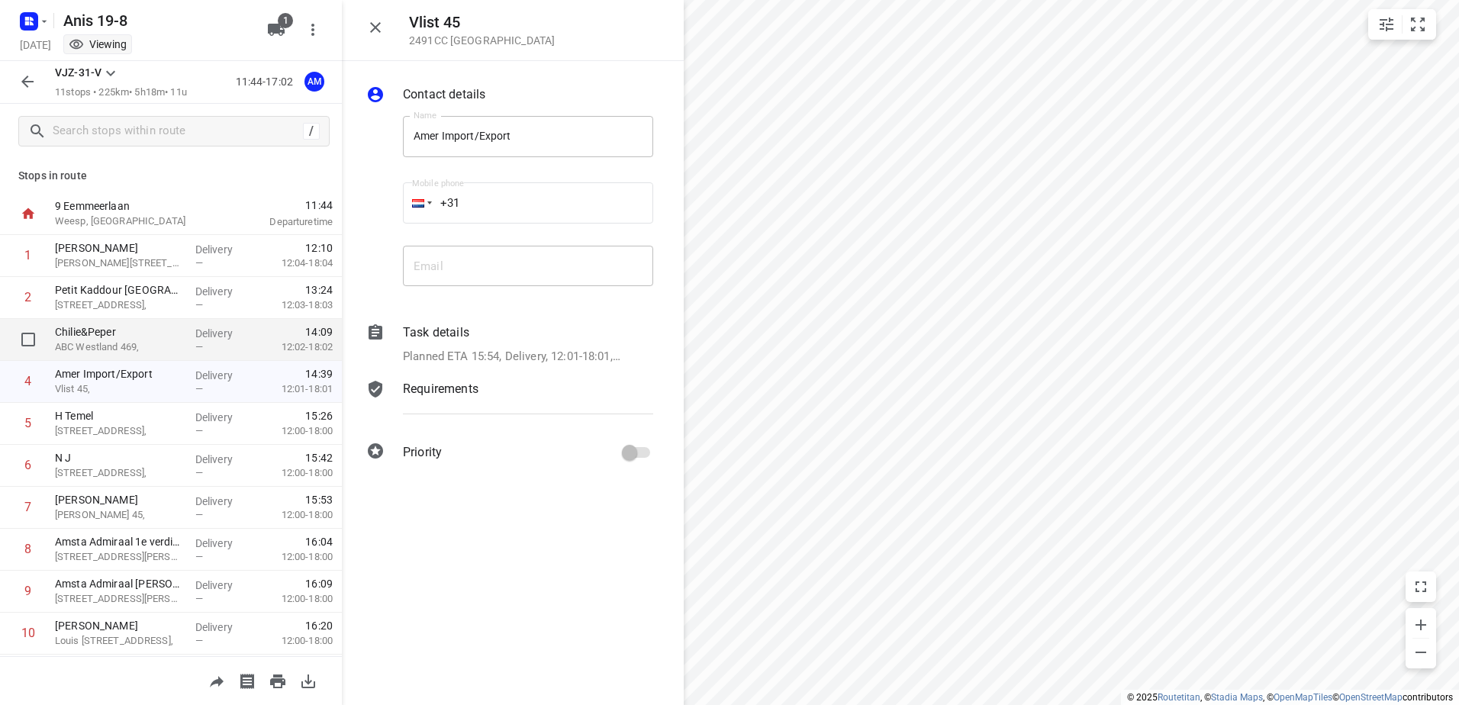
click at [160, 344] on p "ABC Westland 469," at bounding box center [119, 347] width 128 height 15
click at [375, 21] on icon "button" at bounding box center [375, 27] width 18 height 18
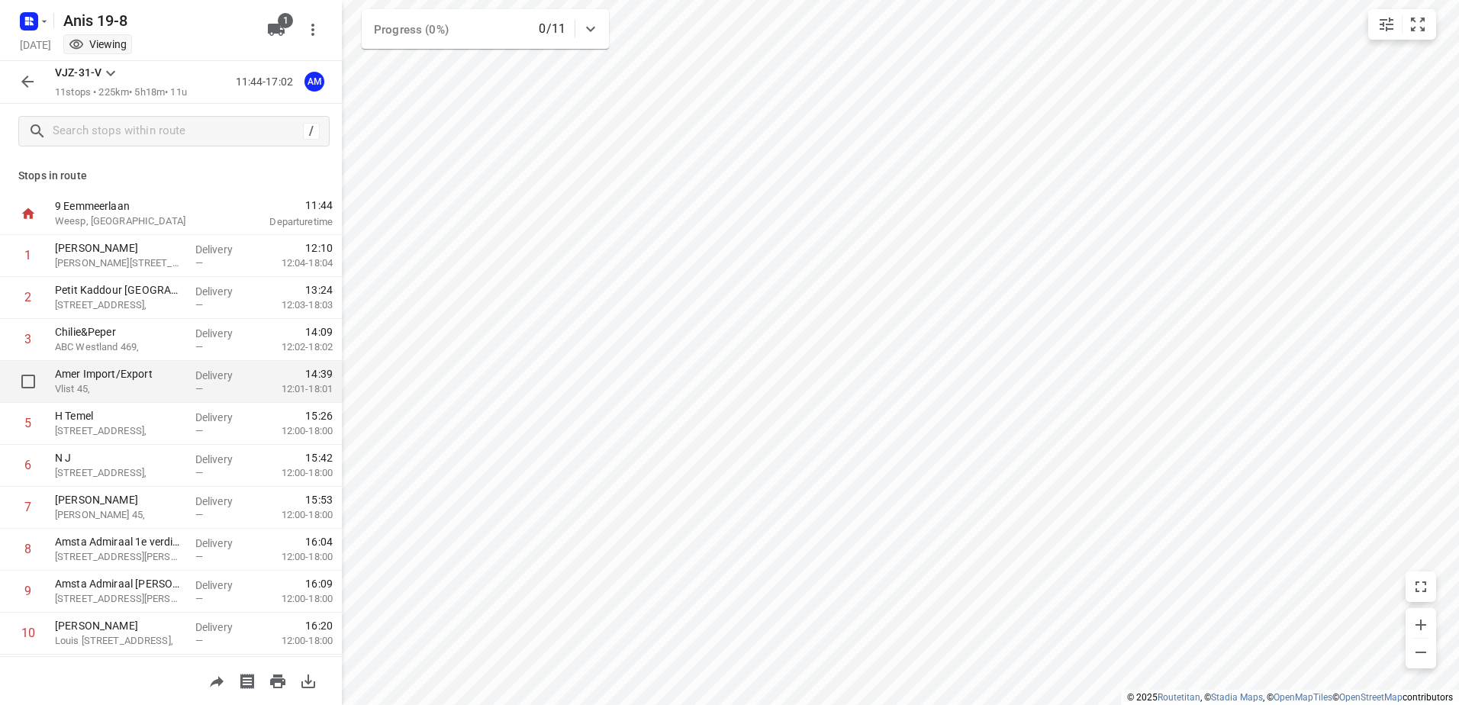
click at [144, 375] on p "Amer Import/Export" at bounding box center [119, 373] width 128 height 15
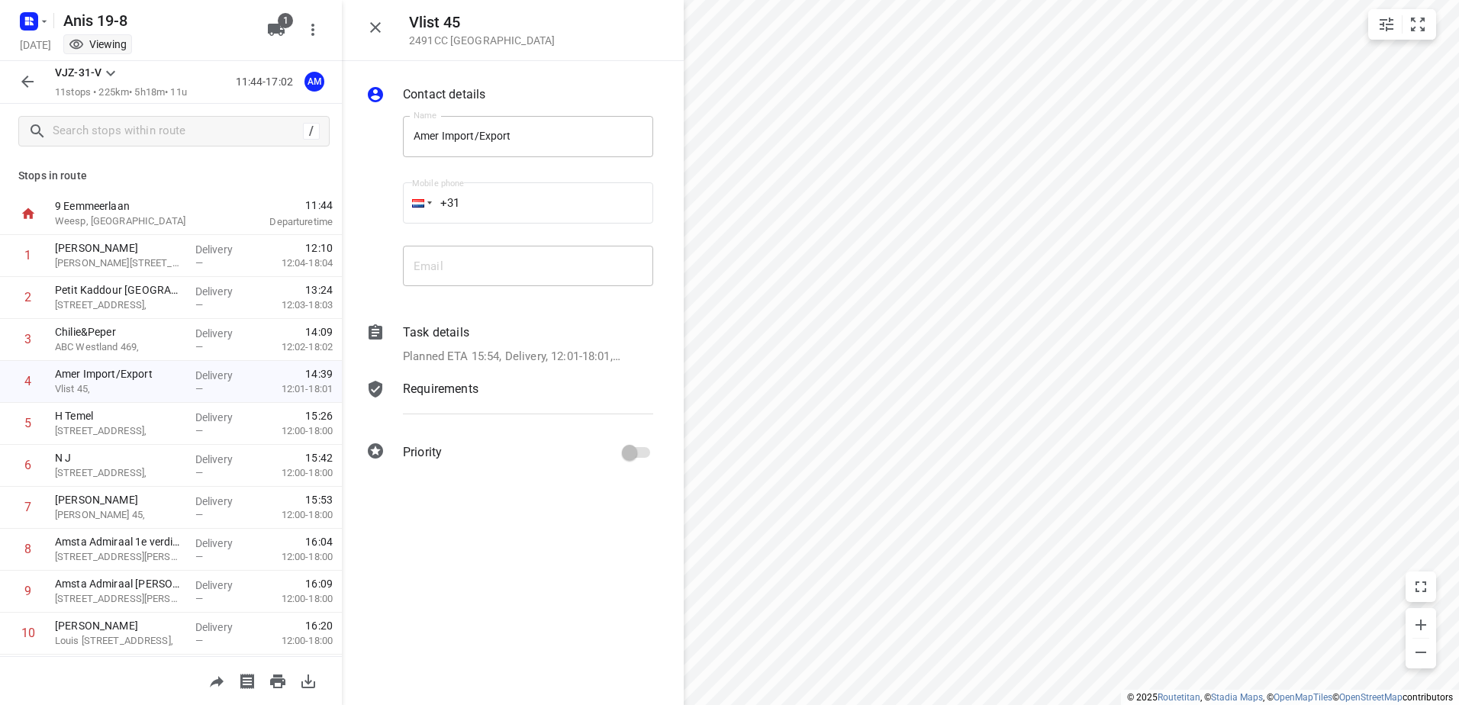
click at [35, 85] on icon "button" at bounding box center [27, 81] width 18 height 18
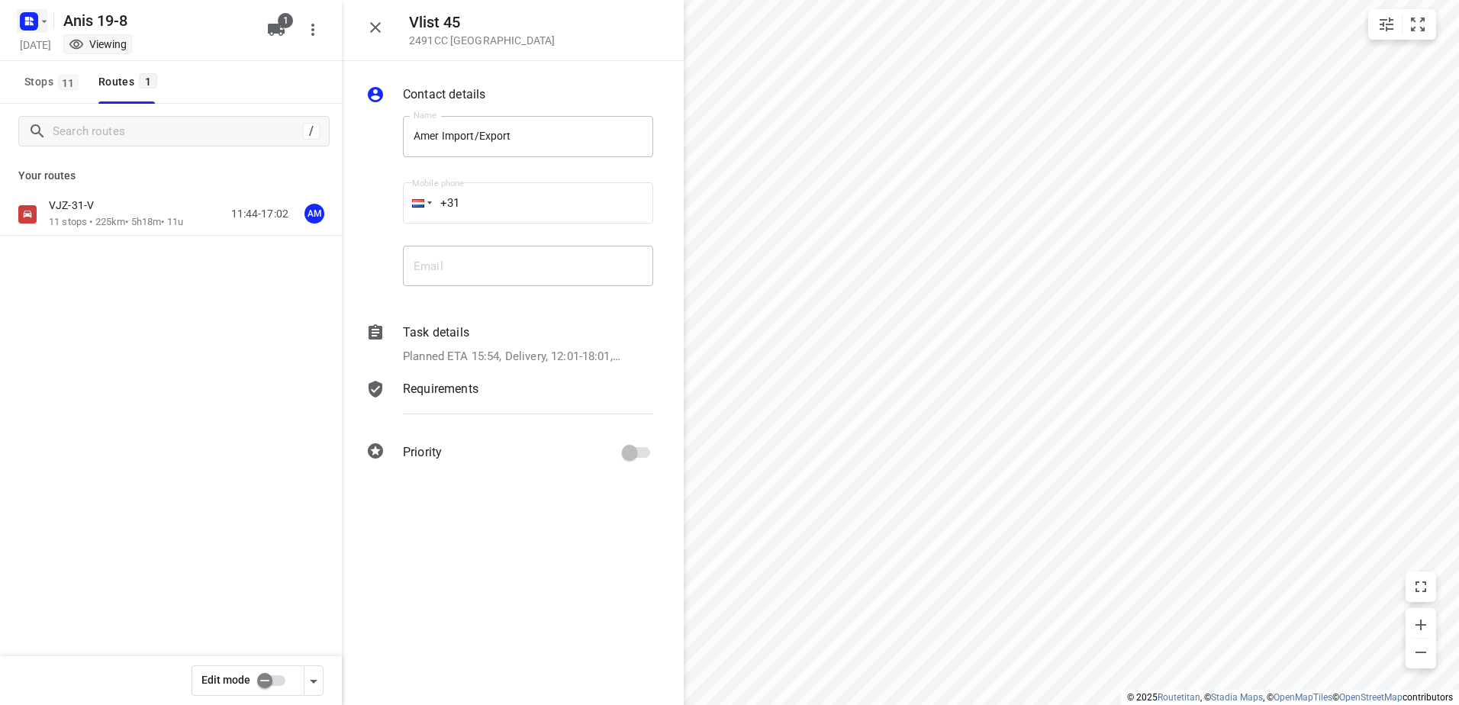
click at [37, 27] on rect "button" at bounding box center [29, 21] width 18 height 18
click at [63, 40] on div "Back to projects" at bounding box center [154, 54] width 275 height 41
click at [69, 50] on p "Back to projects" at bounding box center [93, 54] width 85 height 18
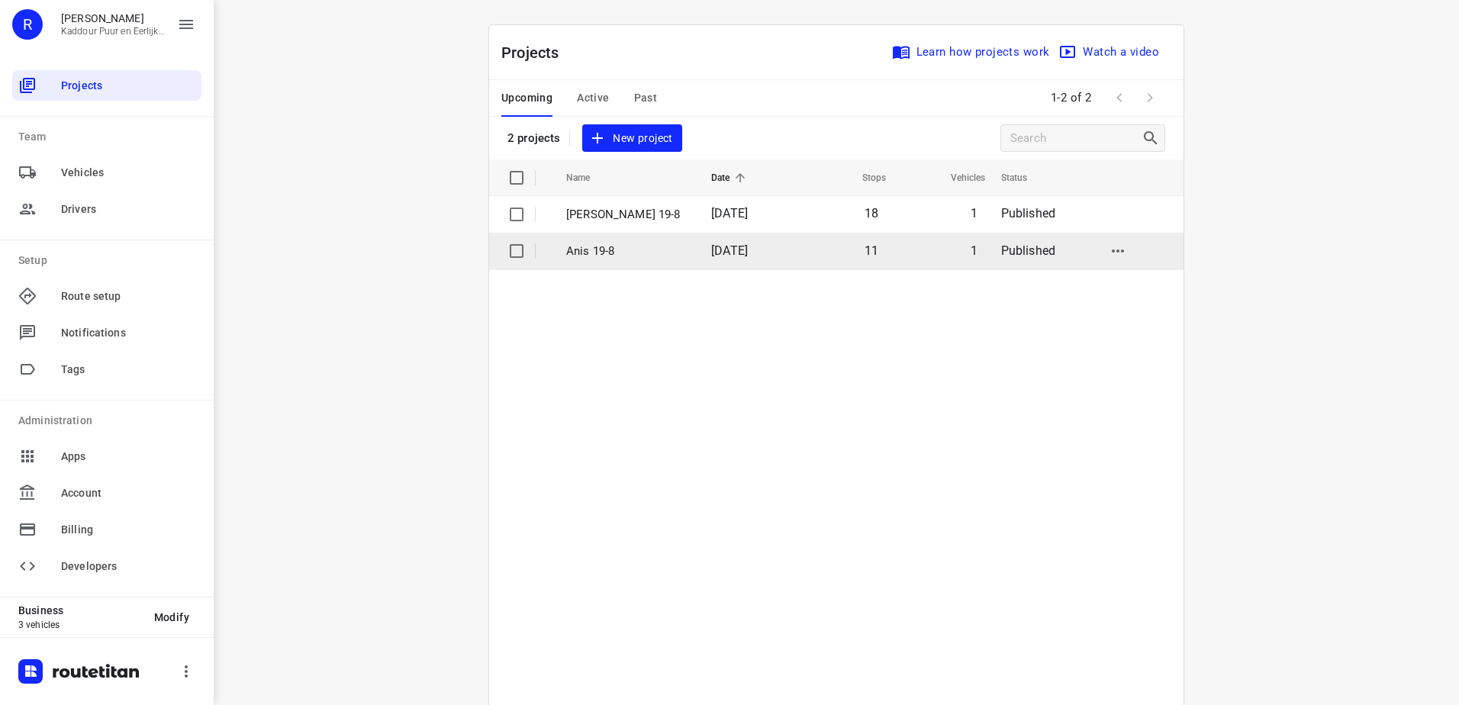
click at [639, 259] on p "Anis 19-8" at bounding box center [627, 252] width 122 height 18
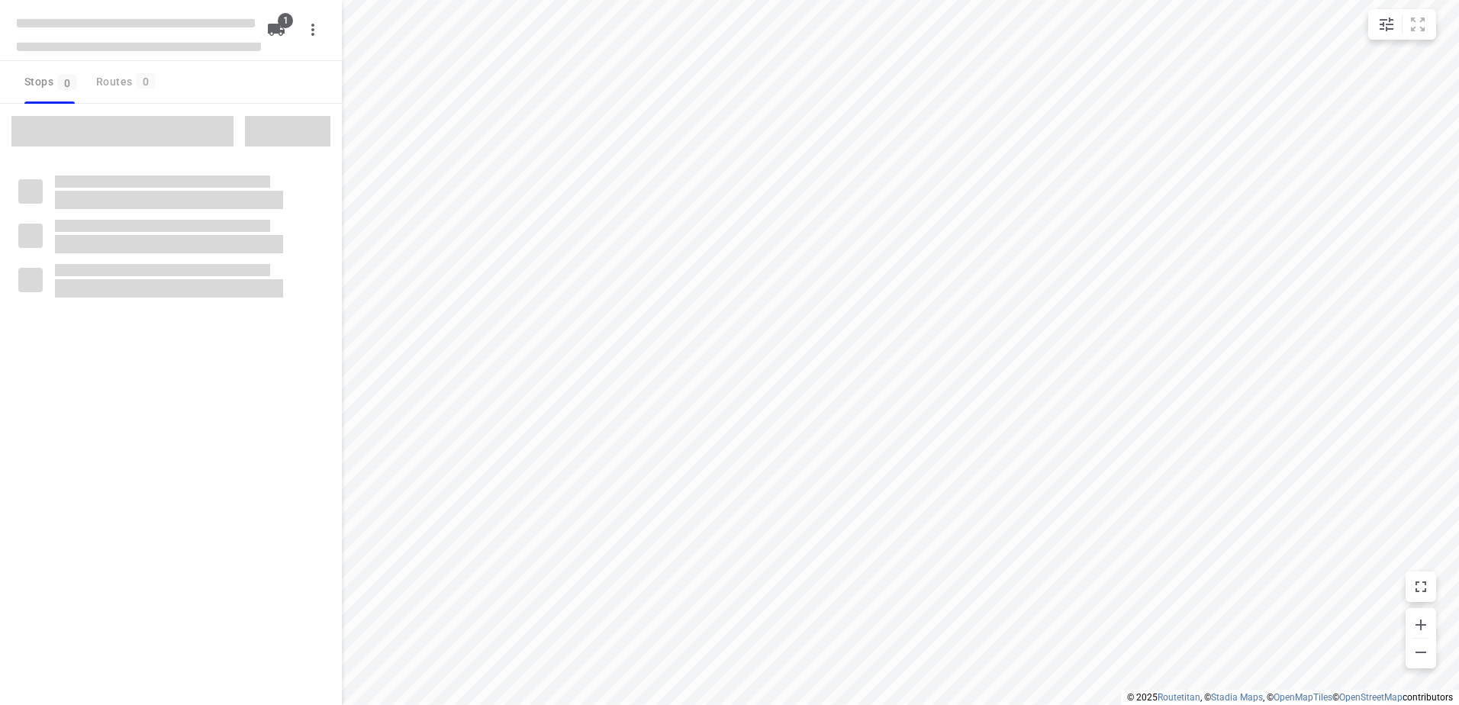
type input "distance"
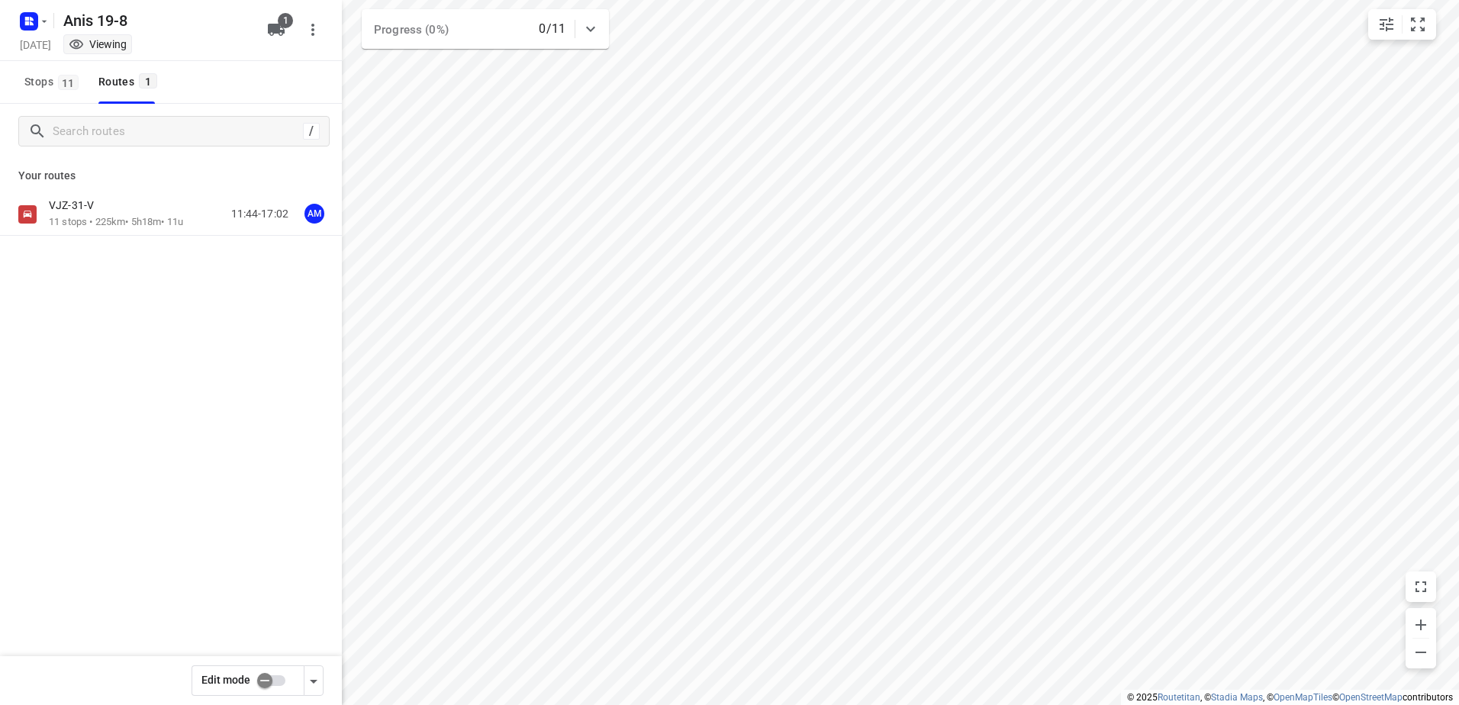
click at [121, 205] on div "VJZ-31-V" at bounding box center [116, 206] width 134 height 17
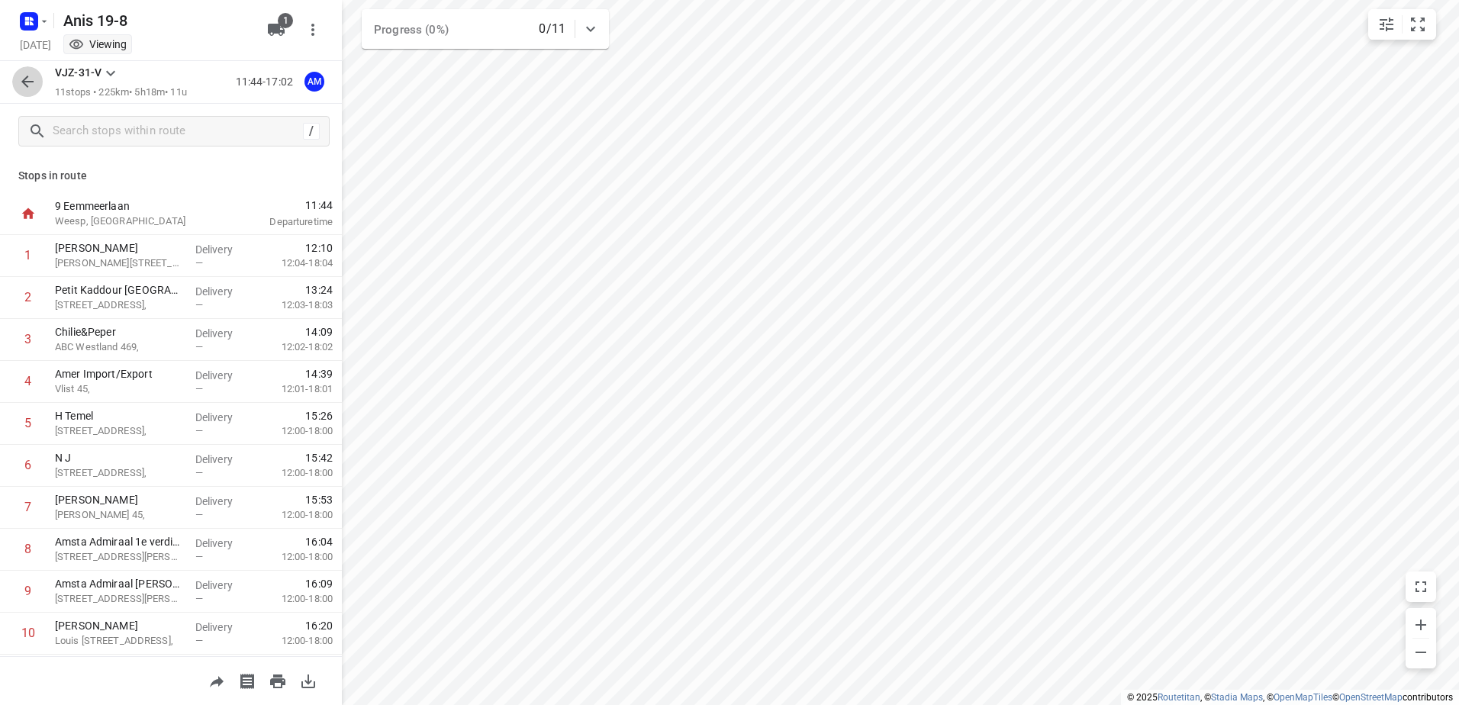
click at [18, 82] on icon "button" at bounding box center [27, 81] width 18 height 18
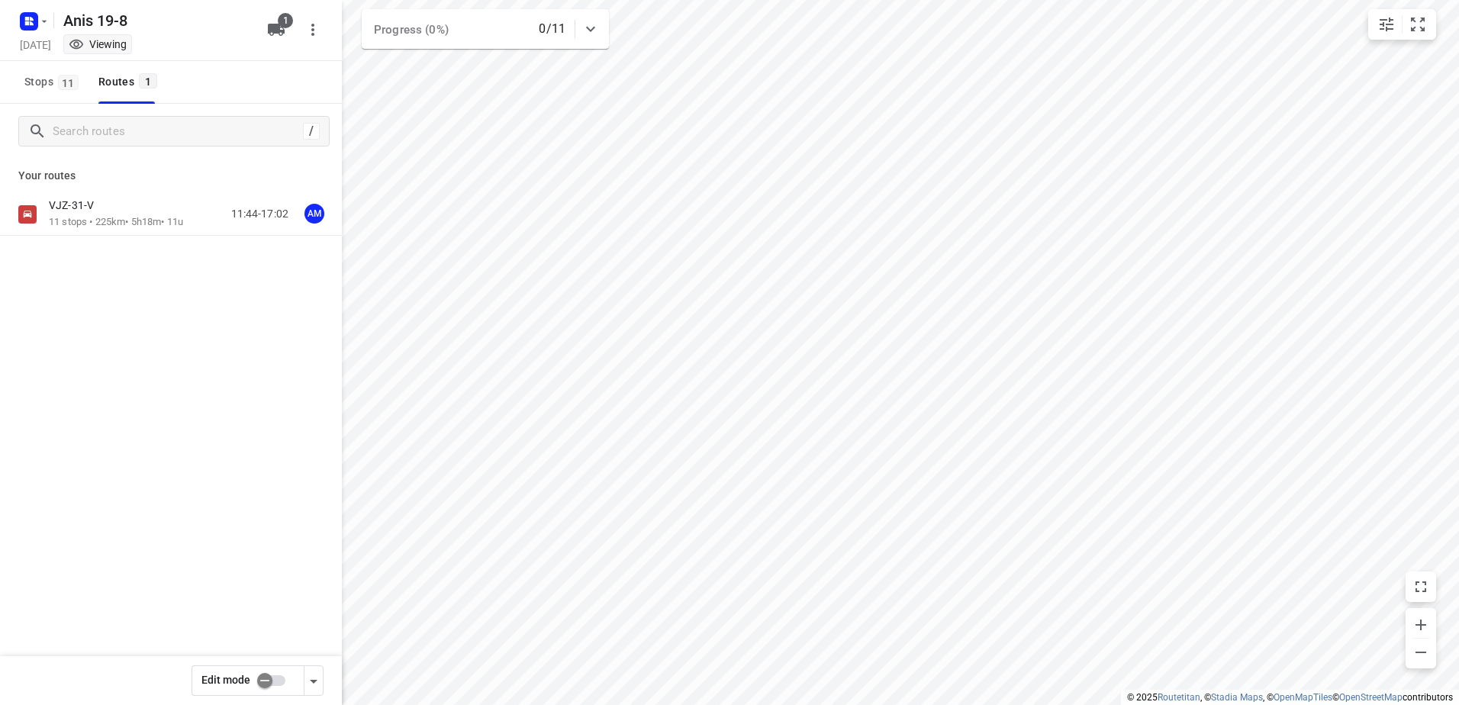
click at [261, 670] on input "checkbox" at bounding box center [264, 680] width 87 height 29
checkbox input "true"
click at [101, 214] on div "VJZ-31-V" at bounding box center [116, 206] width 134 height 17
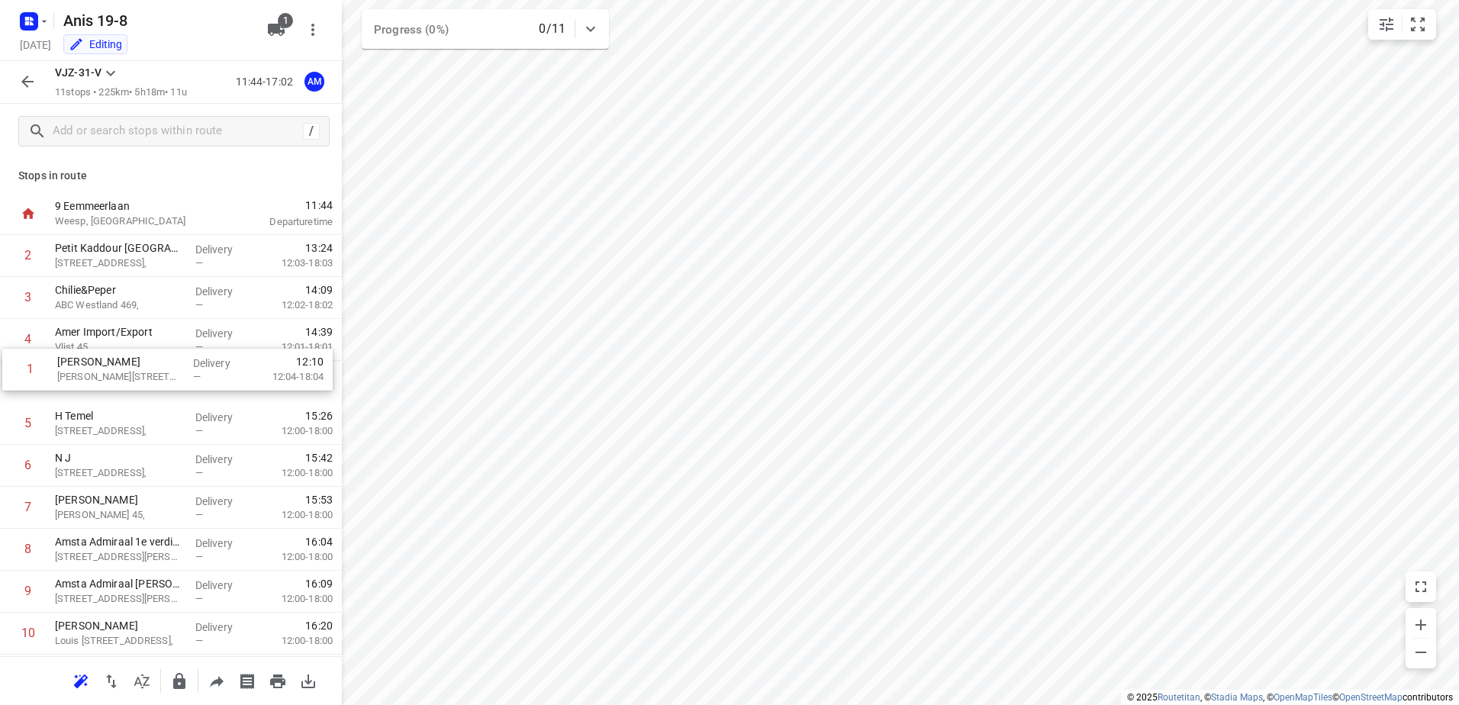
drag, startPoint x: 146, startPoint y: 254, endPoint x: 138, endPoint y: 404, distance: 150.5
click at [138, 404] on div "1 Kaddour Osdorp Martini van Geffenstraat 29C, Delivery — 12:10 12:04-18:04 2 P…" at bounding box center [171, 466] width 342 height 462
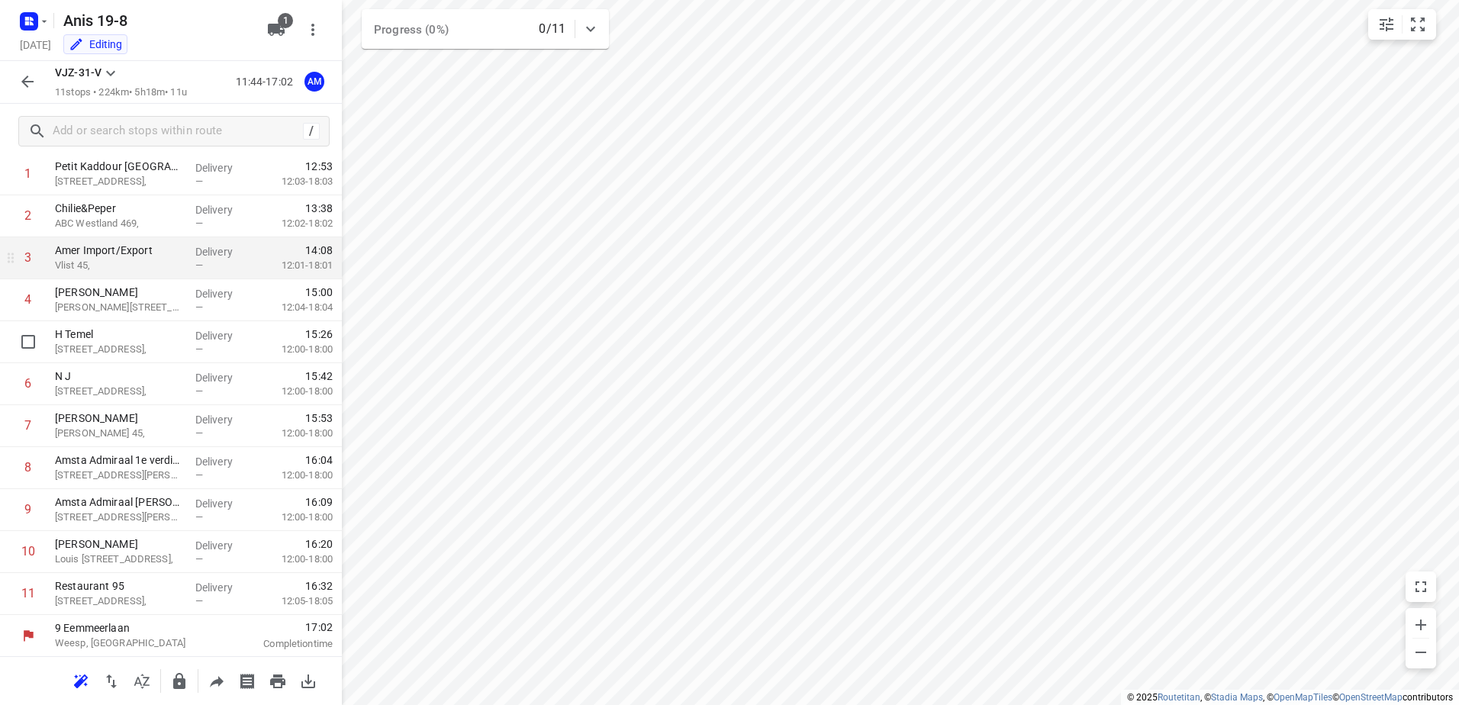
scroll to position [82, 0]
click at [38, 76] on button "button" at bounding box center [27, 81] width 31 height 31
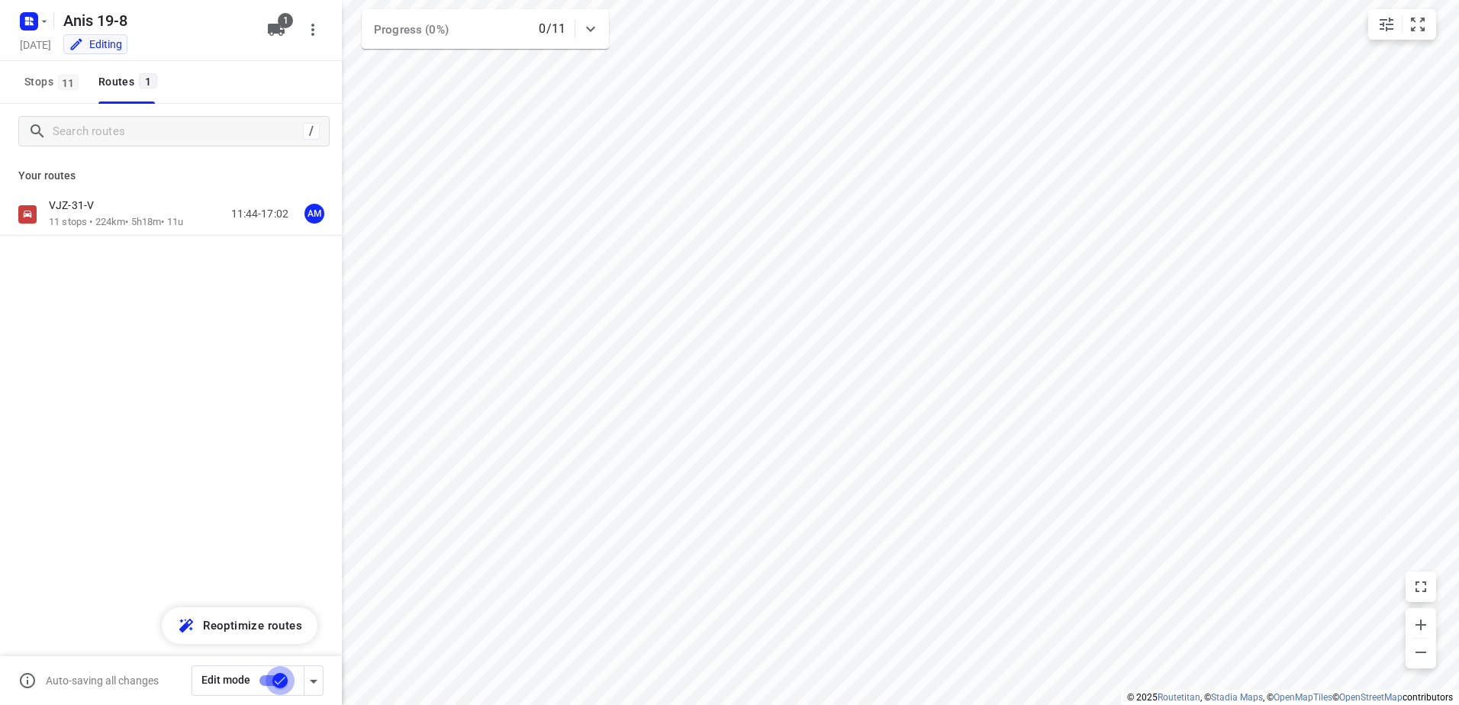
click at [280, 676] on input "checkbox" at bounding box center [280, 680] width 87 height 29
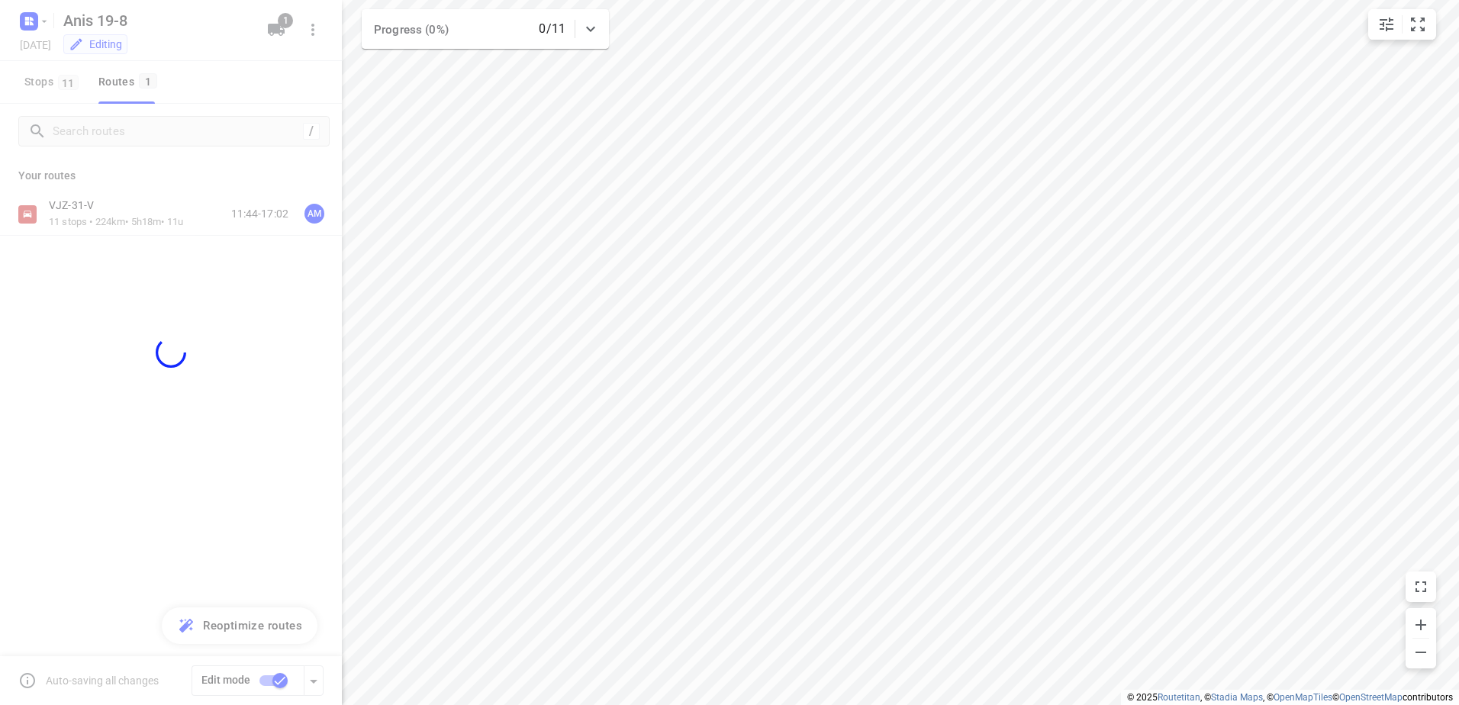
checkbox input "false"
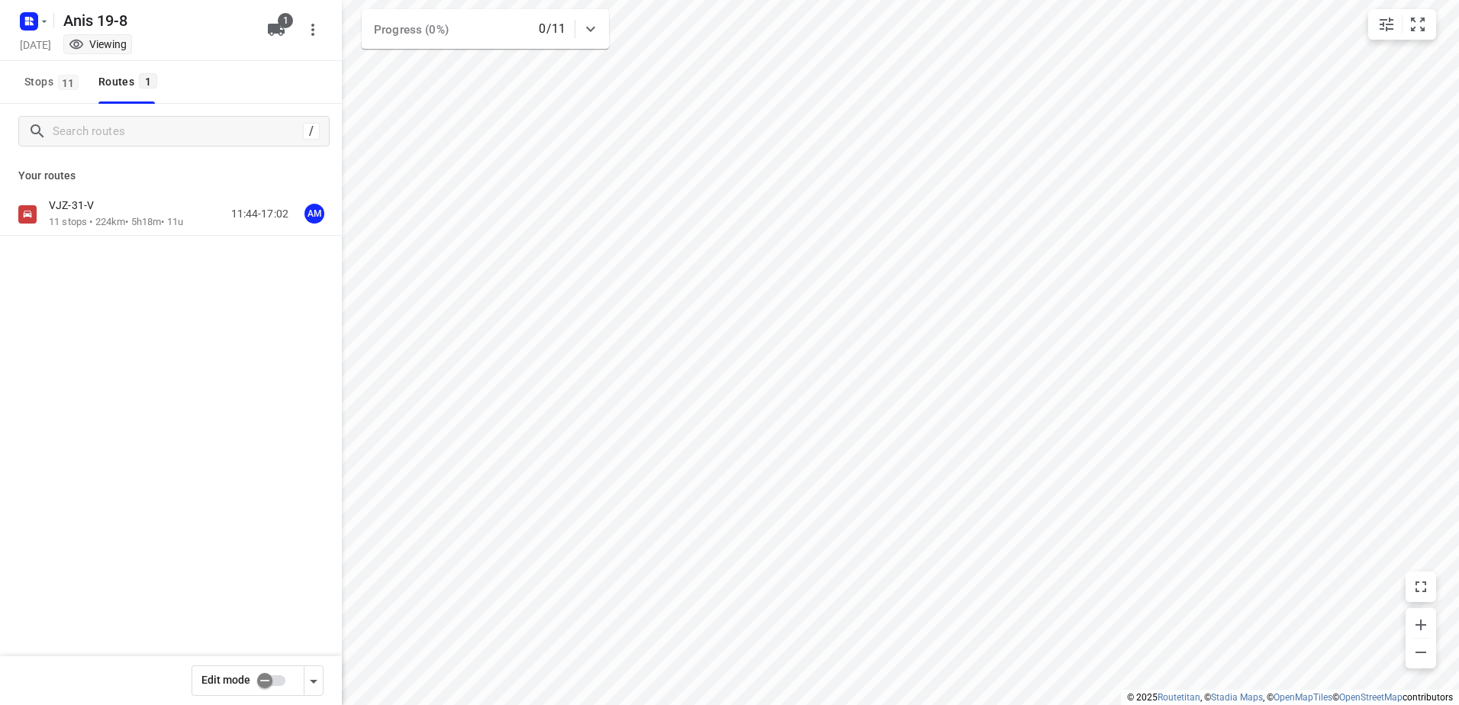
click at [31, 19] on icon "button" at bounding box center [32, 19] width 4 height 4
click at [99, 53] on p "Back to projects" at bounding box center [93, 54] width 85 height 18
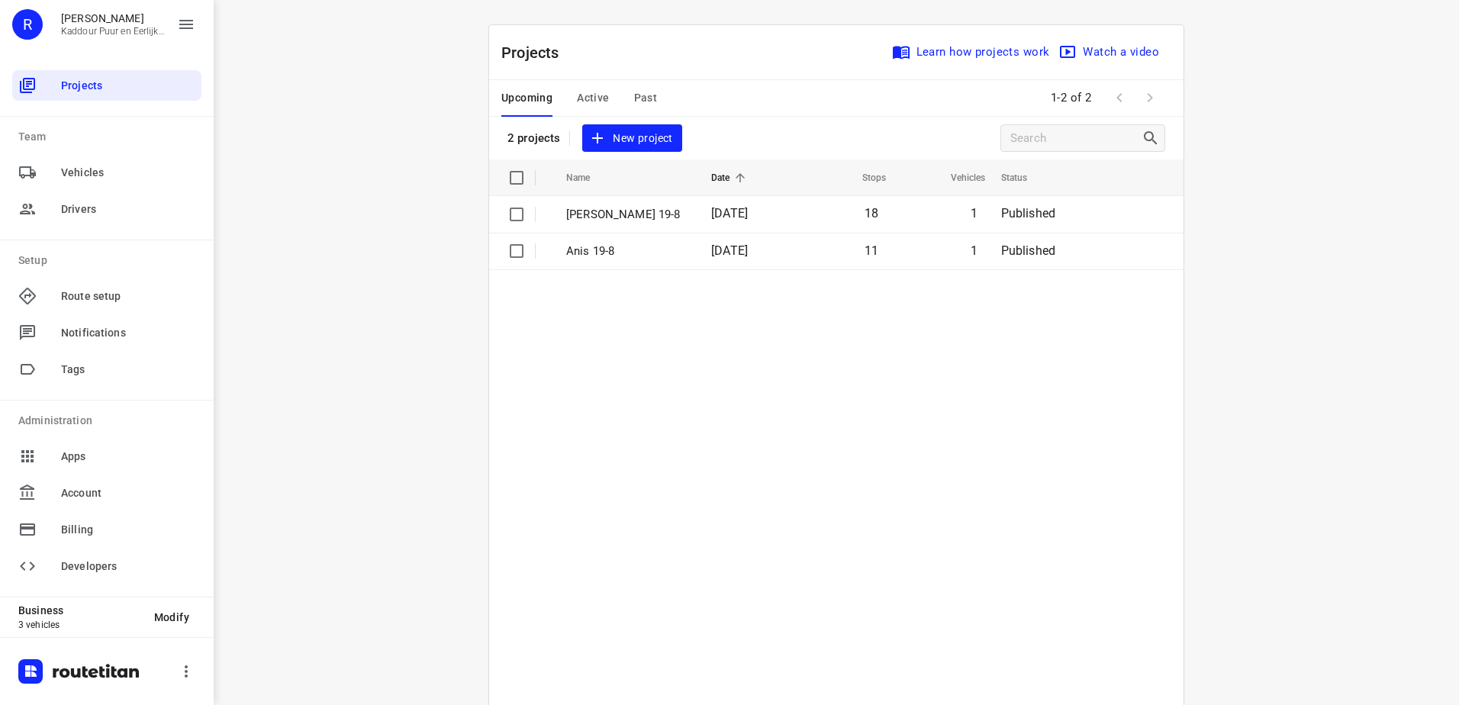
click at [1079, 524] on table "Name Date Stops Vehicles Status Jeffrey 19-8 19 Aug 2025 18 1 Published Anis 19…" at bounding box center [836, 470] width 694 height 623
click at [789, 375] on table "Name Date Stops Vehicles Status Jeffrey 19-8 19 Aug 2025 18 1 Published Anis 19…" at bounding box center [836, 470] width 694 height 623
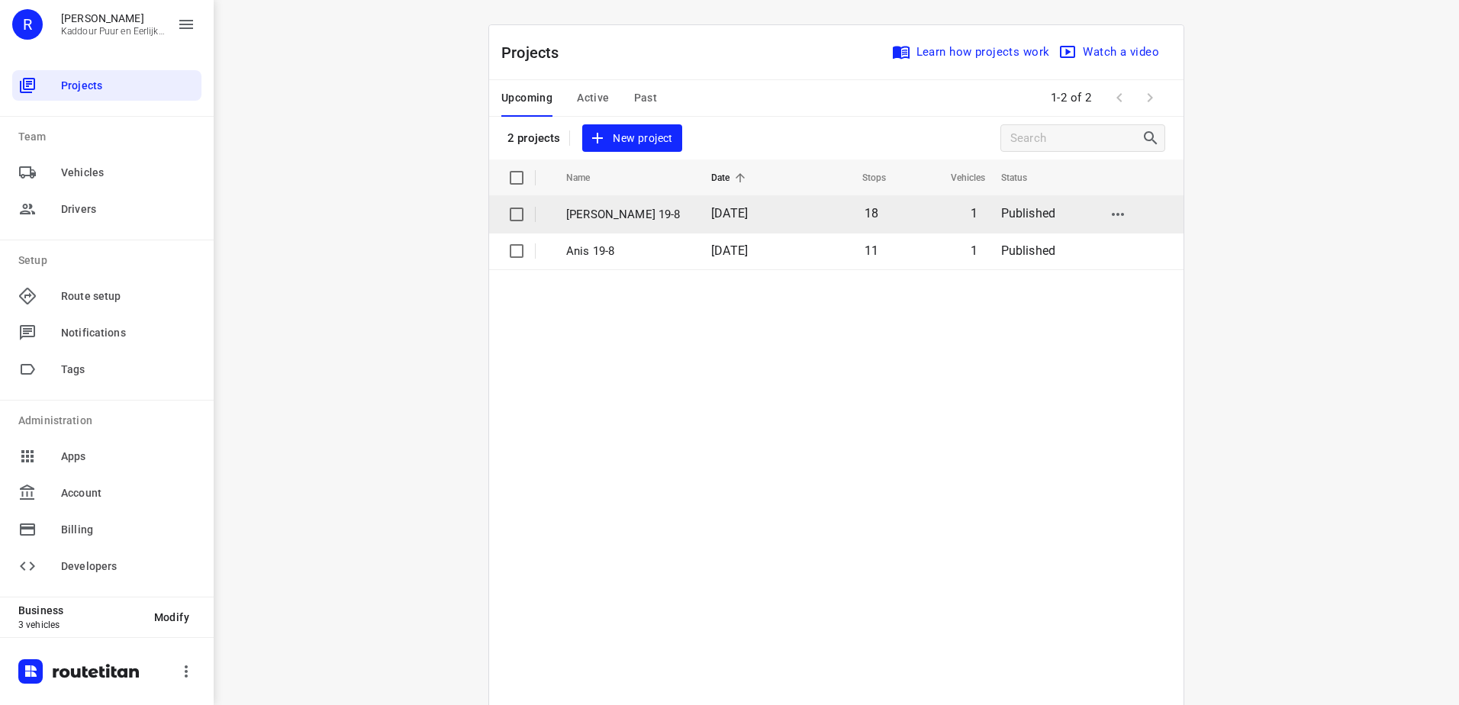
click at [659, 211] on p "[PERSON_NAME] 19-8" at bounding box center [627, 215] width 122 height 18
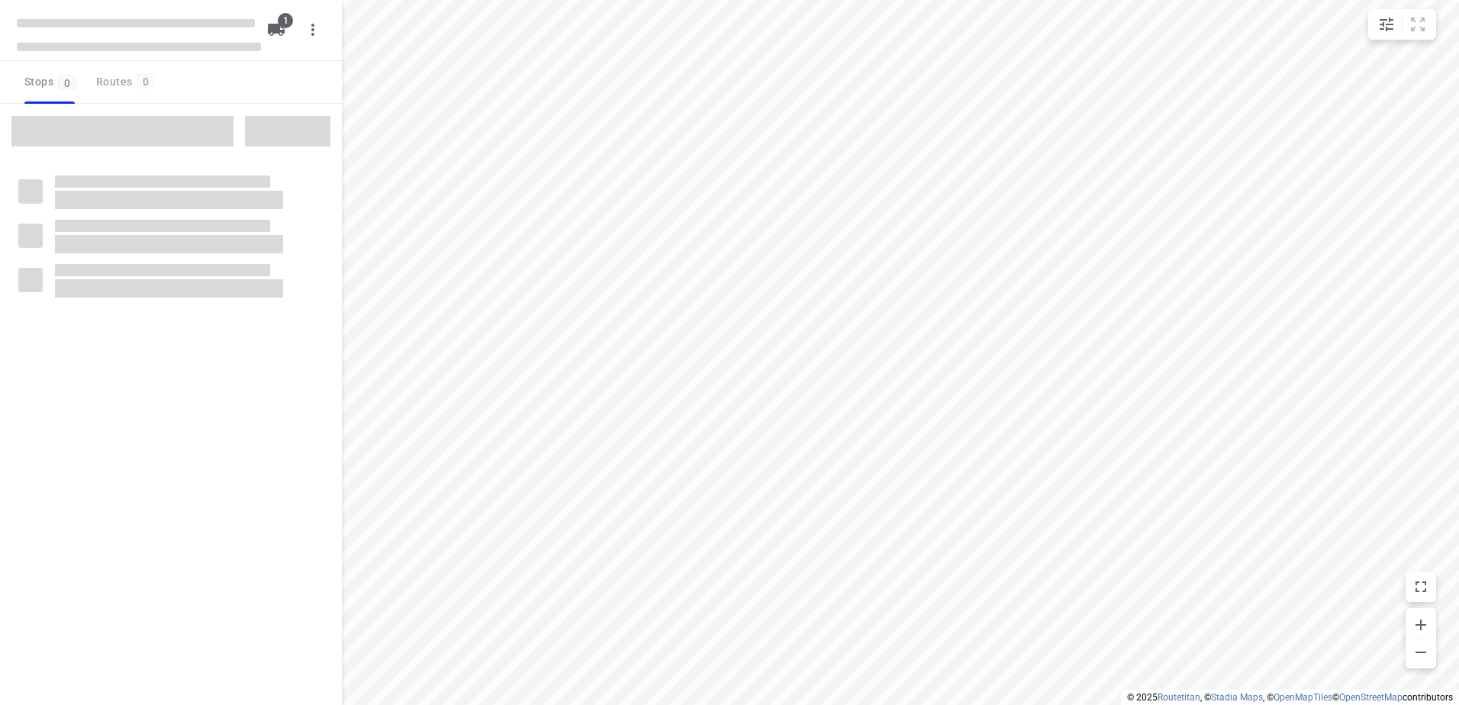
type input "distance"
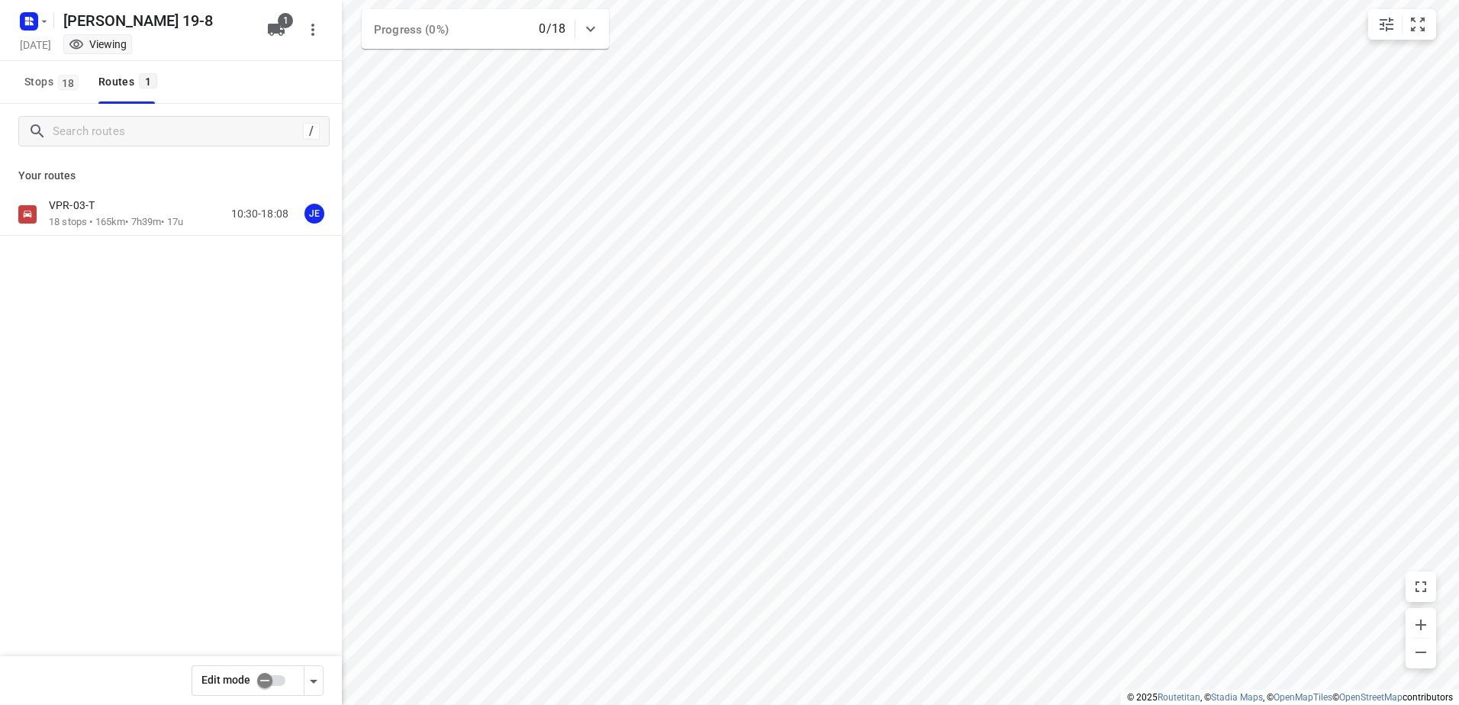
click at [137, 206] on div "VPR-03-T" at bounding box center [116, 206] width 134 height 17
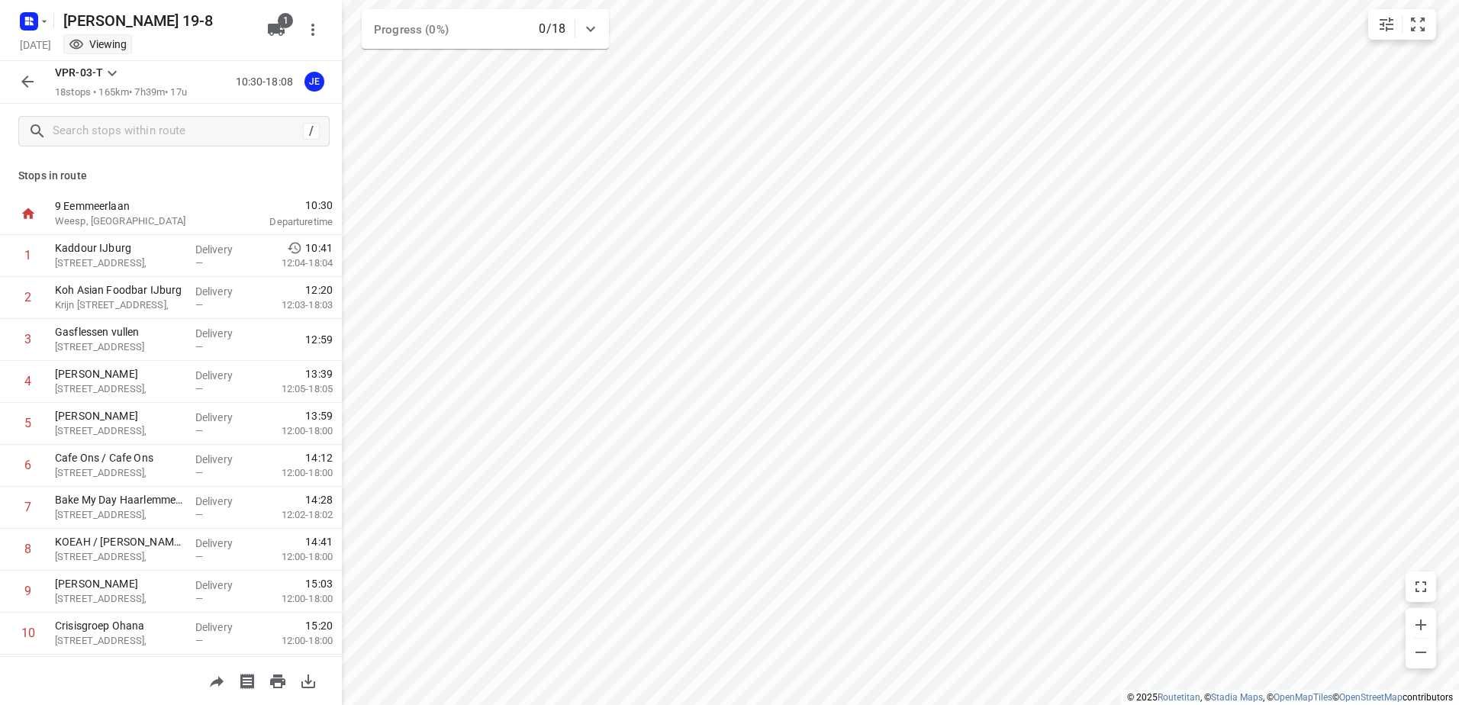
click at [23, 77] on icon "button" at bounding box center [27, 81] width 18 height 18
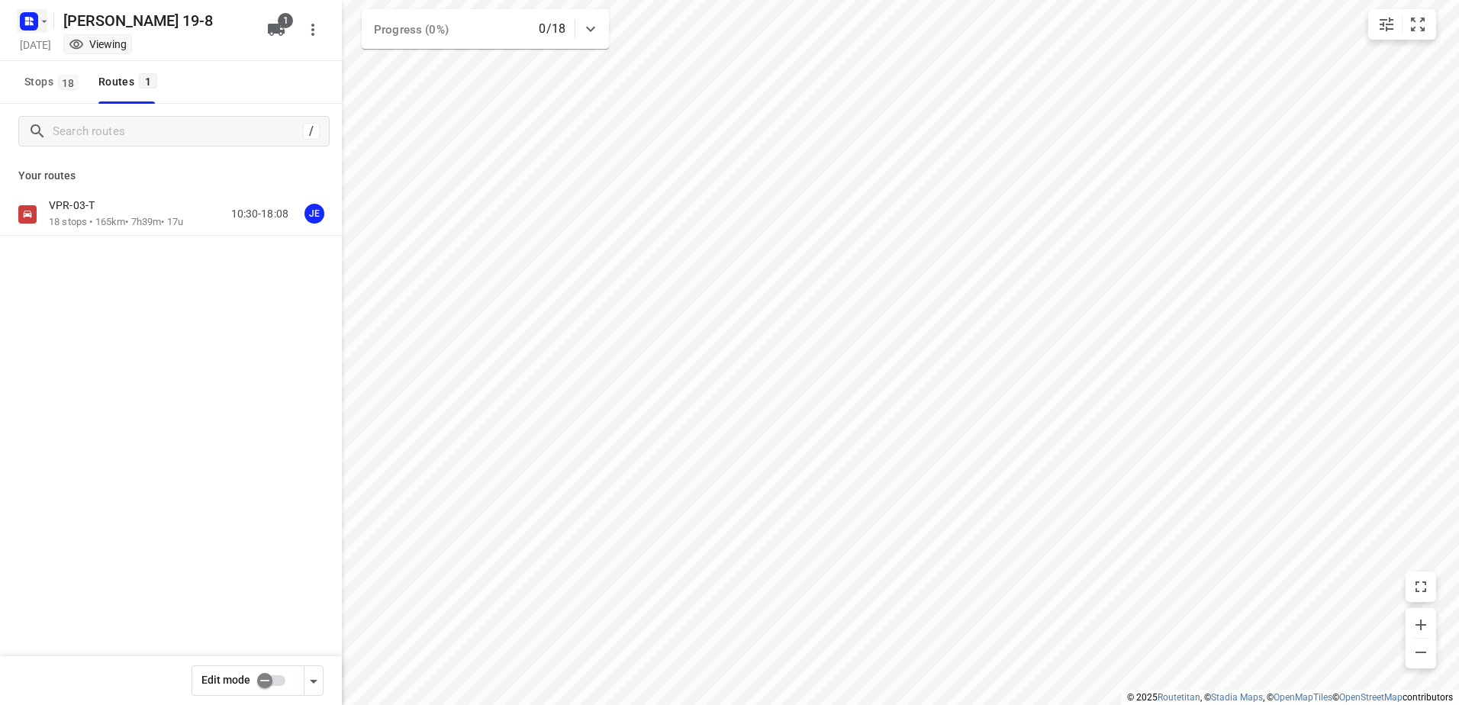
click at [26, 26] on rect "button" at bounding box center [29, 21] width 18 height 18
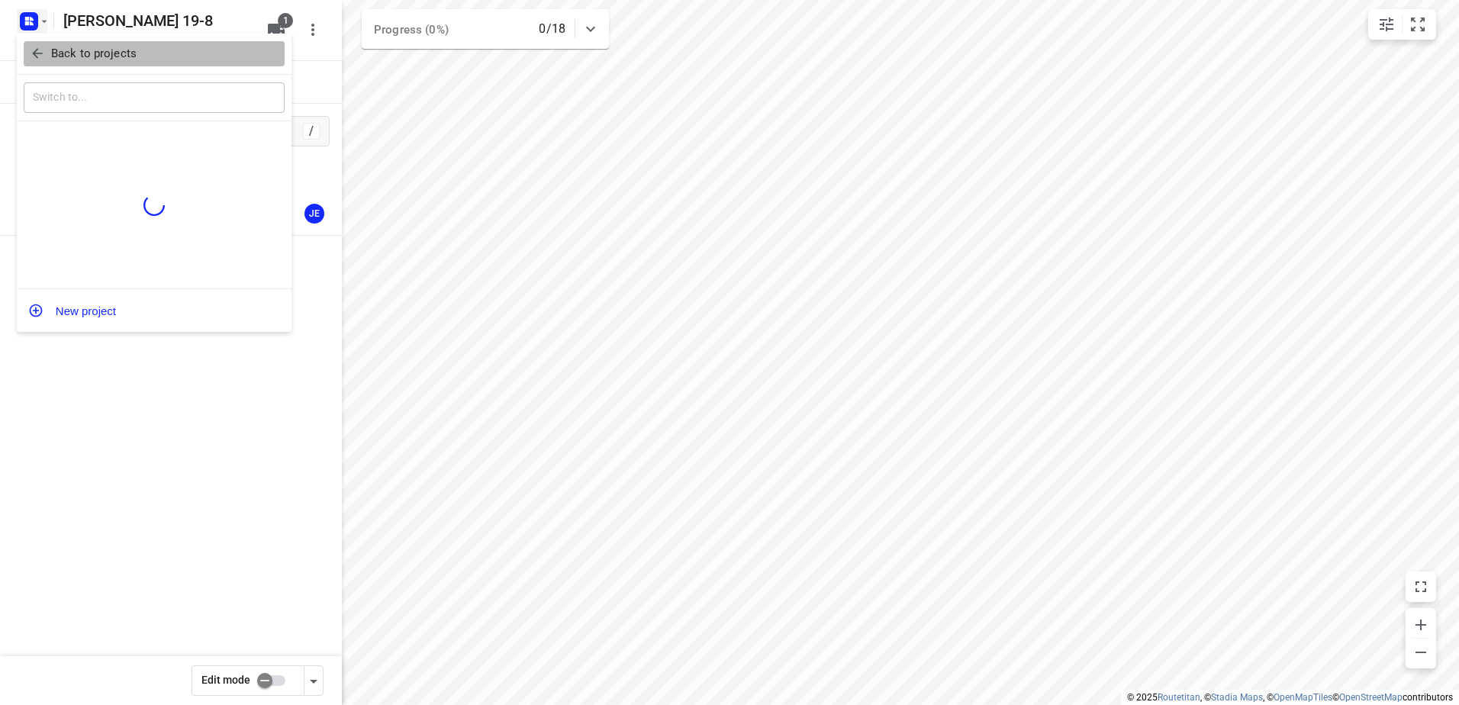
click at [93, 49] on p "Back to projects" at bounding box center [93, 54] width 85 height 18
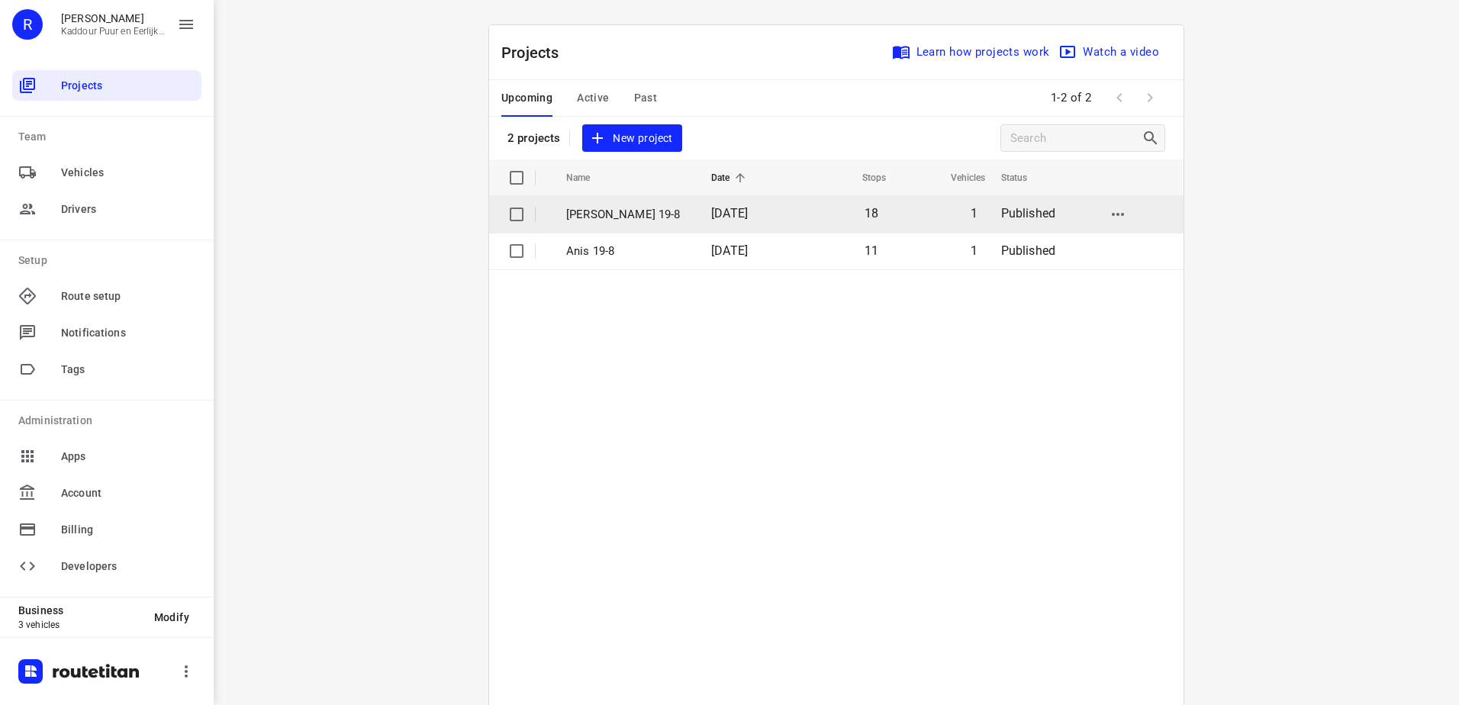
click at [624, 224] on td "[PERSON_NAME] 19-8" at bounding box center [625, 214] width 148 height 37
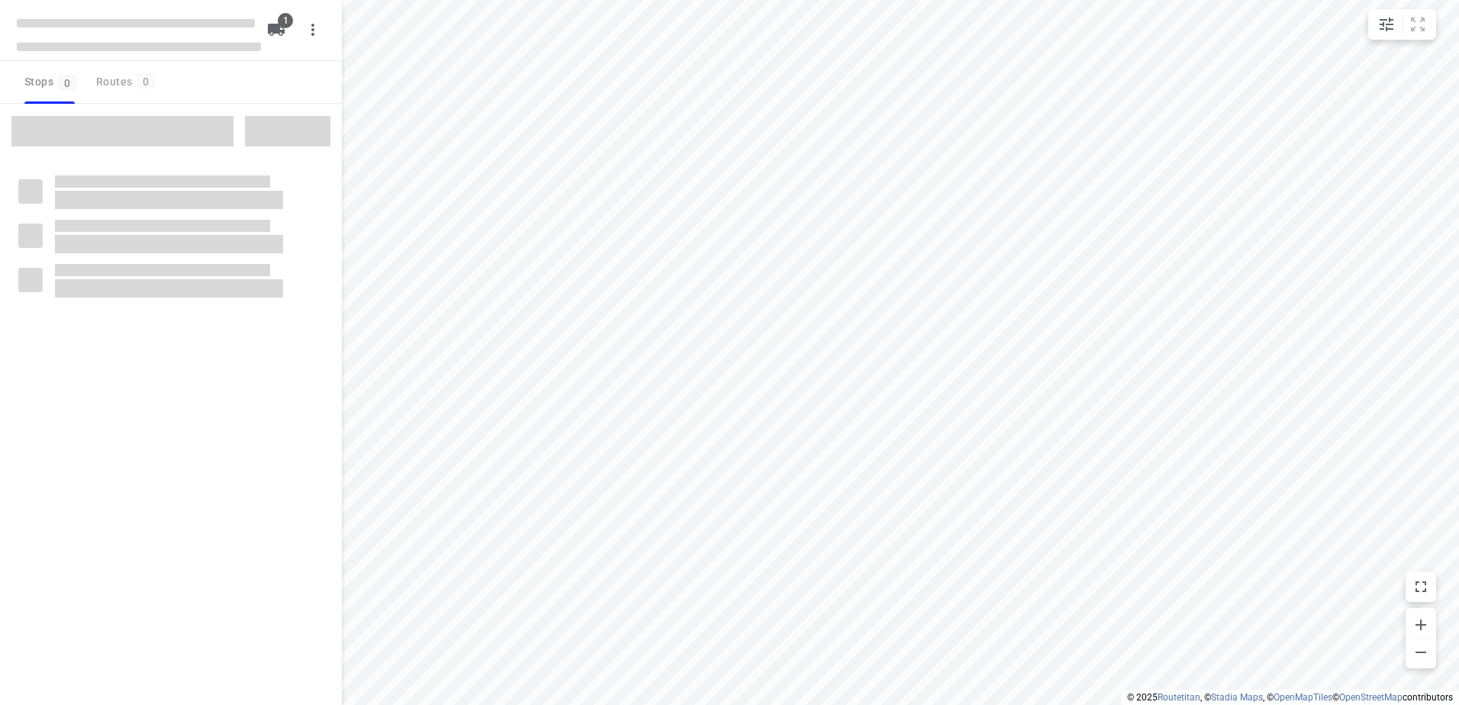
type input "distance"
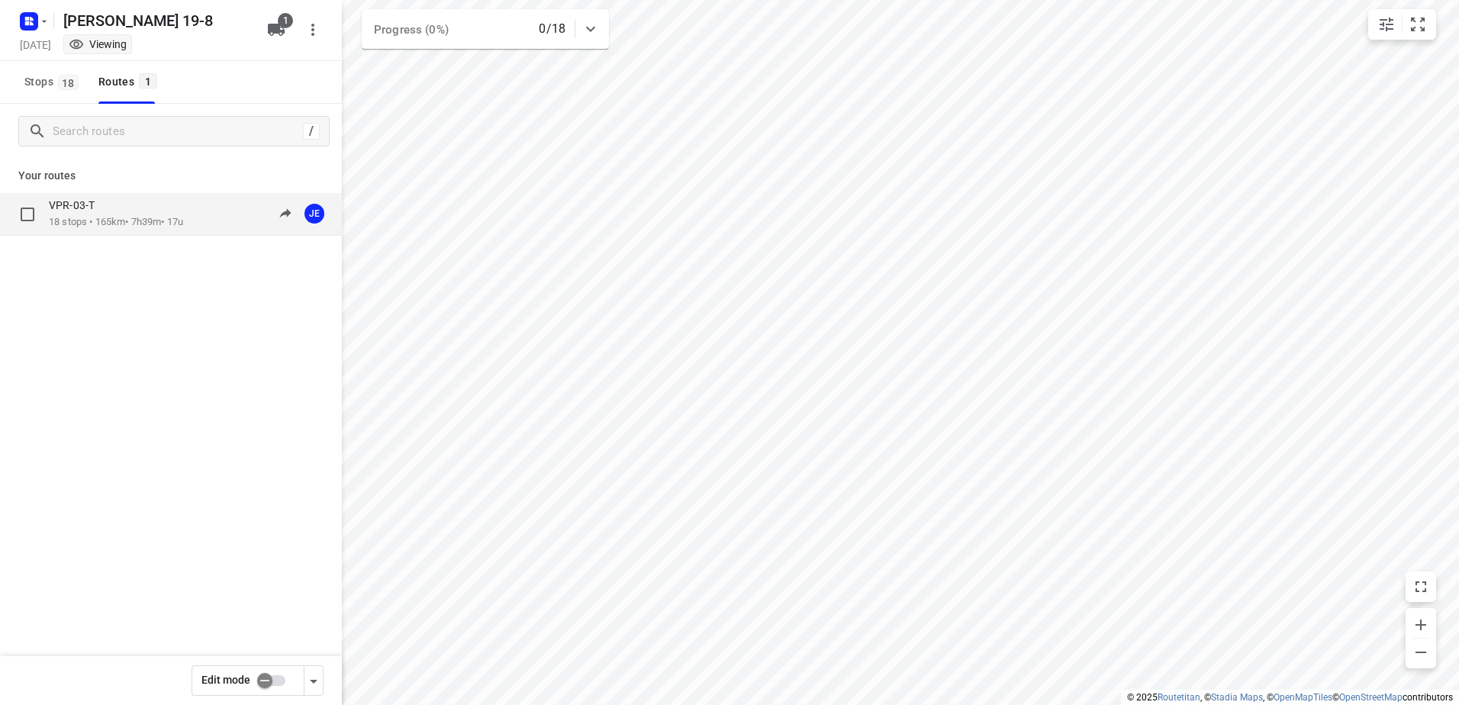
click at [106, 217] on p "18 stops • 165km • 7h39m • 17u" at bounding box center [116, 222] width 134 height 14
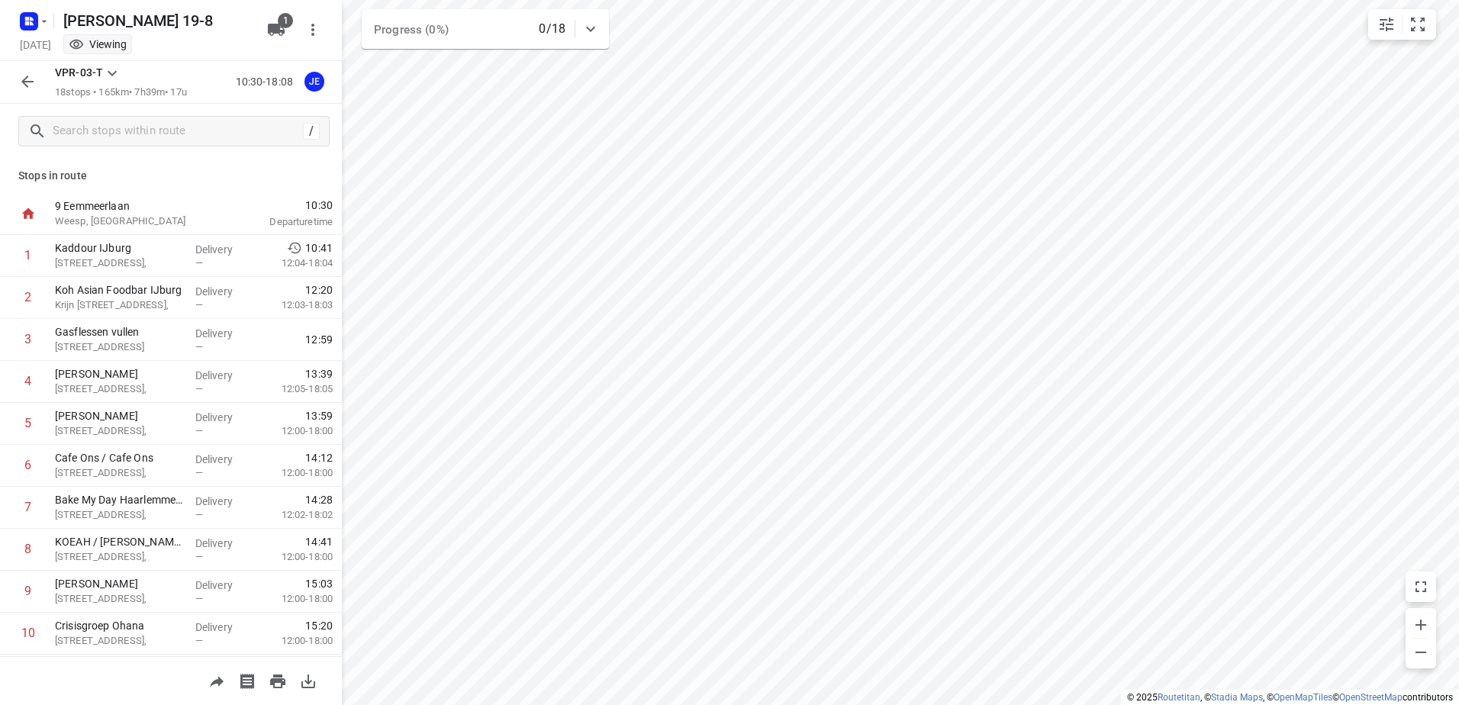
click at [34, 73] on icon "button" at bounding box center [27, 81] width 18 height 18
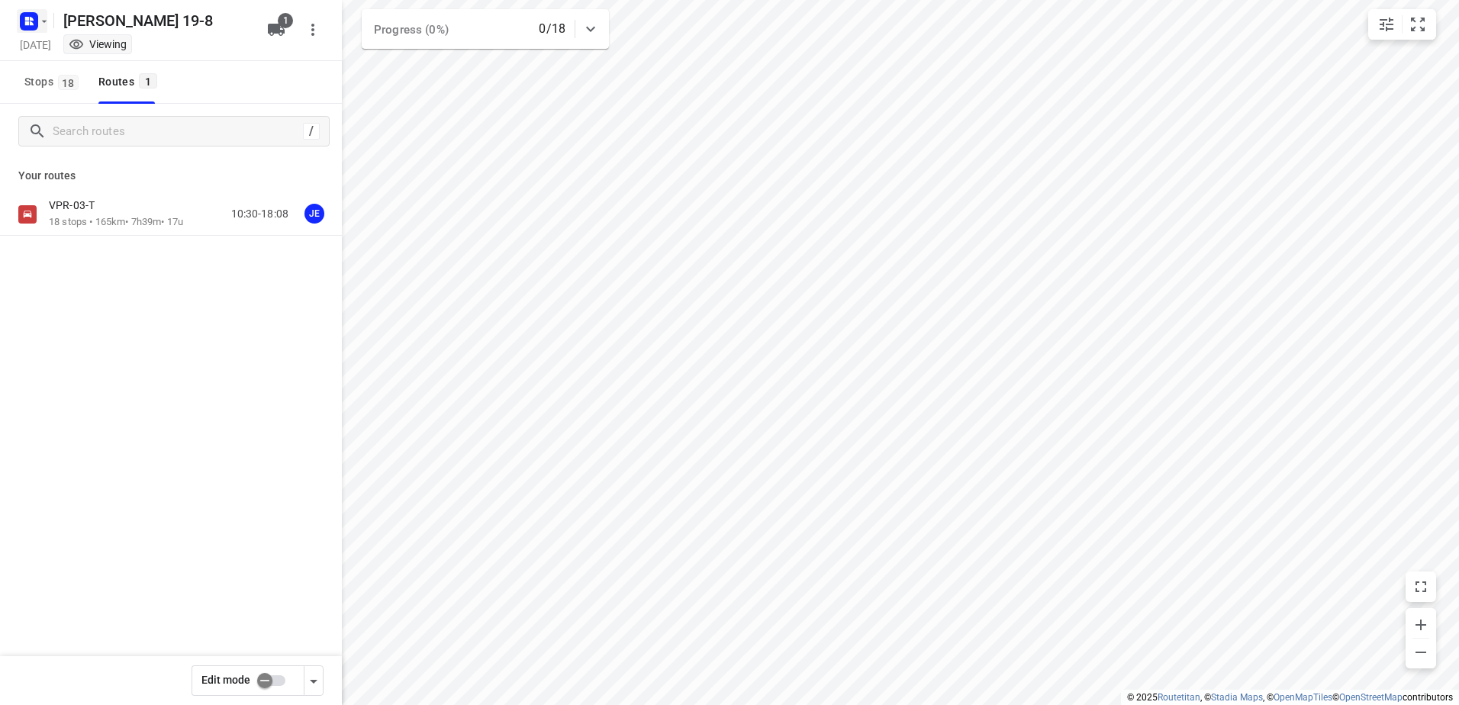
click at [18, 21] on icon "button" at bounding box center [29, 21] width 24 height 24
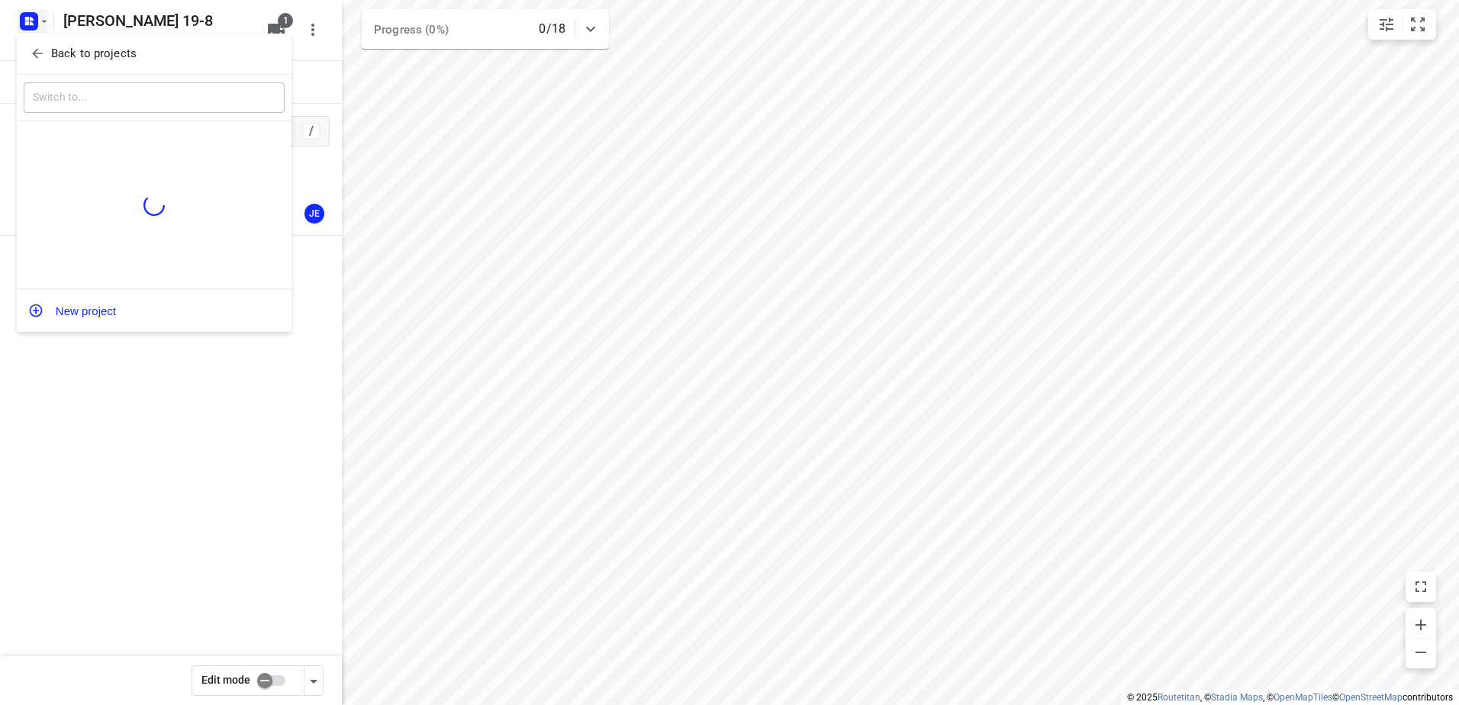
click at [76, 49] on p "Back to projects" at bounding box center [93, 54] width 85 height 18
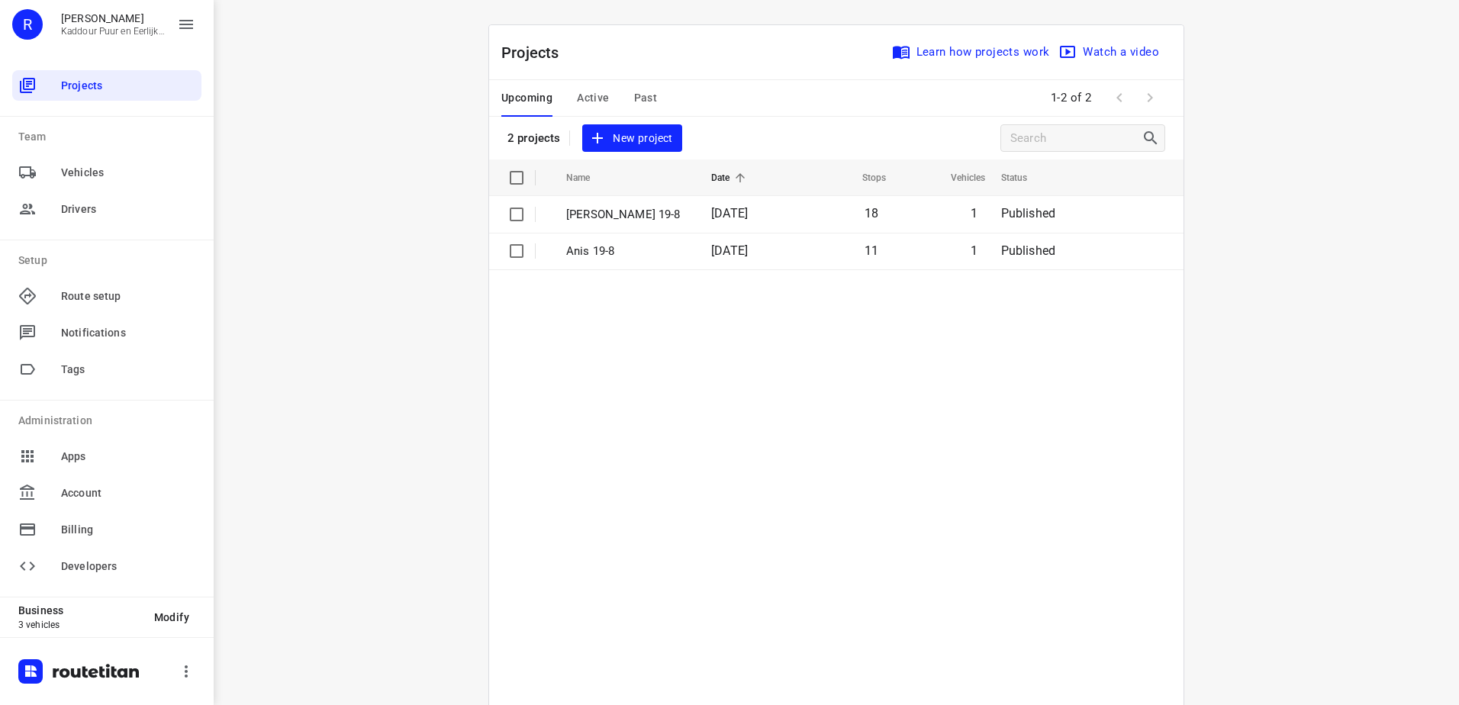
click at [413, 266] on div "i © 2025 Routetitan , © Stadia Maps , © OpenMapTiles © OpenStreetMap contributo…" at bounding box center [836, 352] width 1245 height 705
click at [1021, 385] on table "Name Date Stops Vehicles Status Jeffrey 19-8 19 Aug 2025 18 1 Published Anis 19…" at bounding box center [836, 470] width 694 height 623
click at [285, 169] on div "i © 2025 Routetitan , © Stadia Maps , © OpenMapTiles © OpenStreetMap contributo…" at bounding box center [836, 352] width 1245 height 705
click at [785, 468] on table "Name Date Stops Vehicles Status Jeffrey 19-8 19 Aug 2025 18 1 Published Anis 19…" at bounding box center [836, 470] width 694 height 623
click at [639, 508] on table "Name Date Stops Vehicles Status Jeffrey 19-8 19 Aug 2025 18 1 Published Anis 19…" at bounding box center [836, 470] width 694 height 623
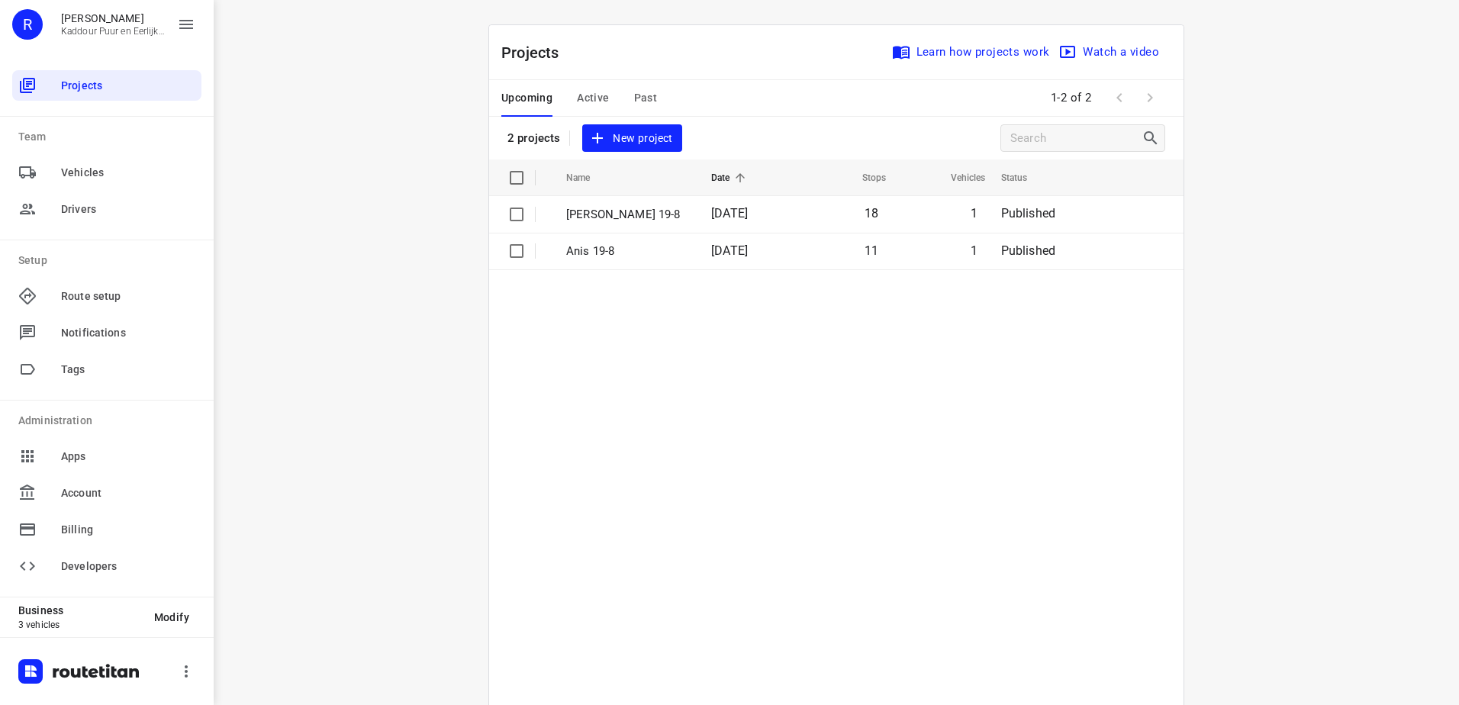
click at [611, 444] on table "Name Date Stops Vehicles Status Jeffrey 19-8 19 Aug 2025 18 1 Published Anis 19…" at bounding box center [836, 470] width 694 height 623
click at [577, 85] on button "Active" at bounding box center [593, 98] width 32 height 37
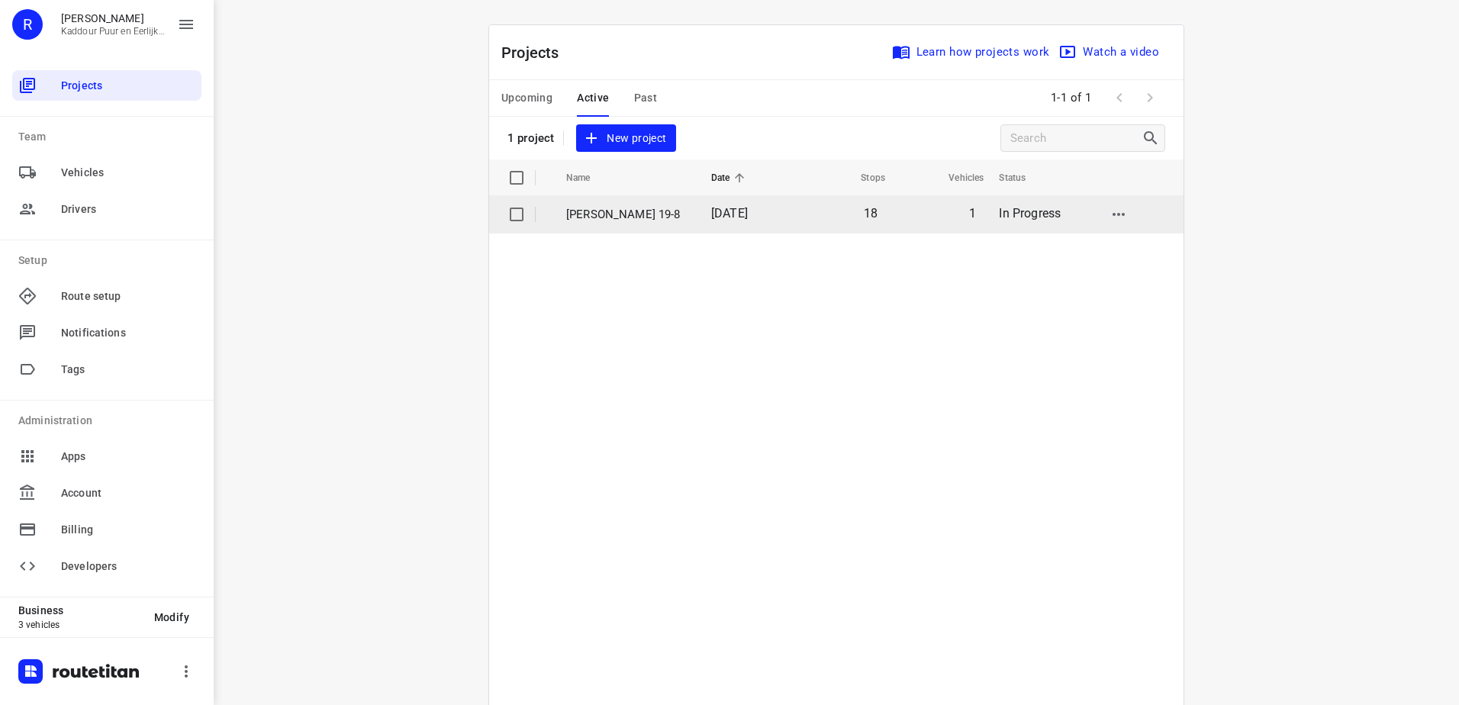
click at [615, 208] on p "[PERSON_NAME] 19-8" at bounding box center [627, 215] width 122 height 18
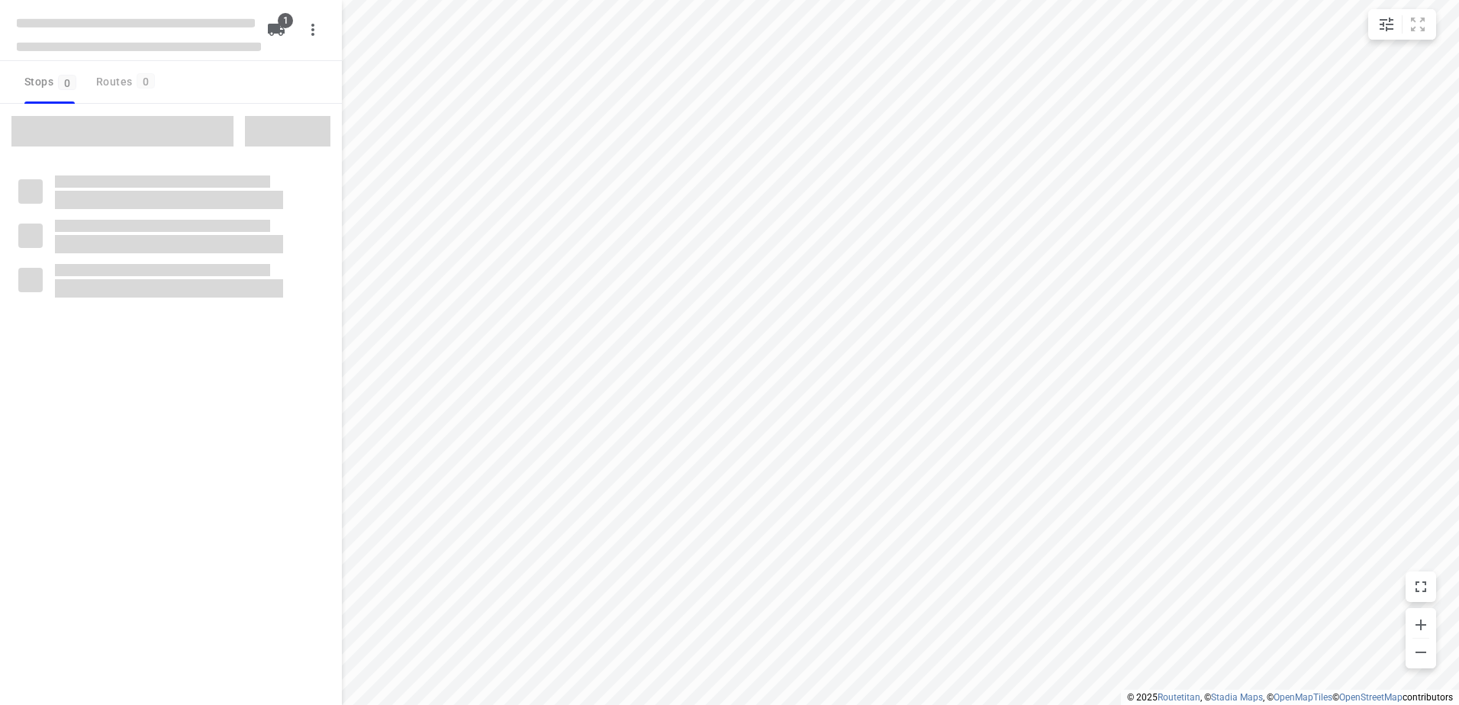
type input "distance"
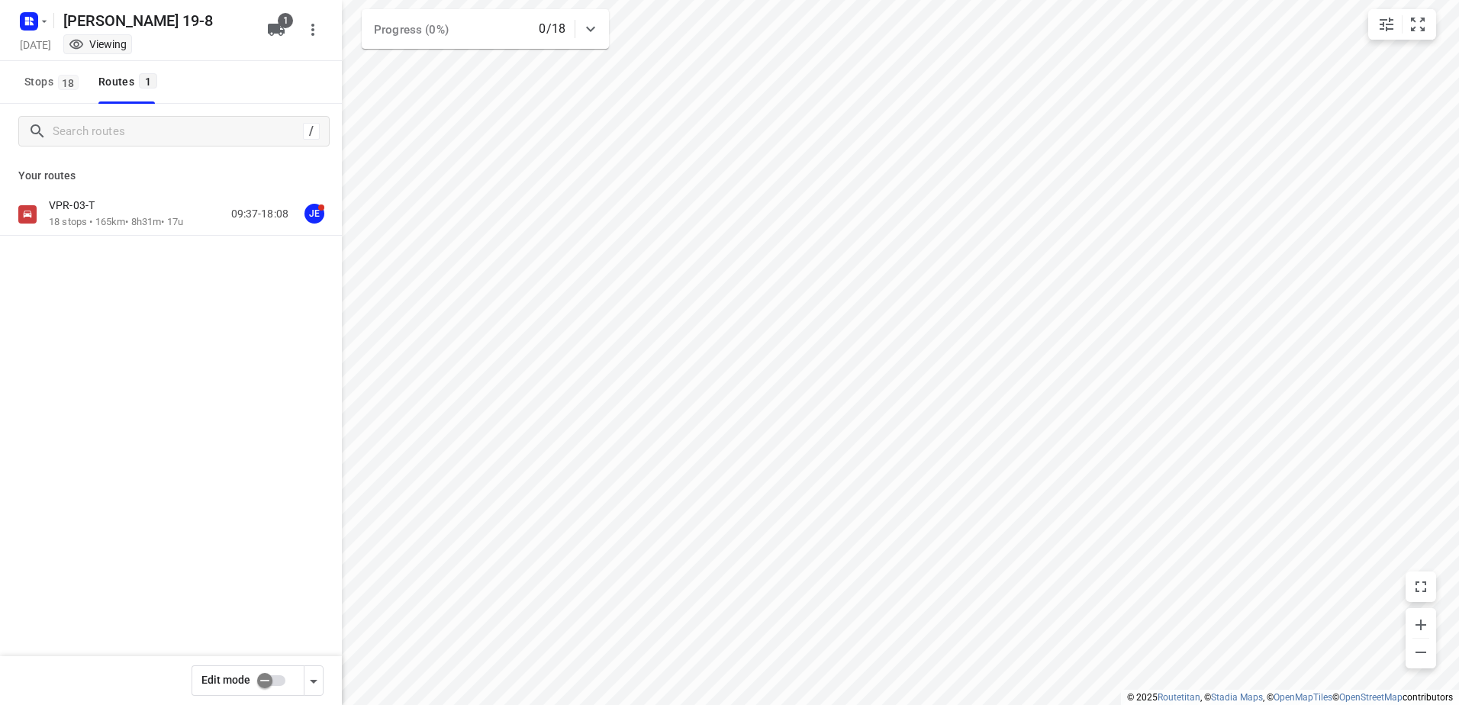
click at [93, 191] on div "Your routes VPR-03-T 18 stops • 165km • 8h31m • 17u 09:37-18:08 JE" at bounding box center [171, 251] width 342 height 184
click at [105, 211] on div "VPR-03-T" at bounding box center [116, 206] width 134 height 17
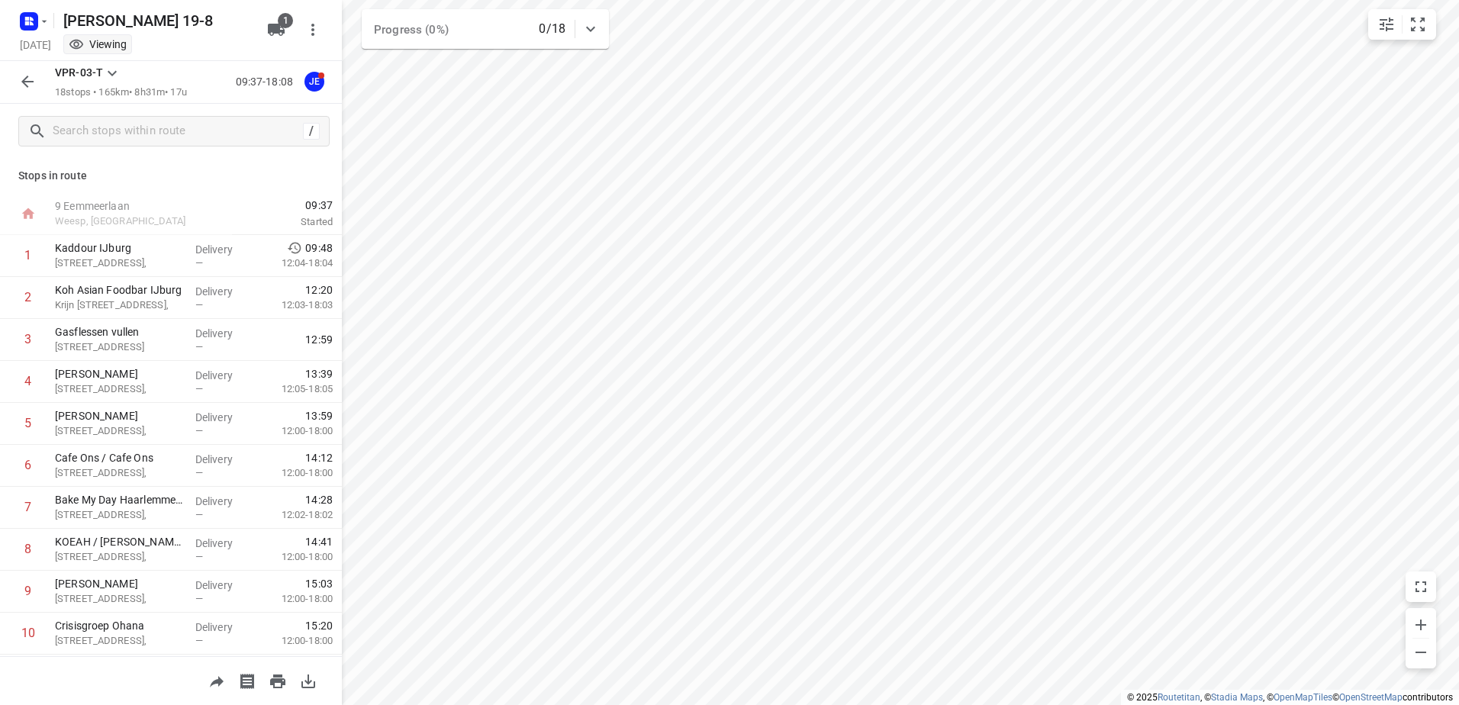
click at [30, 79] on icon "button" at bounding box center [27, 81] width 18 height 18
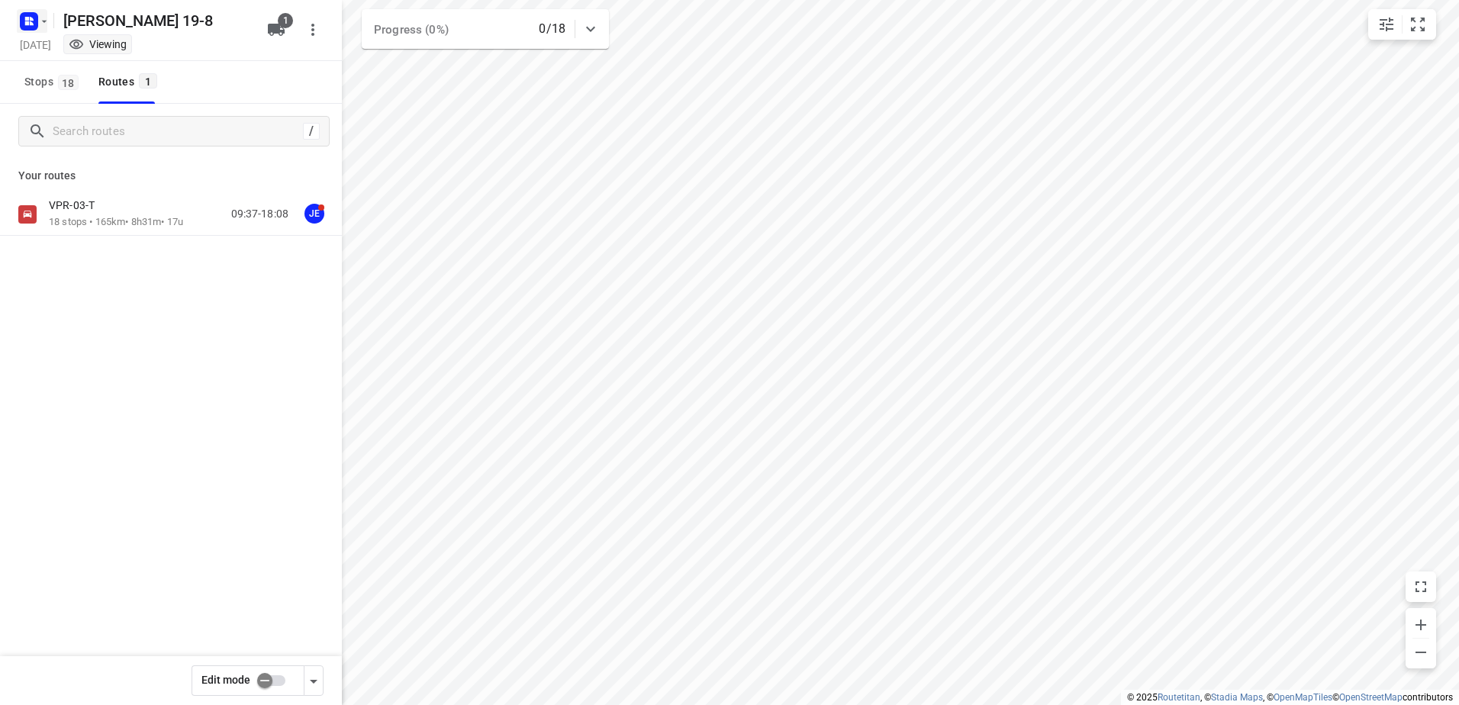
click at [30, 27] on rect "button" at bounding box center [29, 21] width 18 height 18
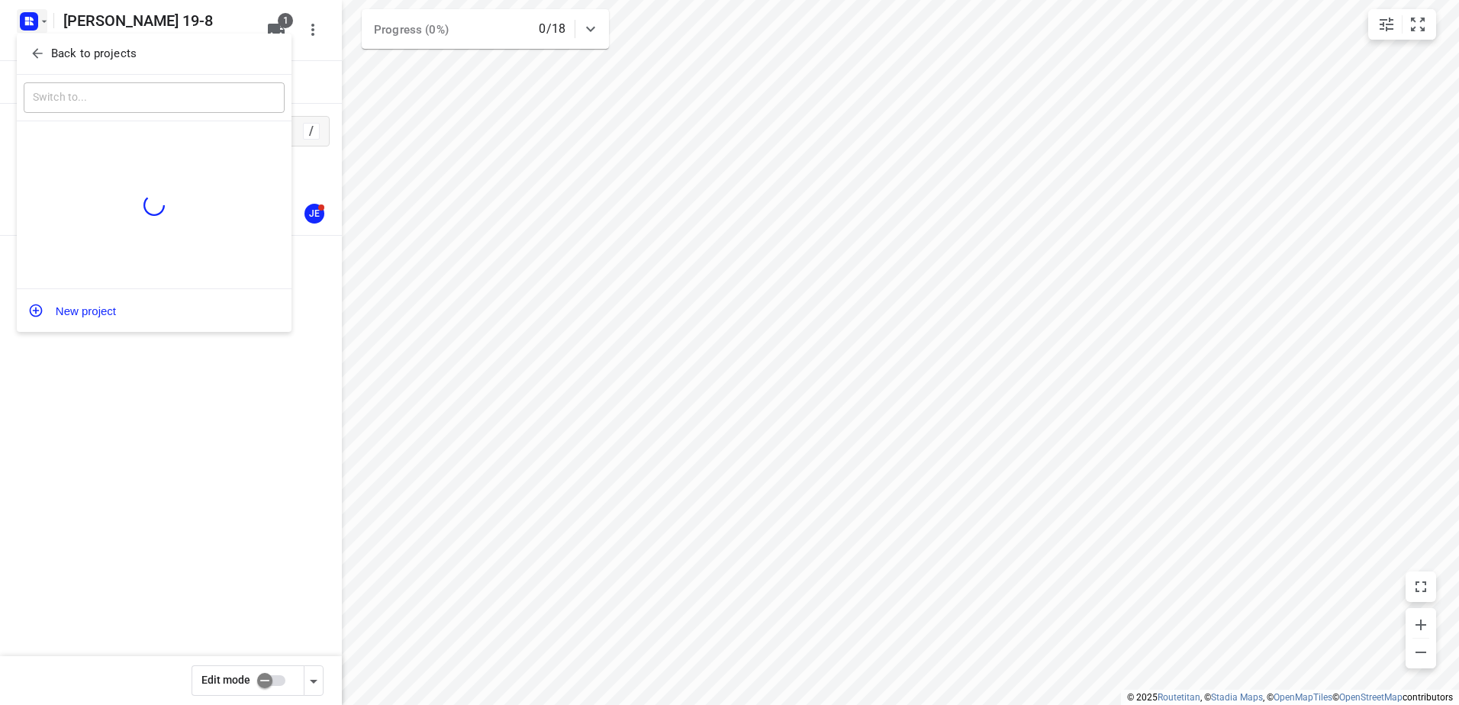
click at [92, 46] on p "Back to projects" at bounding box center [93, 54] width 85 height 18
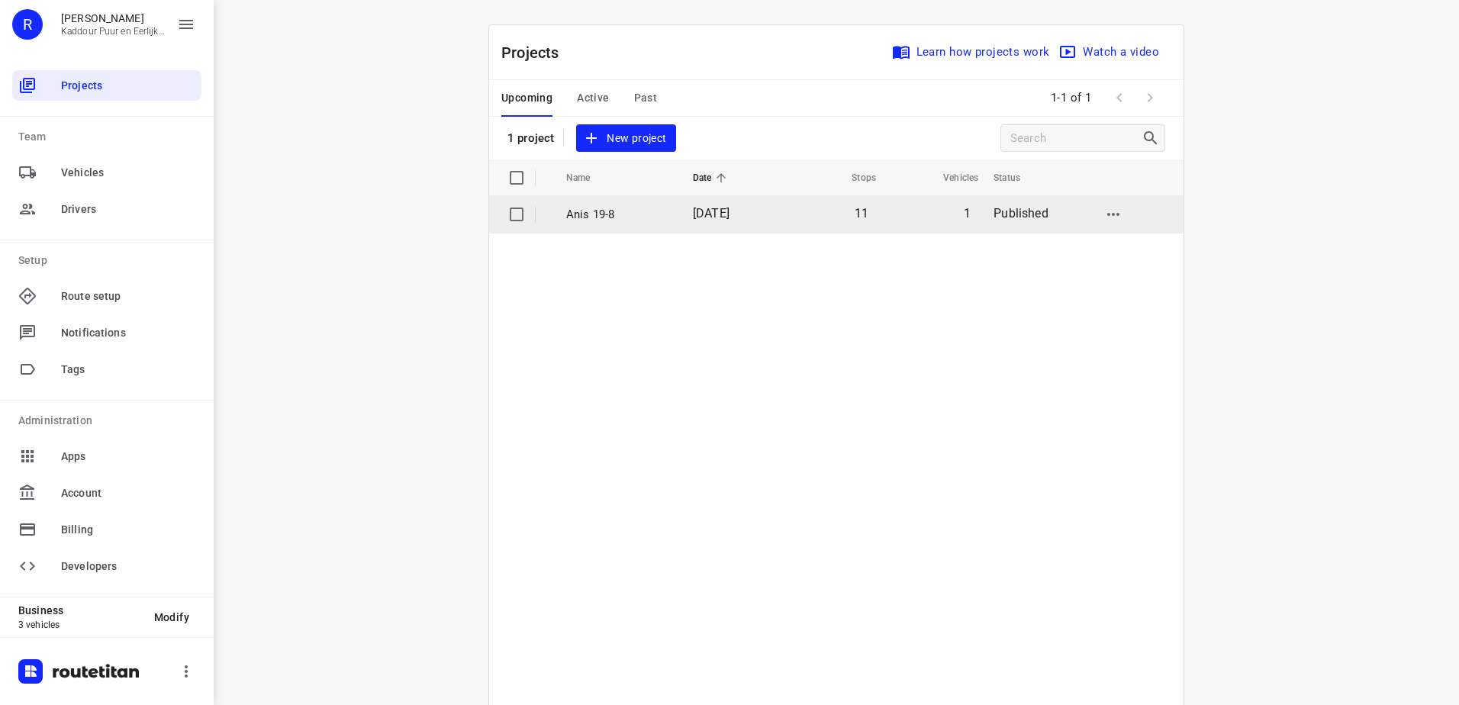
click at [614, 214] on p "Anis 19-8" at bounding box center [618, 215] width 104 height 18
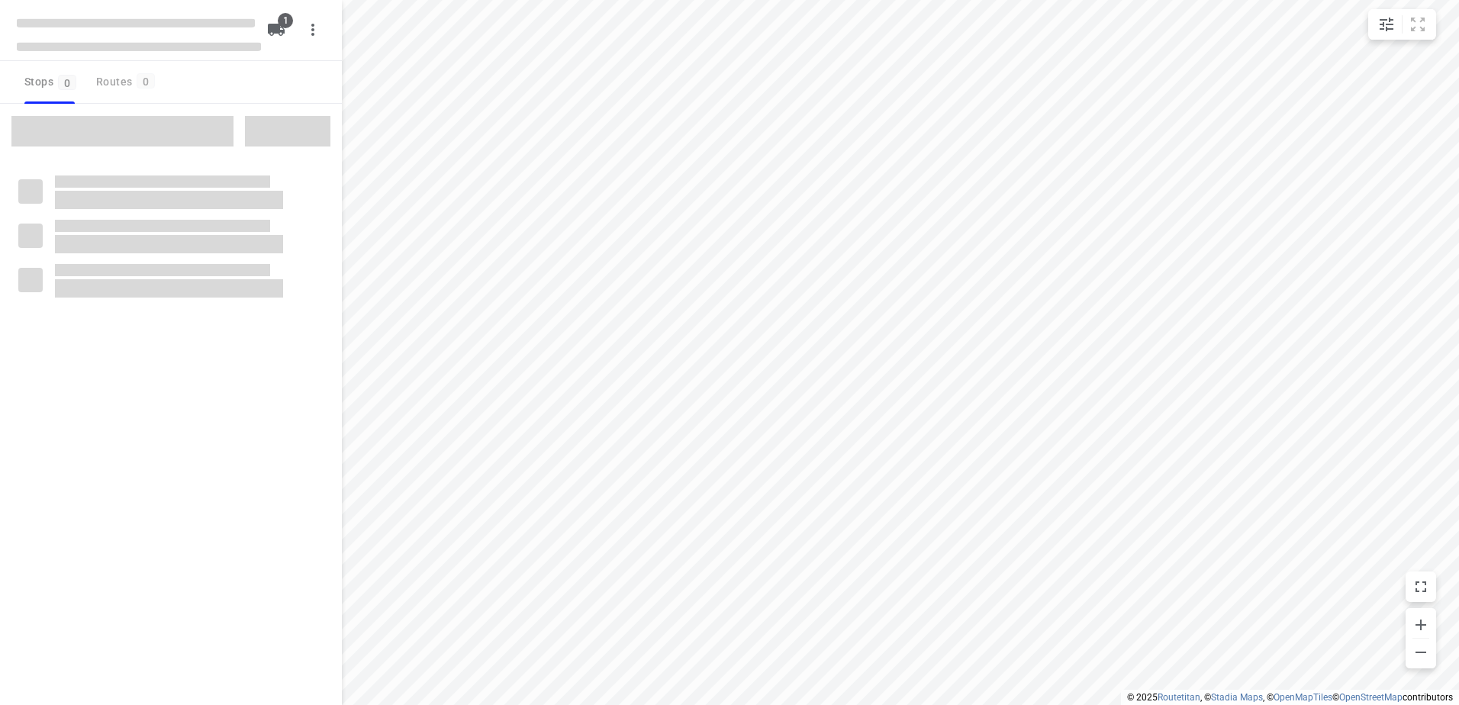
type input "distance"
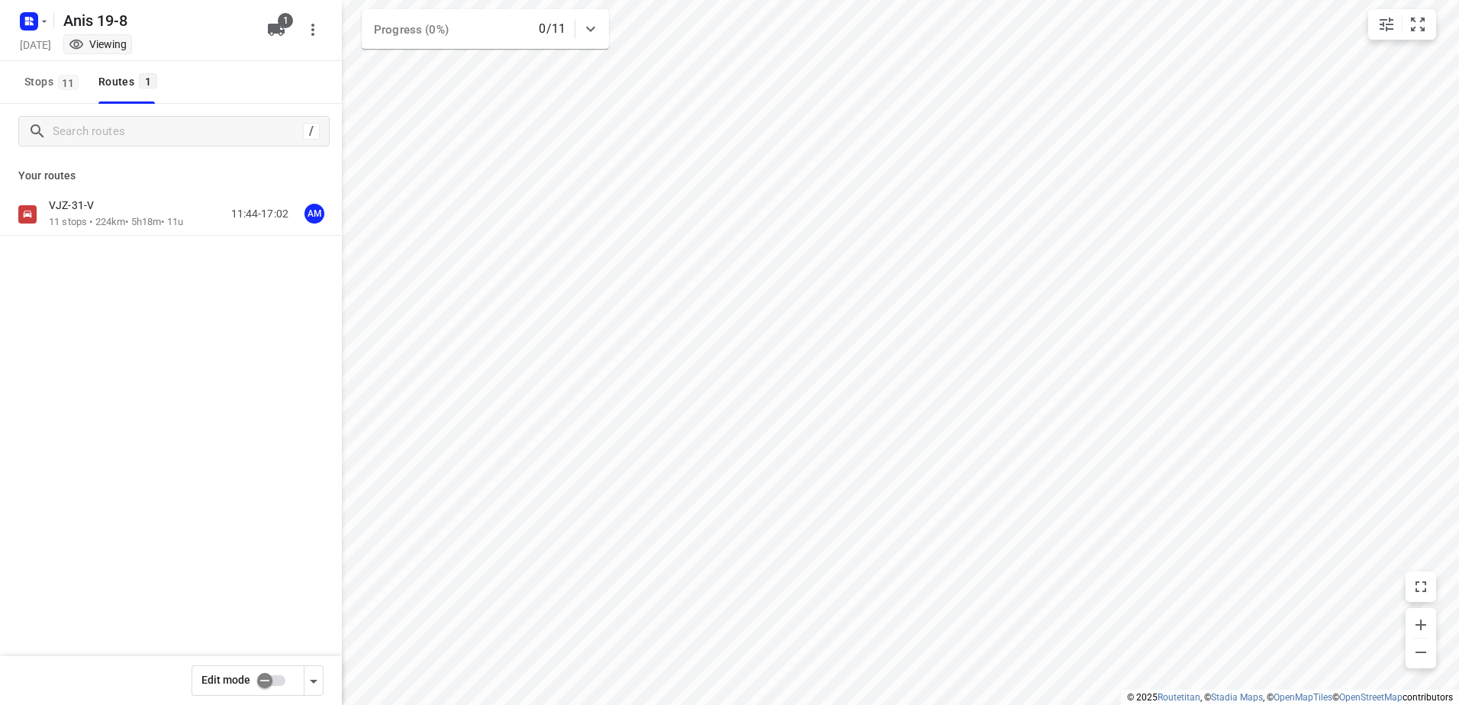
click at [171, 238] on div "VJZ-31-V 11 stops • 224km • 5h18m • 11u 11:44-17:02 AM" at bounding box center [171, 268] width 342 height 150
drag, startPoint x: 171, startPoint y: 238, endPoint x: 168, endPoint y: 216, distance: 22.3
click at [168, 216] on p "11 stops • 224km • 5h18m • 11u" at bounding box center [116, 222] width 134 height 14
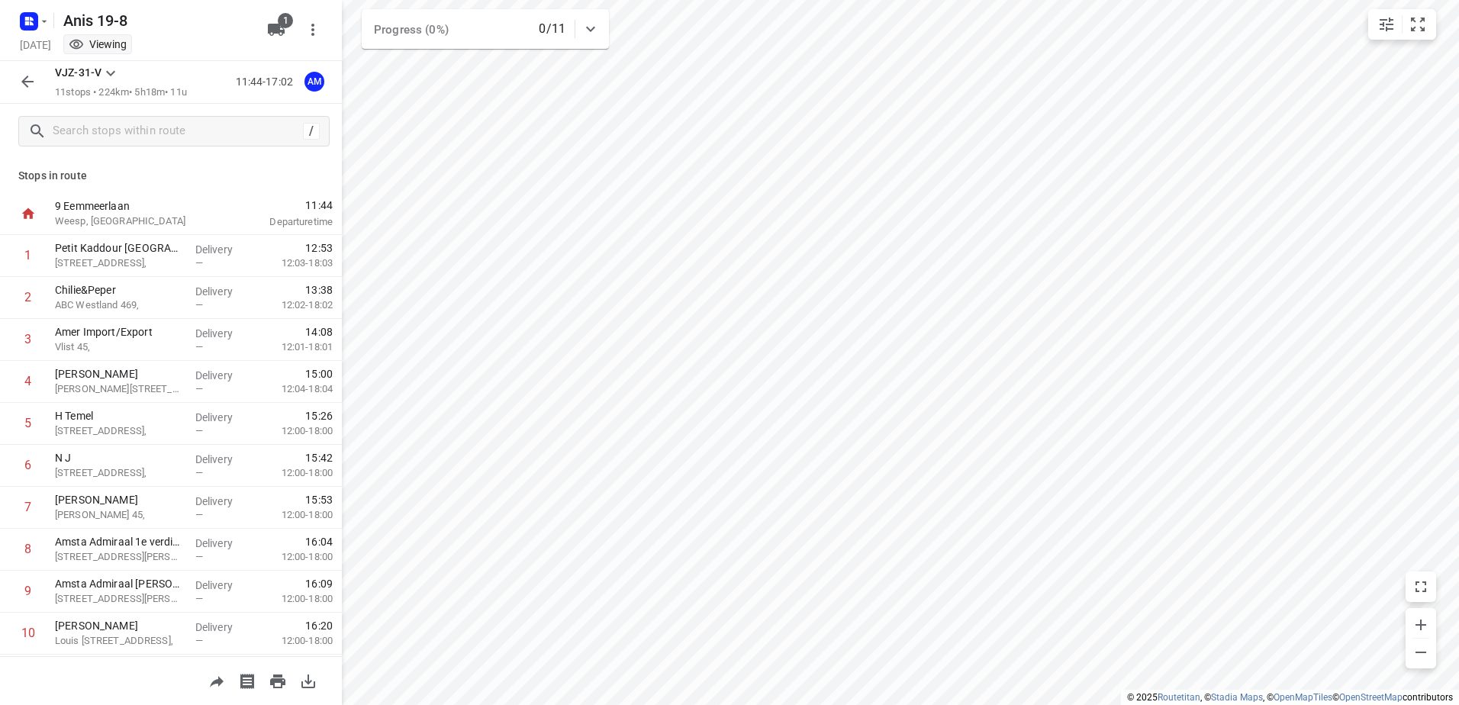
click at [21, 89] on icon "button" at bounding box center [27, 81] width 18 height 18
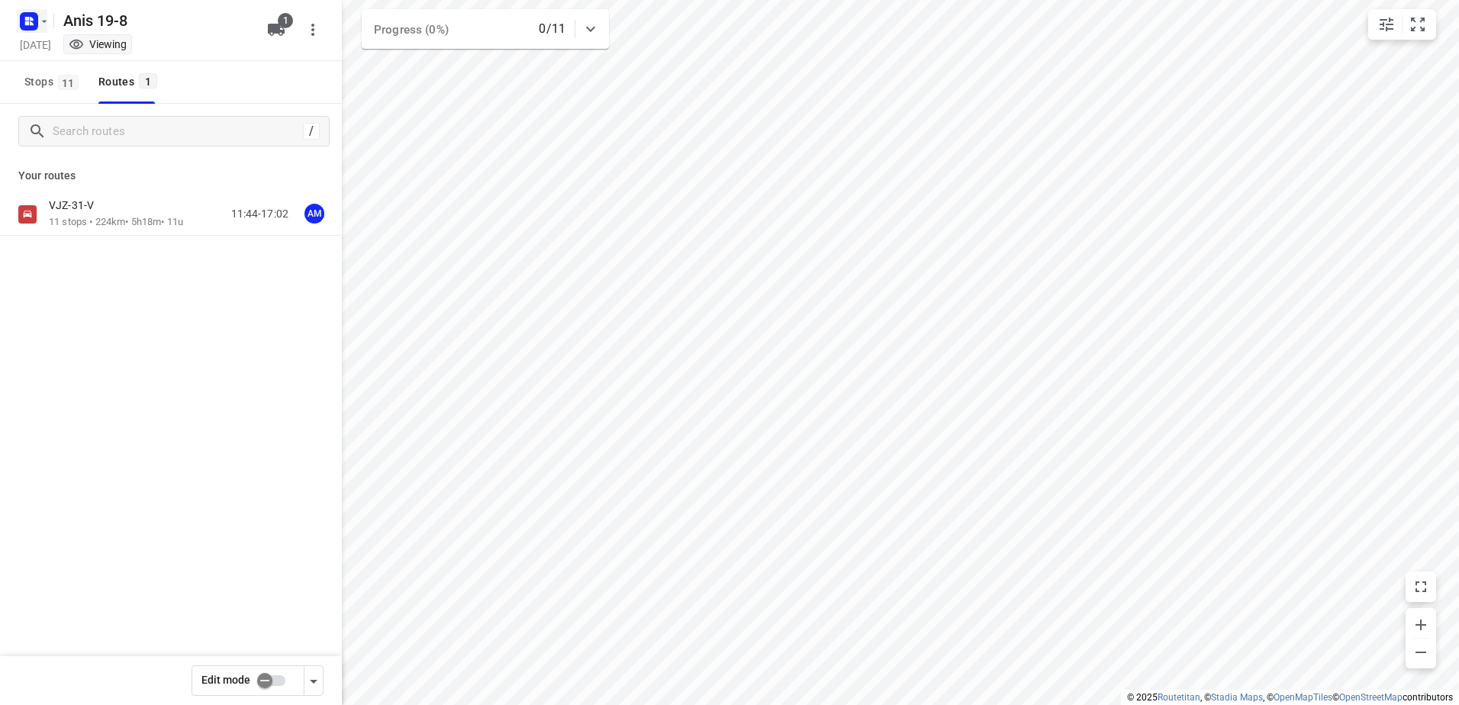
click at [25, 26] on rect "button" at bounding box center [29, 21] width 18 height 18
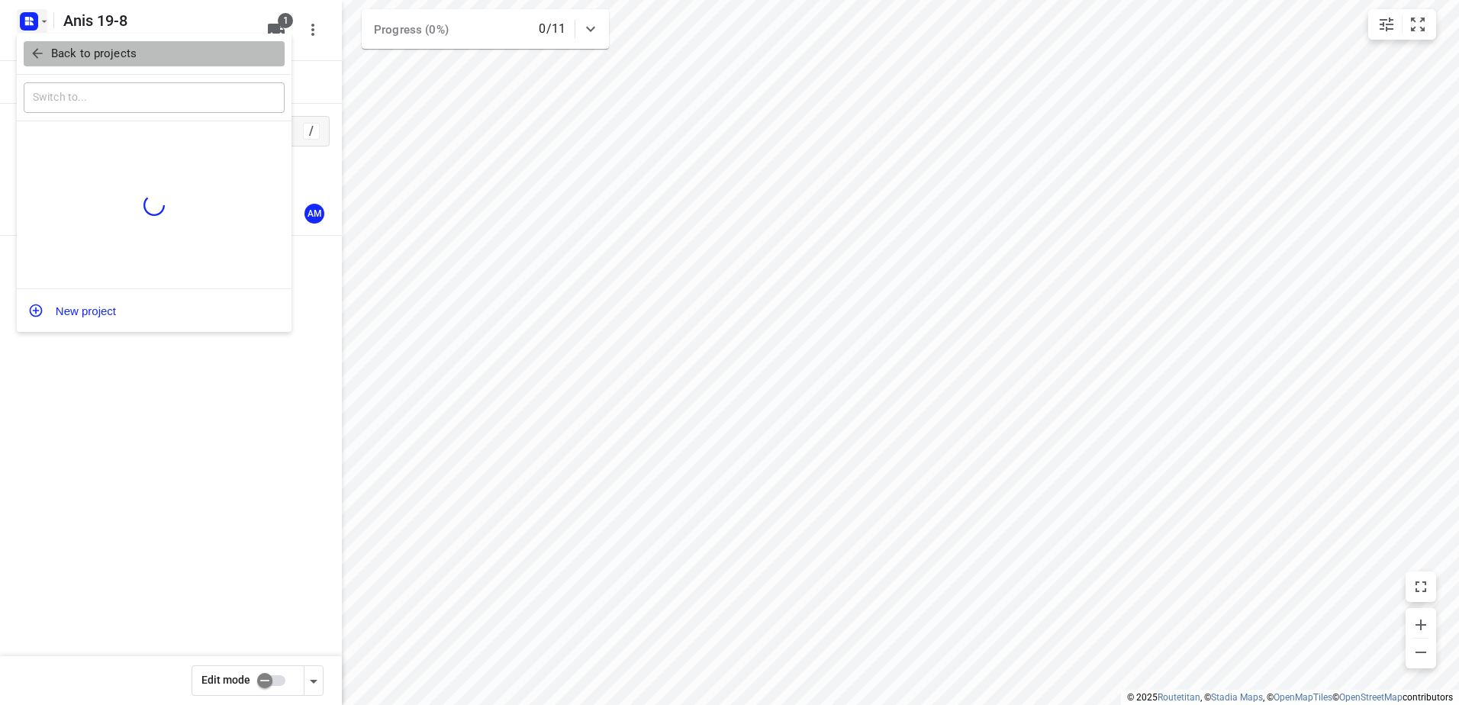
click at [84, 51] on p "Back to projects" at bounding box center [93, 54] width 85 height 18
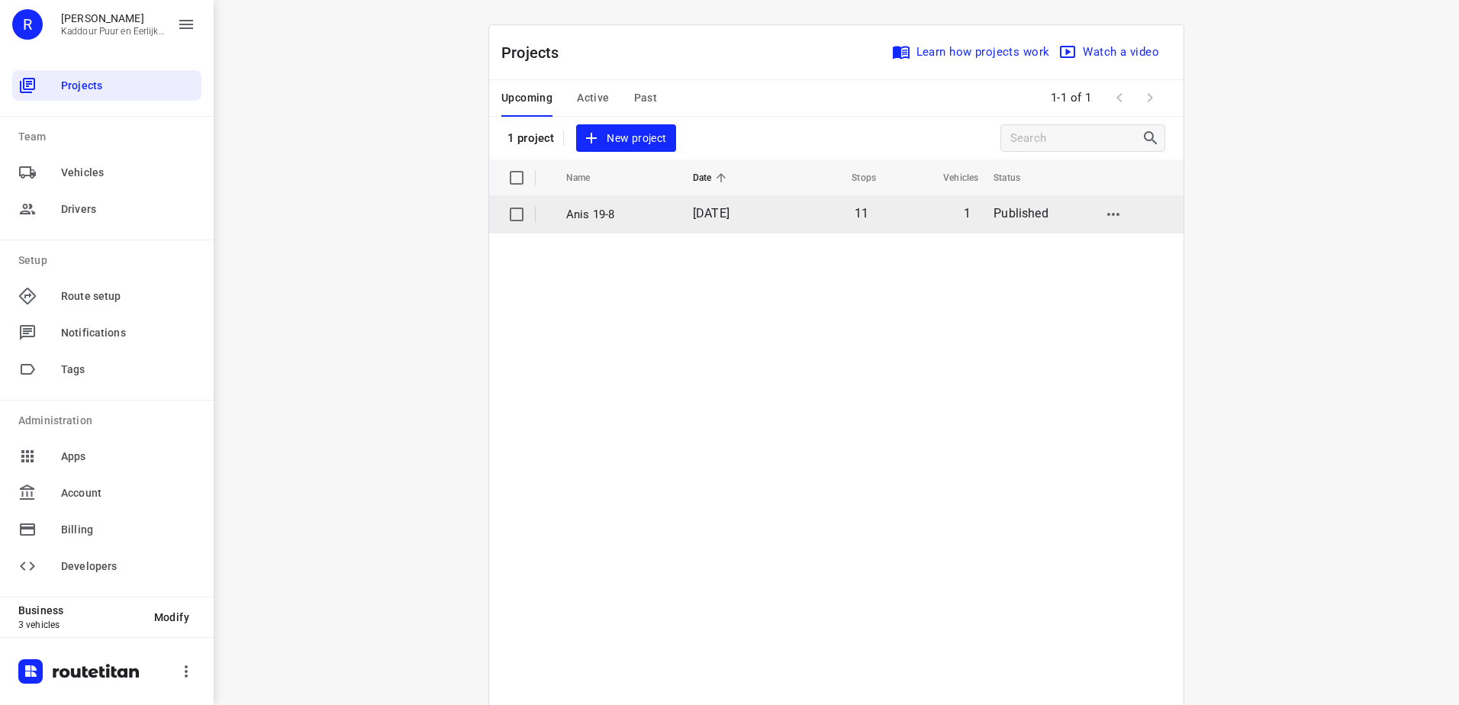
click at [681, 223] on td "[DATE]" at bounding box center [730, 214] width 99 height 37
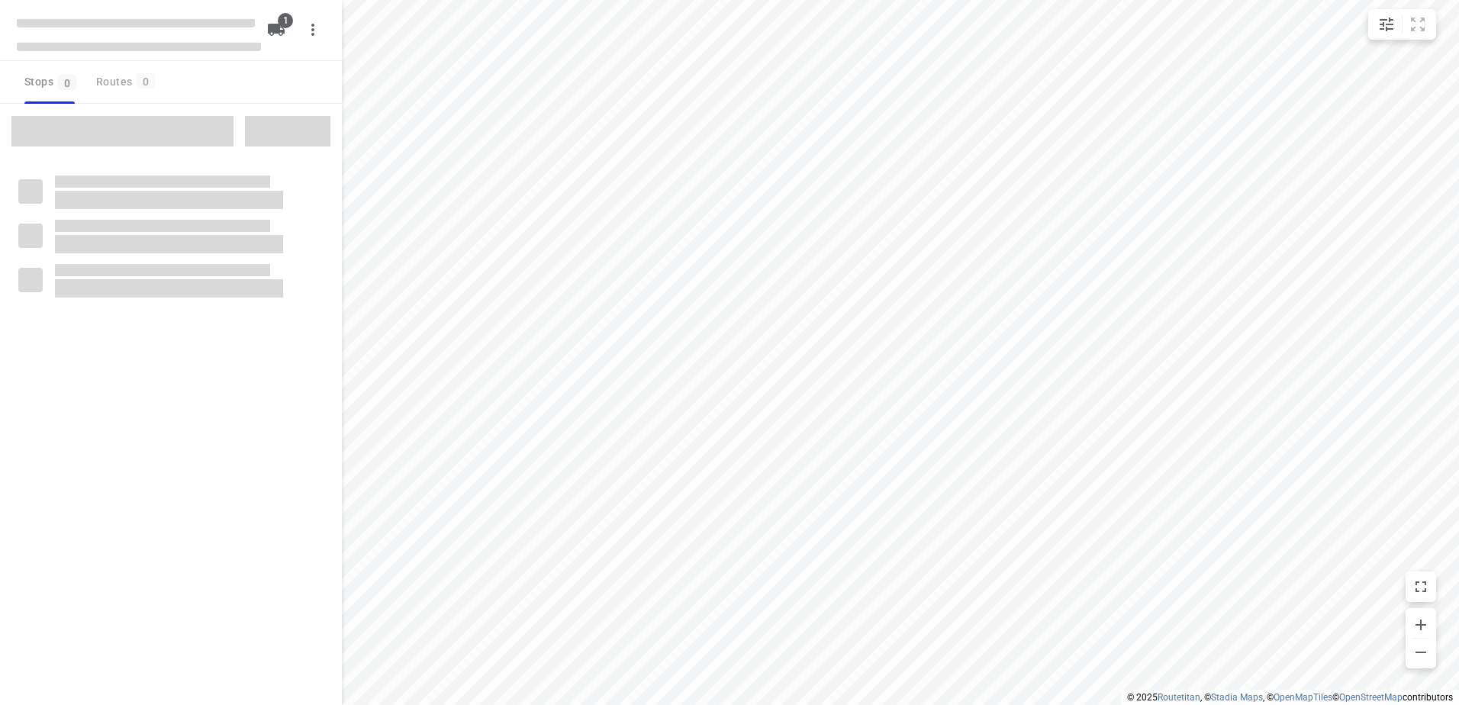
type input "distance"
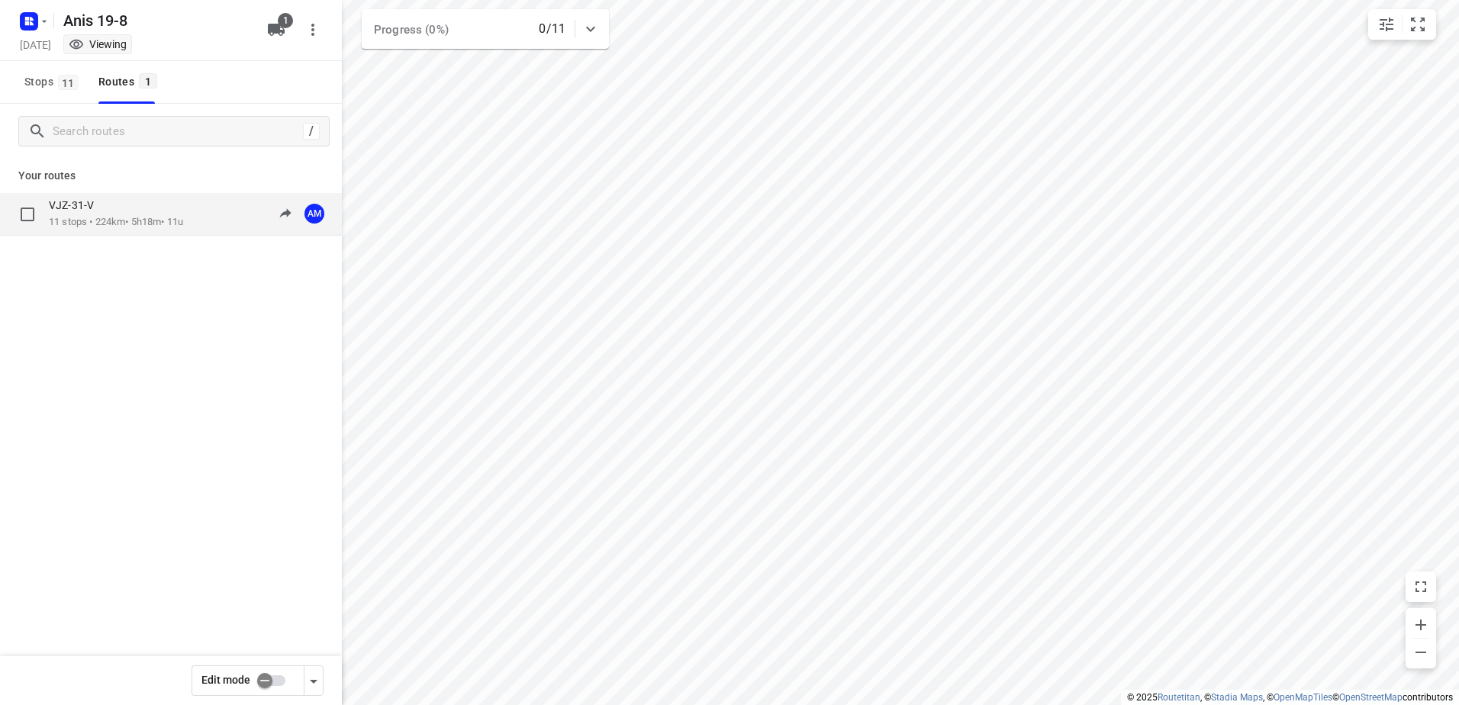
click at [143, 208] on div "VJZ-31-V" at bounding box center [116, 206] width 134 height 17
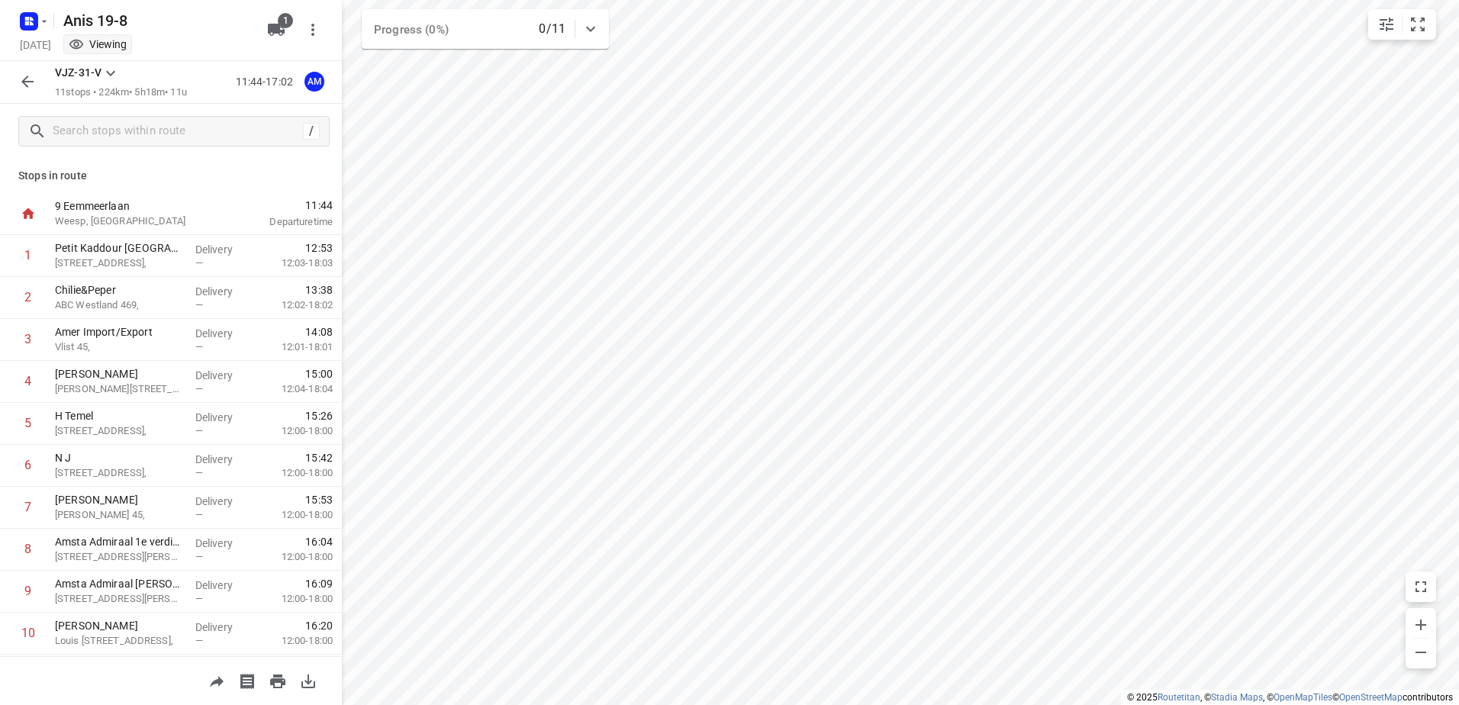
click at [19, 72] on button "button" at bounding box center [27, 81] width 31 height 31
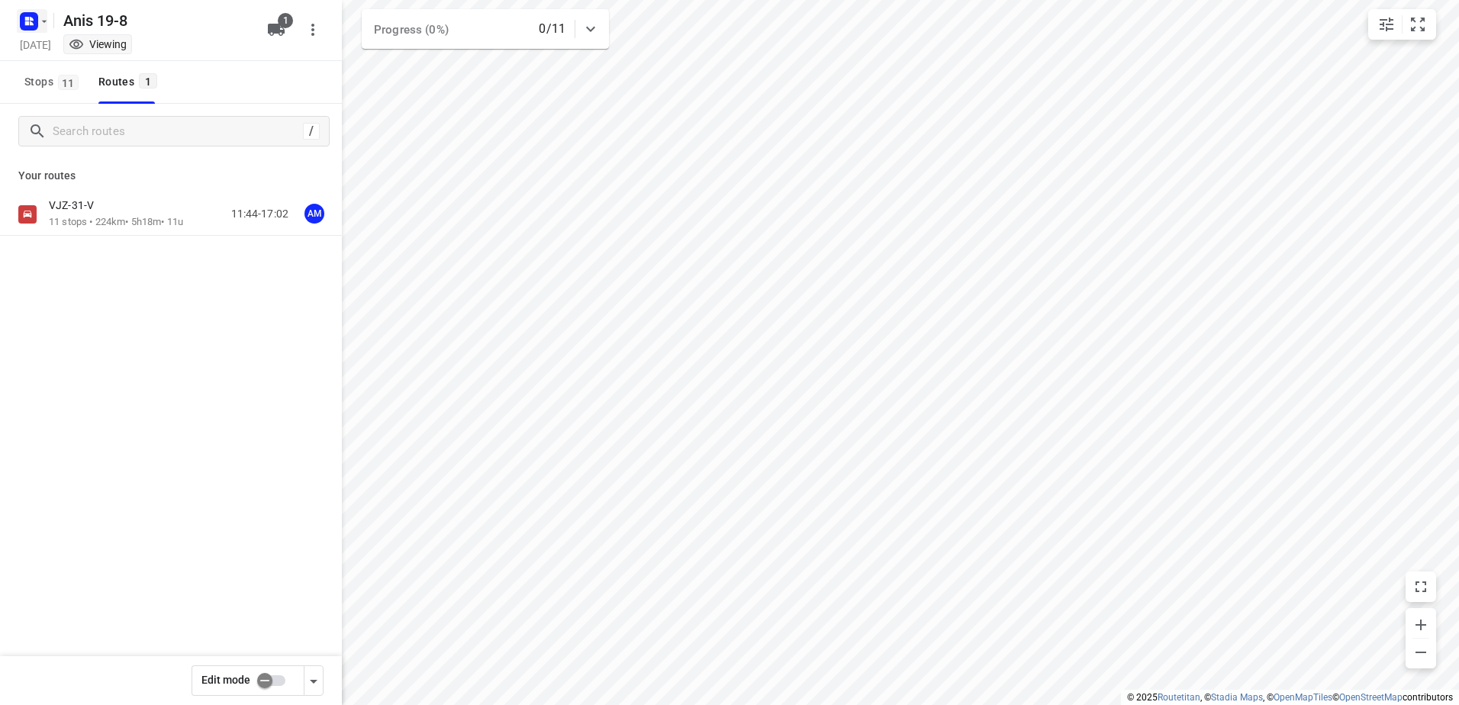
click at [40, 27] on icon "button" at bounding box center [44, 21] width 12 height 12
click at [53, 51] on p "Back to projects" at bounding box center [93, 54] width 85 height 18
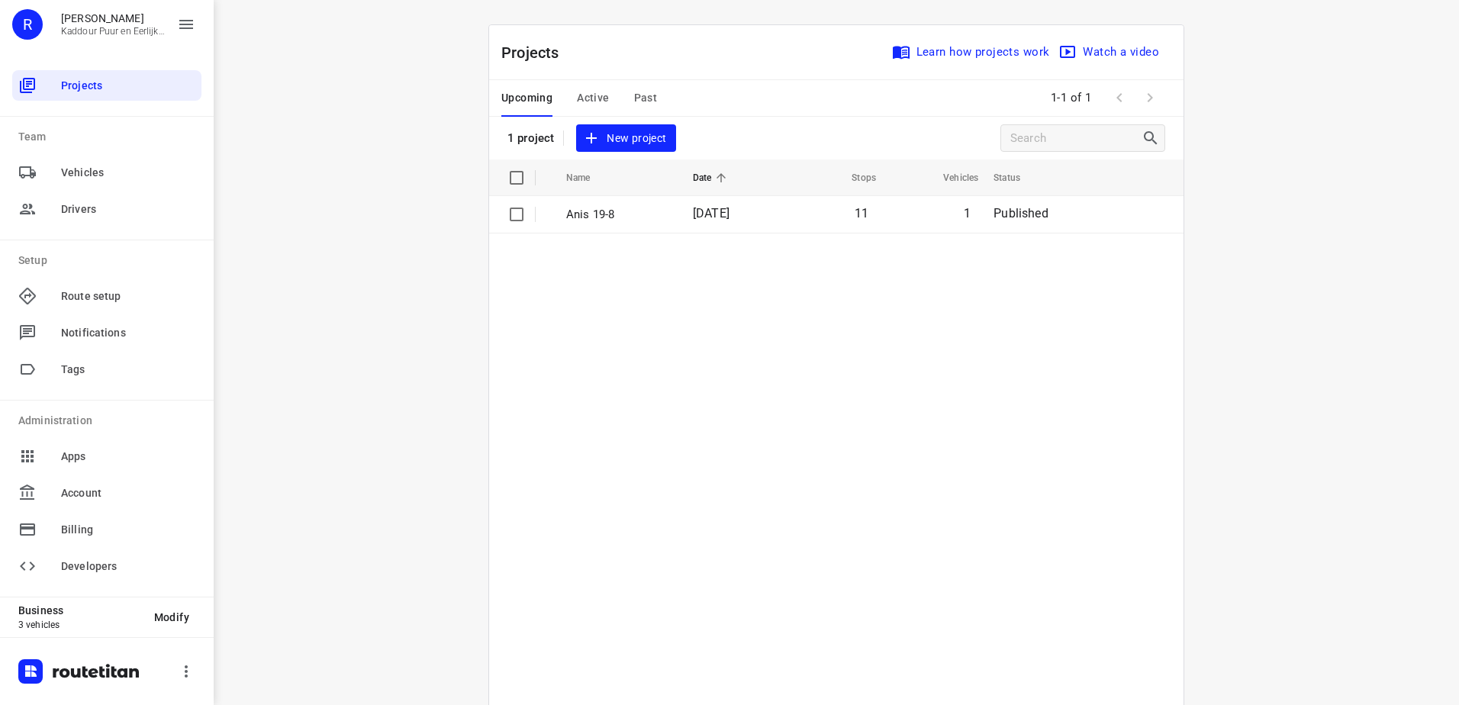
click at [874, 414] on table "Name Date Stops Vehicles Status Anis 19-8 19 Aug 2025 11 1 Published" at bounding box center [836, 470] width 694 height 623
click at [589, 103] on span "Active" at bounding box center [593, 98] width 32 height 19
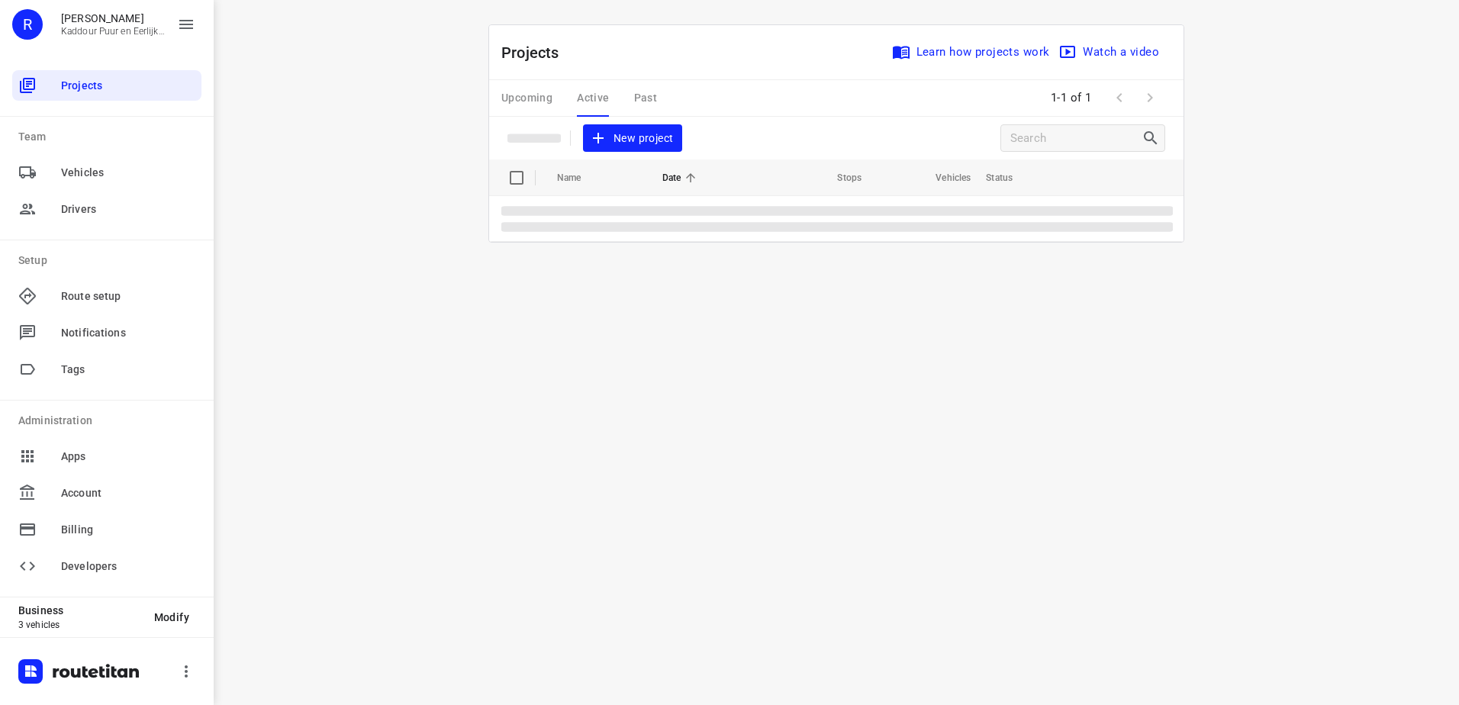
click at [541, 101] on div "Upcoming Active Past" at bounding box center [591, 98] width 180 height 37
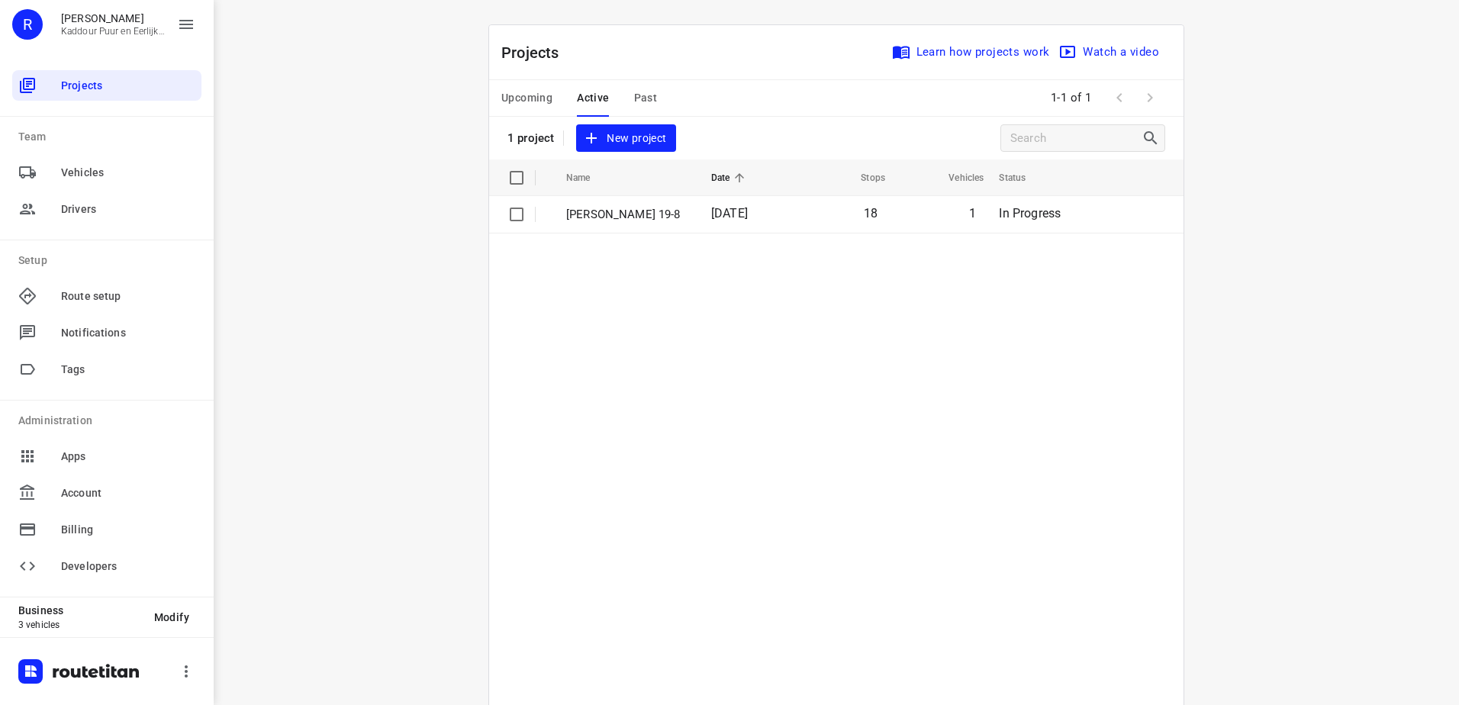
click at [537, 95] on span "Upcoming" at bounding box center [526, 98] width 51 height 19
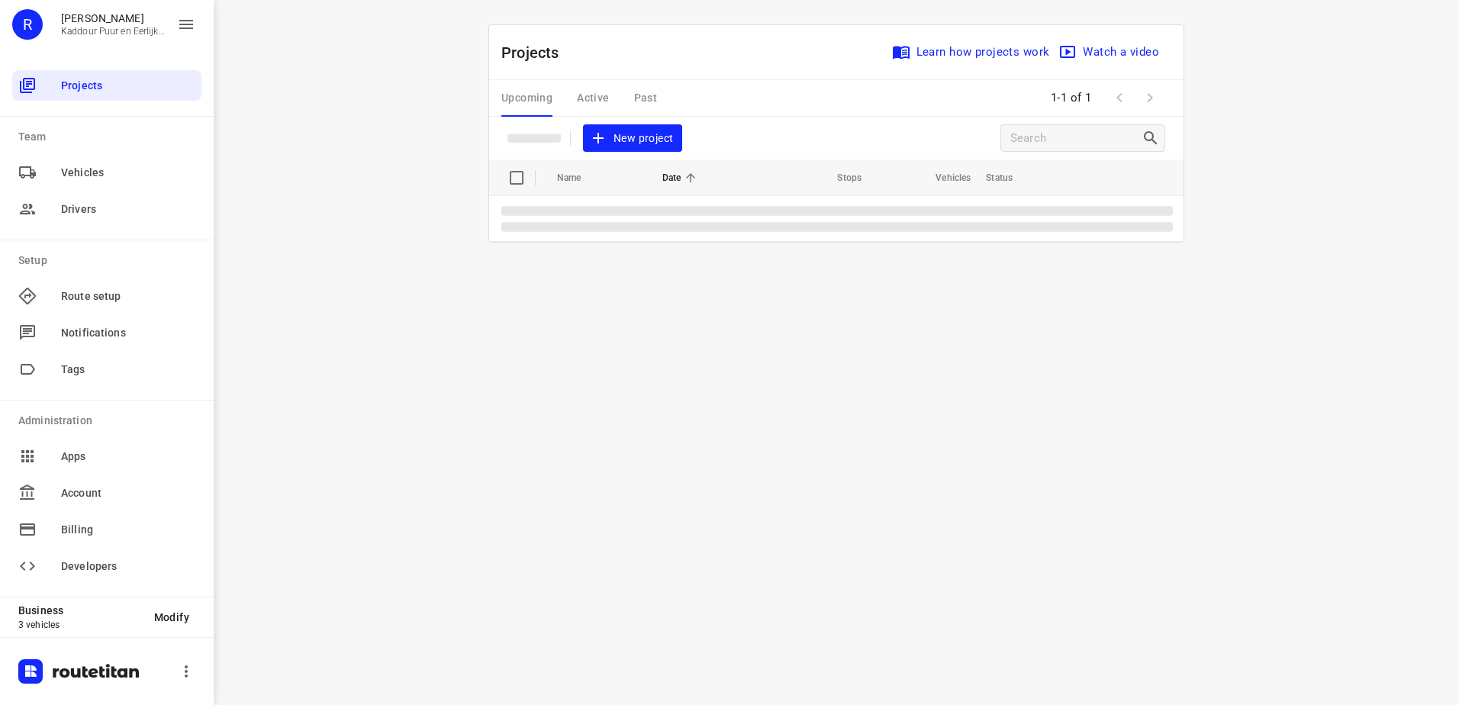
click at [498, 181] on table "Name Date Stops Vehicles Status" at bounding box center [836, 200] width 694 height 82
click at [443, 167] on div "i © 2025 Routetitan , © Stadia Maps , © OpenMapTiles © OpenStreetMap contributo…" at bounding box center [836, 352] width 1245 height 705
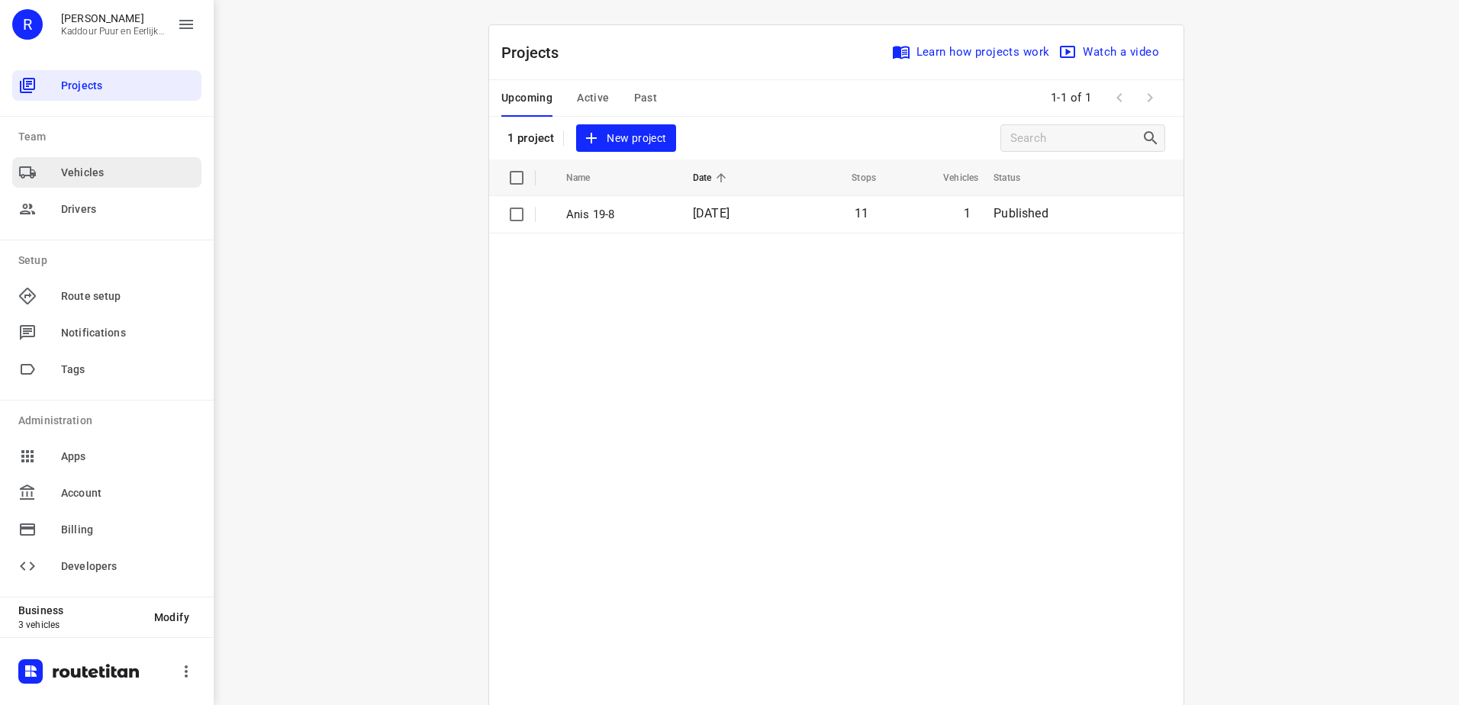
click at [75, 163] on div "Vehicles" at bounding box center [106, 172] width 189 height 31
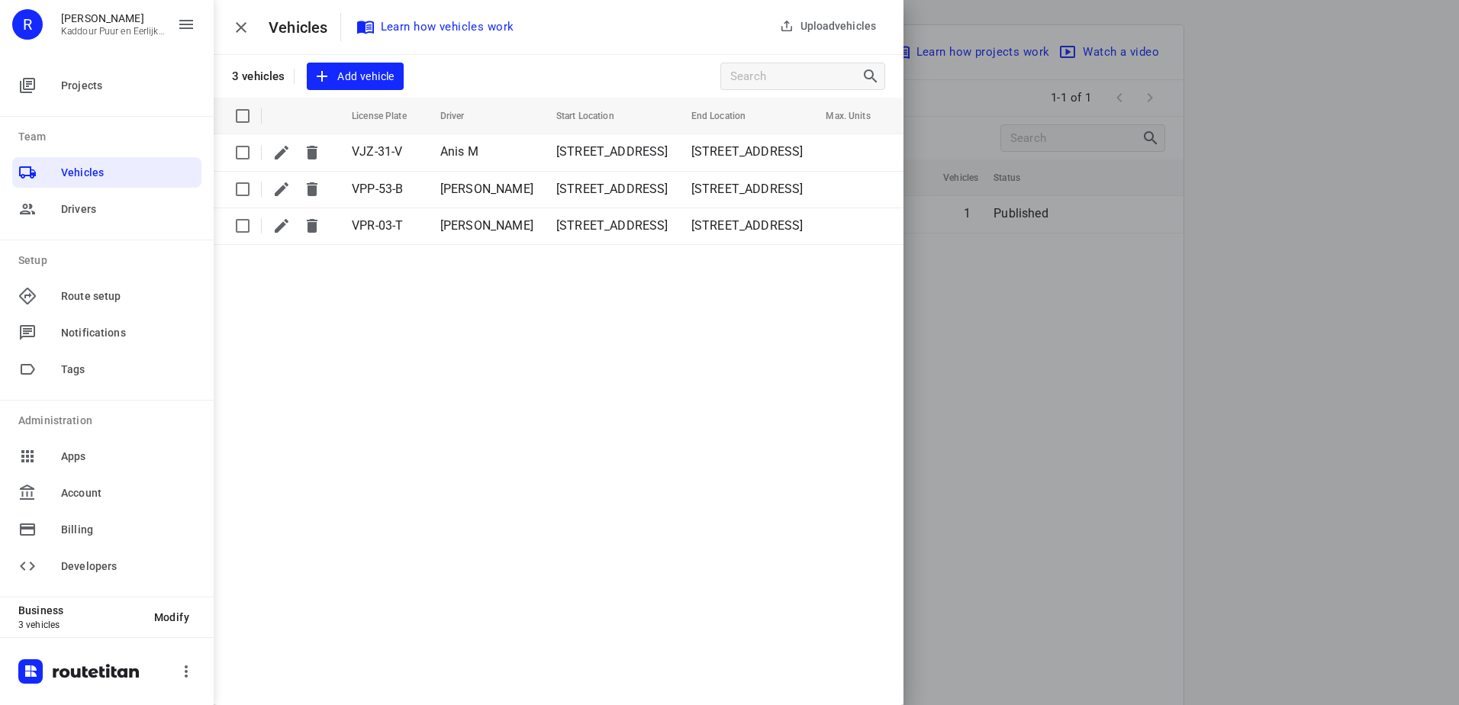
click at [609, 425] on div "Upload vehicles Vehicles Learn how vehicles work 3 vehicles Add vehicle License…" at bounding box center [559, 352] width 690 height 705
click at [661, 378] on div "Upload vehicles Vehicles Learn how vehicles work 3 vehicles Add vehicle License…" at bounding box center [559, 352] width 690 height 705
click at [548, 391] on div "Upload vehicles Vehicles Learn how vehicles work 3 vehicles Add vehicle License…" at bounding box center [559, 352] width 690 height 705
click at [238, 25] on icon "button" at bounding box center [241, 27] width 11 height 11
